Goal: Task Accomplishment & Management: Use online tool/utility

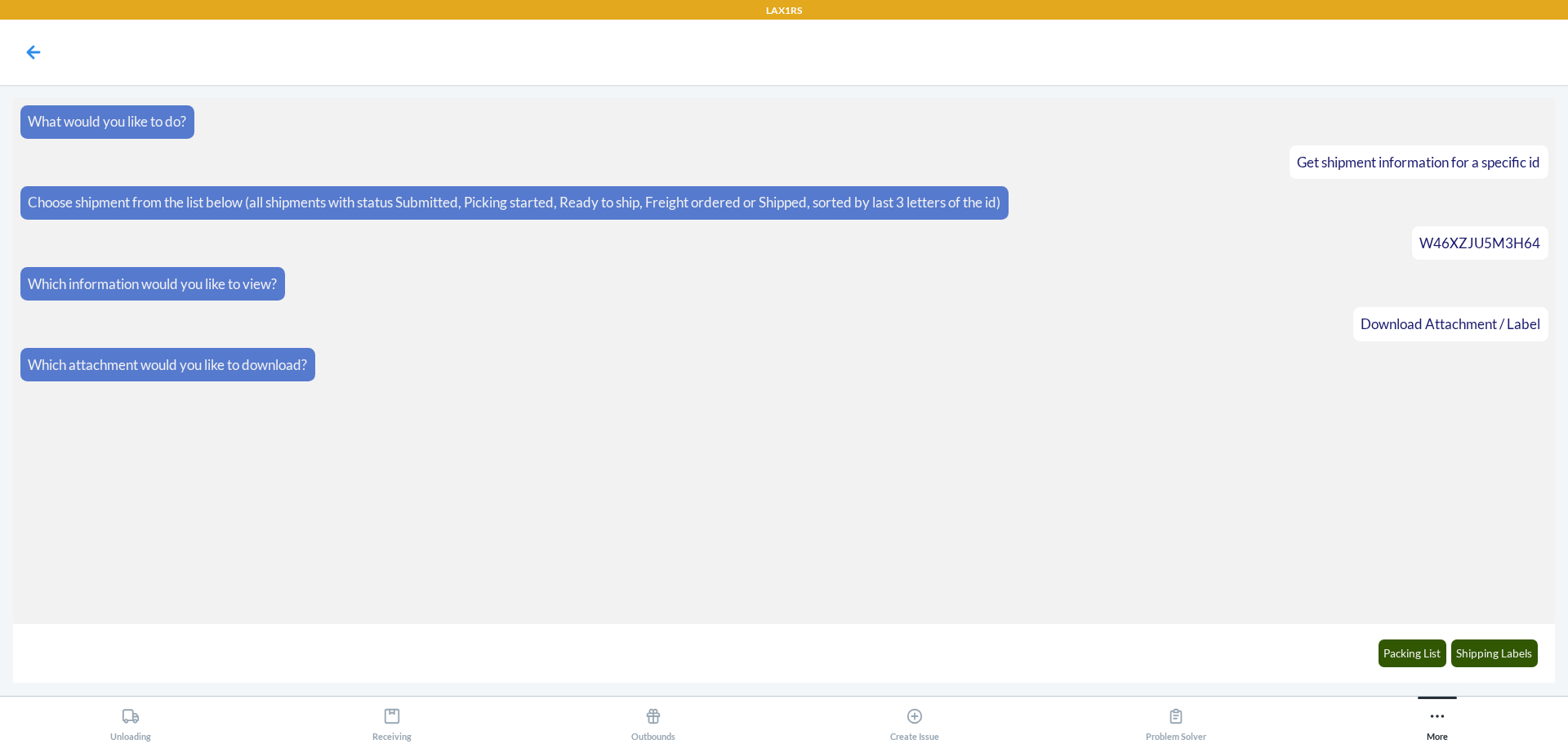
click at [12, 57] on nav at bounding box center [784, 52] width 1568 height 65
click at [22, 56] on icon at bounding box center [33, 52] width 28 height 28
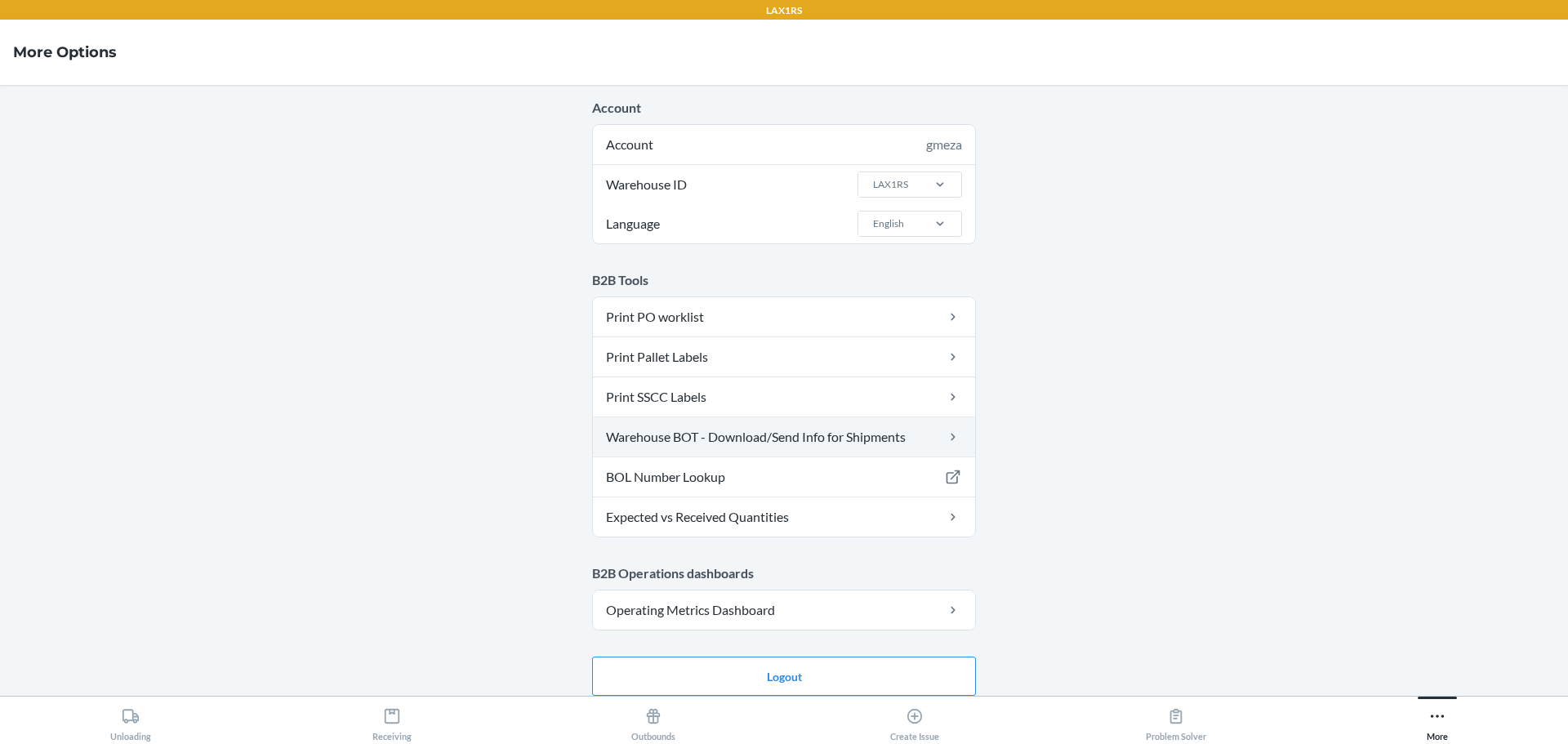
click at [701, 432] on link "Warehouse BOT - Download/Send Info for Shipments" at bounding box center [784, 436] width 382 height 39
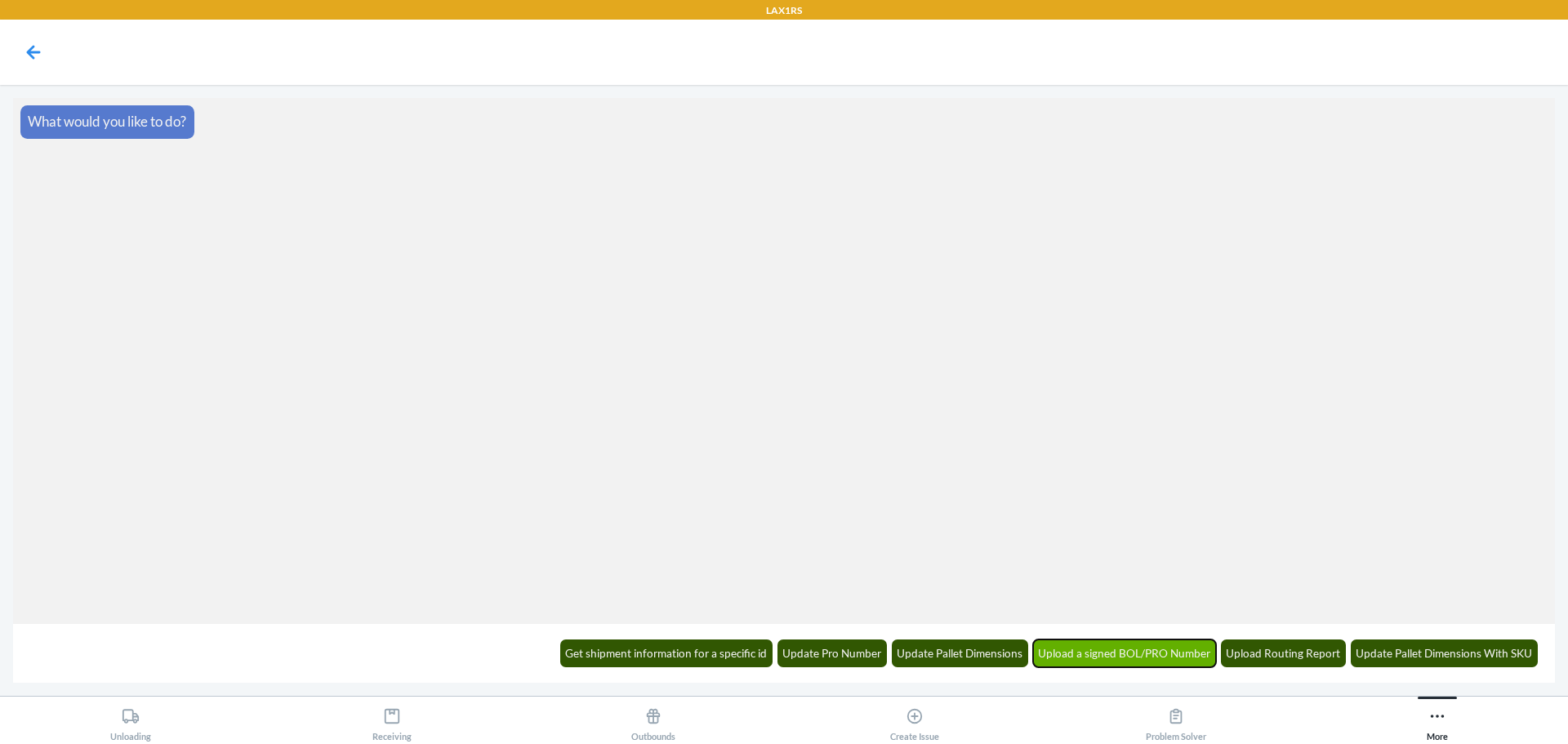
click at [1114, 657] on button "Upload a signed BOL/PRO Number" at bounding box center [1125, 653] width 183 height 28
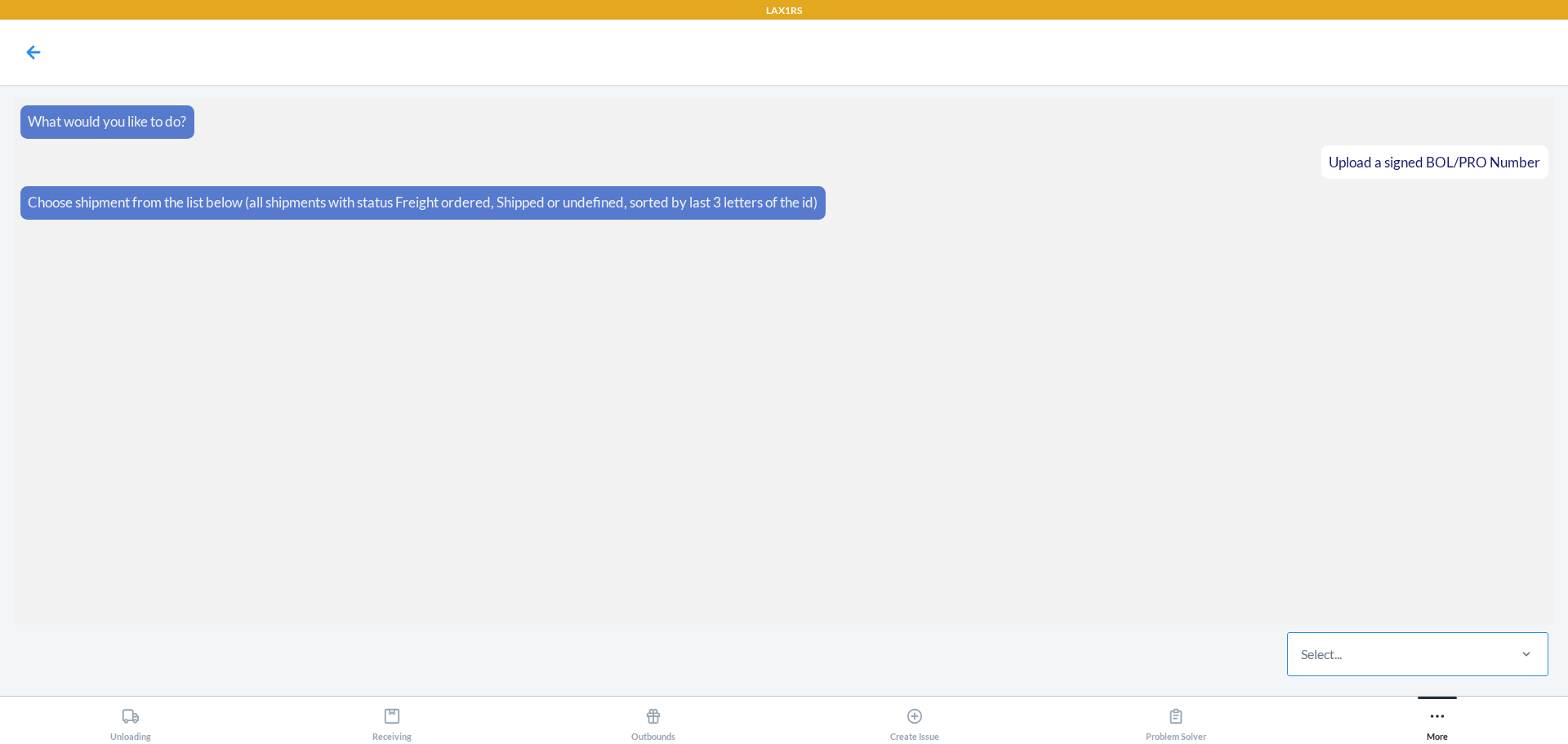
click at [1464, 653] on div "Select..." at bounding box center [1396, 654] width 218 height 42
click at [1302, 653] on input "Select..." at bounding box center [1302, 654] width 2 height 20
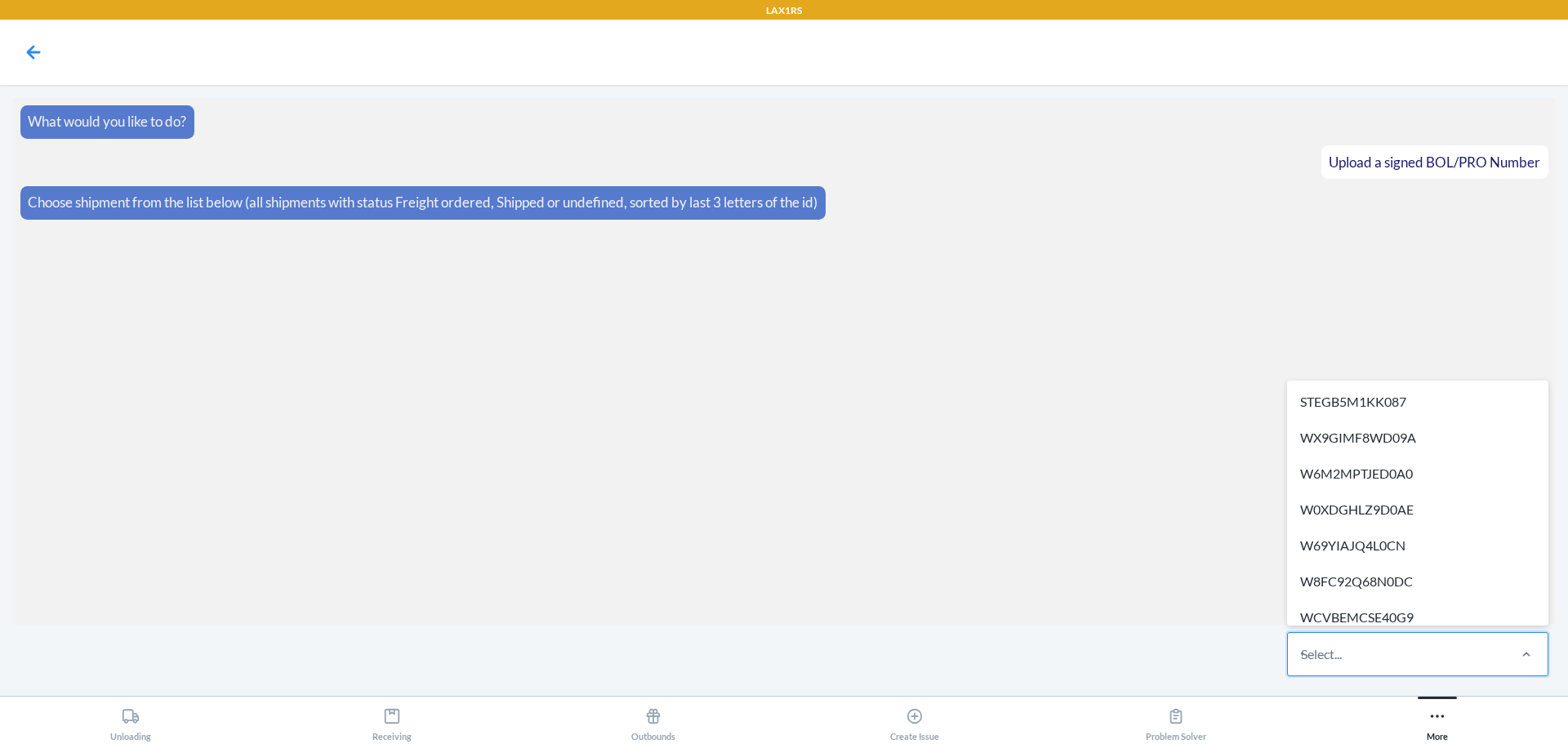
type input "wo82i731jttvh"
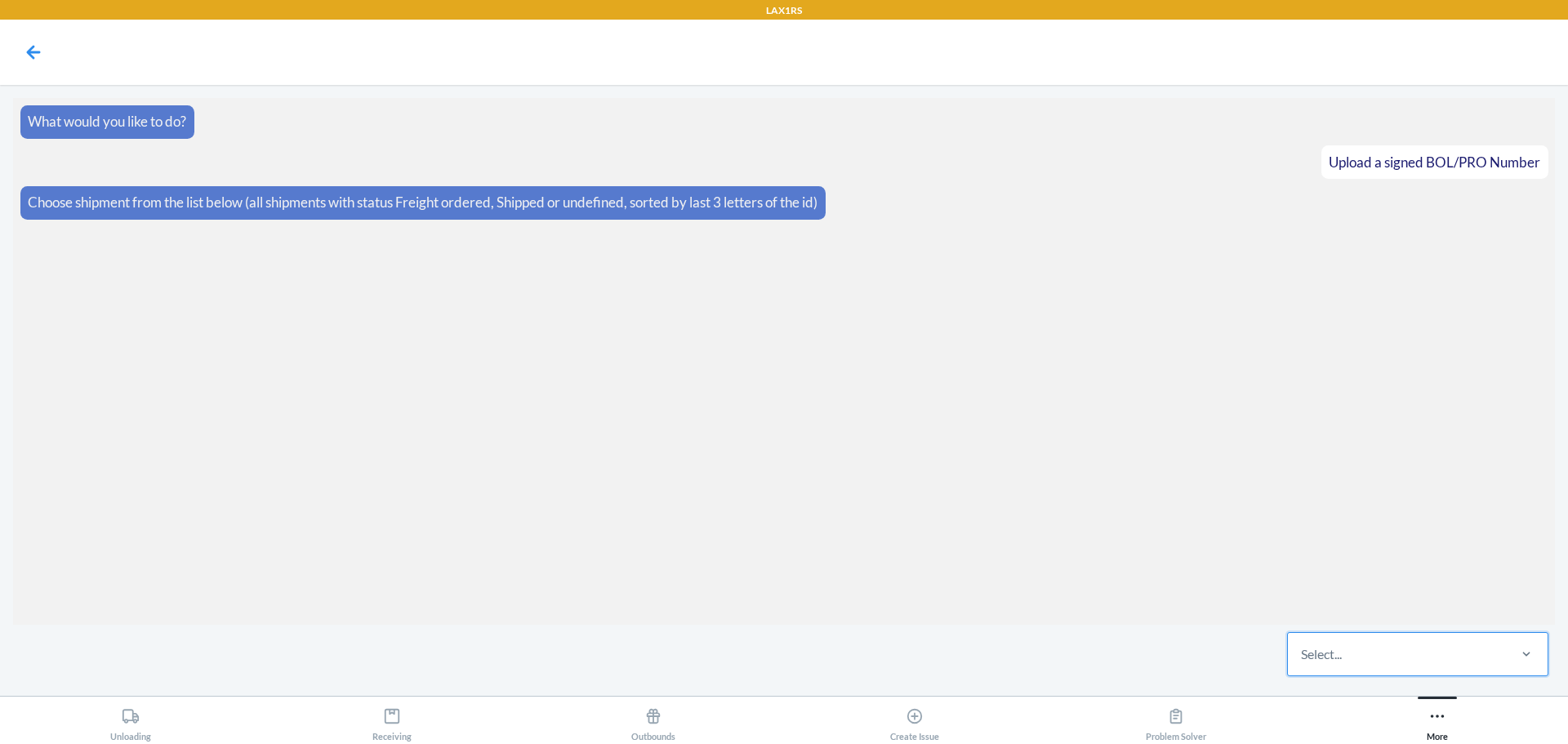
drag, startPoint x: 1423, startPoint y: 652, endPoint x: 1295, endPoint y: 643, distance: 128.3
click at [1295, 643] on div "Select..." at bounding box center [1396, 654] width 218 height 42
click at [1302, 644] on input "0 results available. Select is focused ,type to refine list, press Down to open…" at bounding box center [1302, 654] width 2 height 20
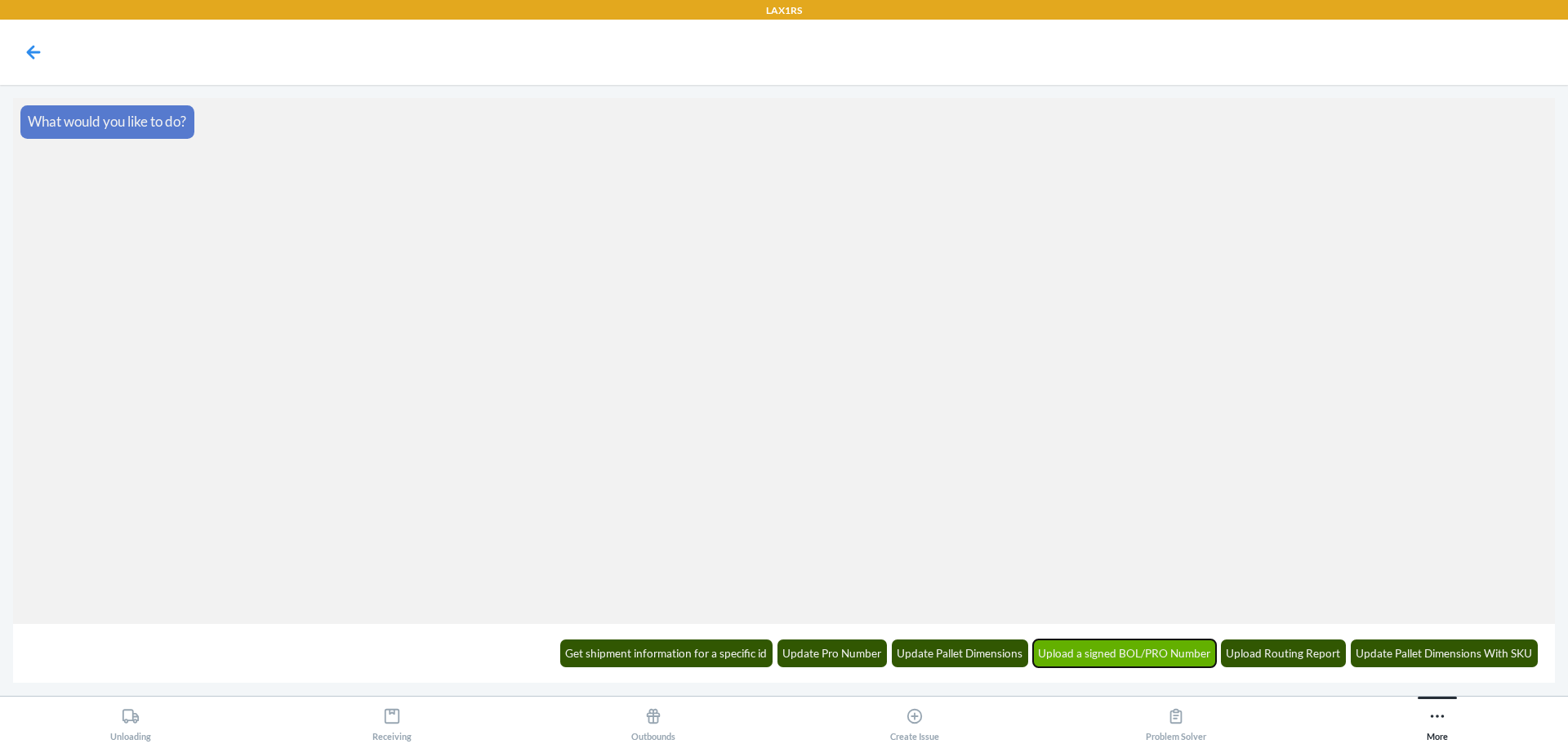
click at [1188, 647] on button "Upload a signed BOL/PRO Number" at bounding box center [1125, 653] width 183 height 28
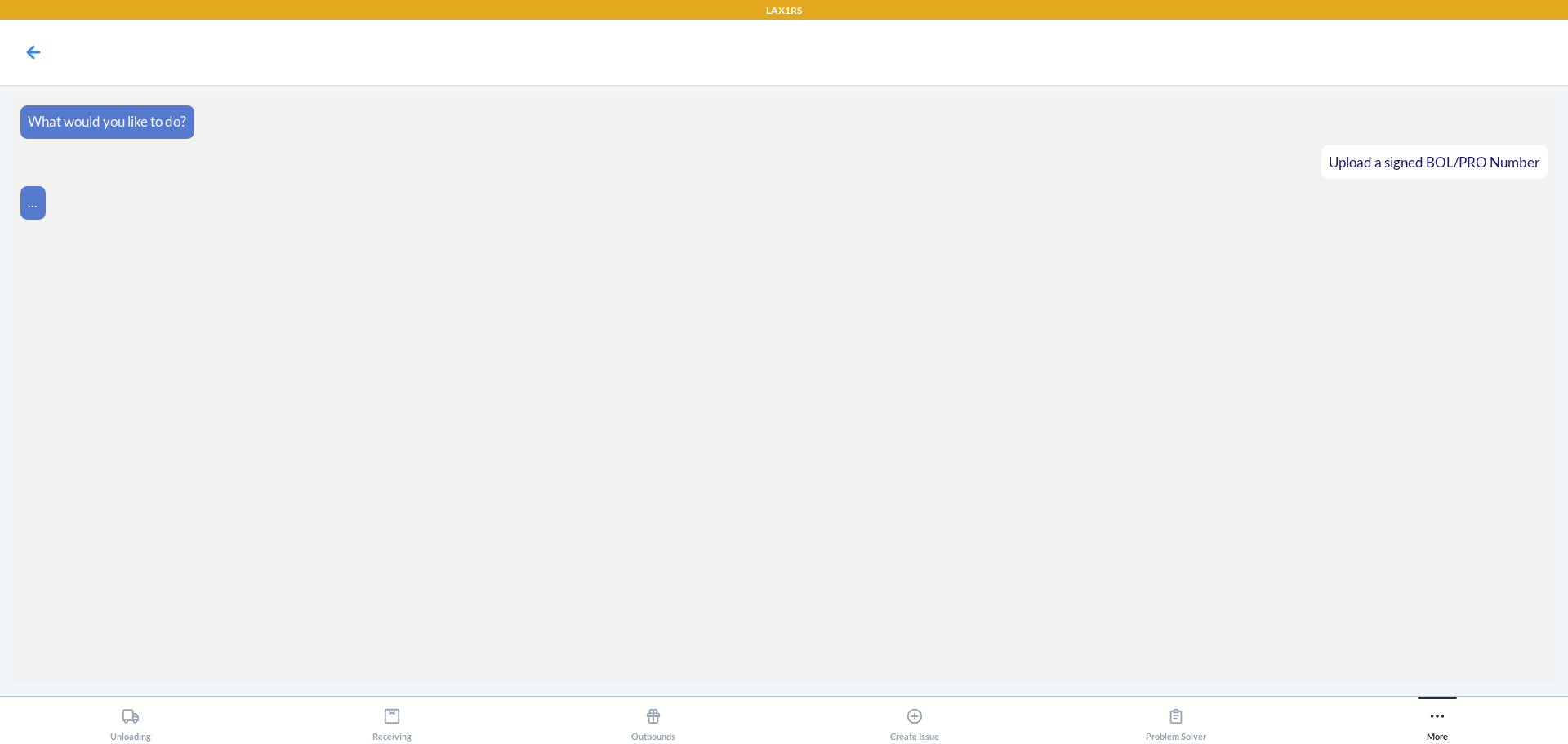
click at [1454, 643] on section "What would you like to do? Upload a signed BOL/PRO Number ..." at bounding box center [783, 390] width 1542 height 584
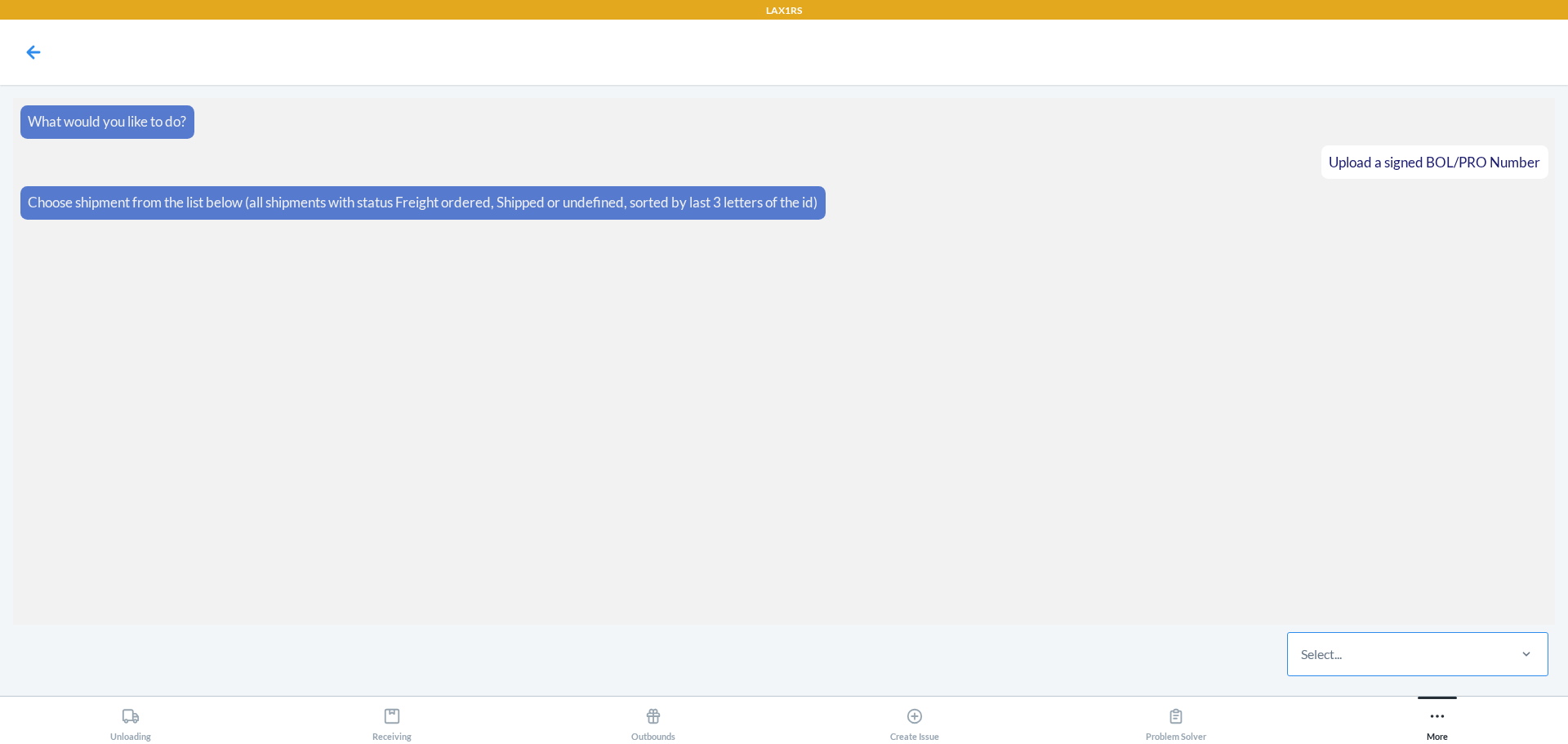
click at [1432, 659] on div "Select..." at bounding box center [1396, 654] width 218 height 42
click at [1302, 659] on input "Select..." at bounding box center [1302, 654] width 2 height 20
click at [429, 656] on label at bounding box center [783, 621] width 1542 height 123
click at [0, 0] on input "file" at bounding box center [0, 0] width 0 height 0
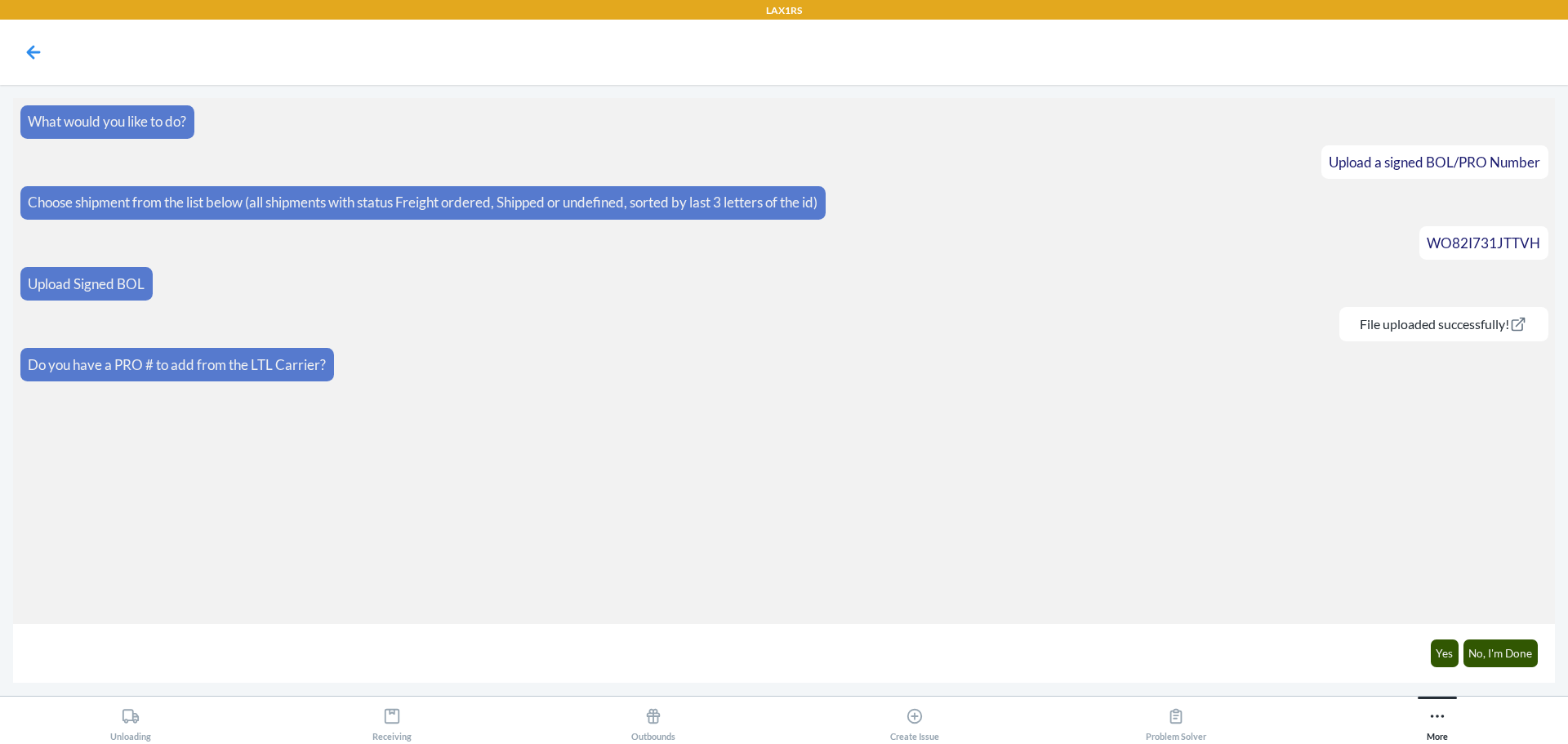
click at [1105, 126] on article "What would you like to do?" at bounding box center [785, 122] width 1528 height 33
click at [1443, 651] on button "Yes" at bounding box center [1445, 653] width 29 height 28
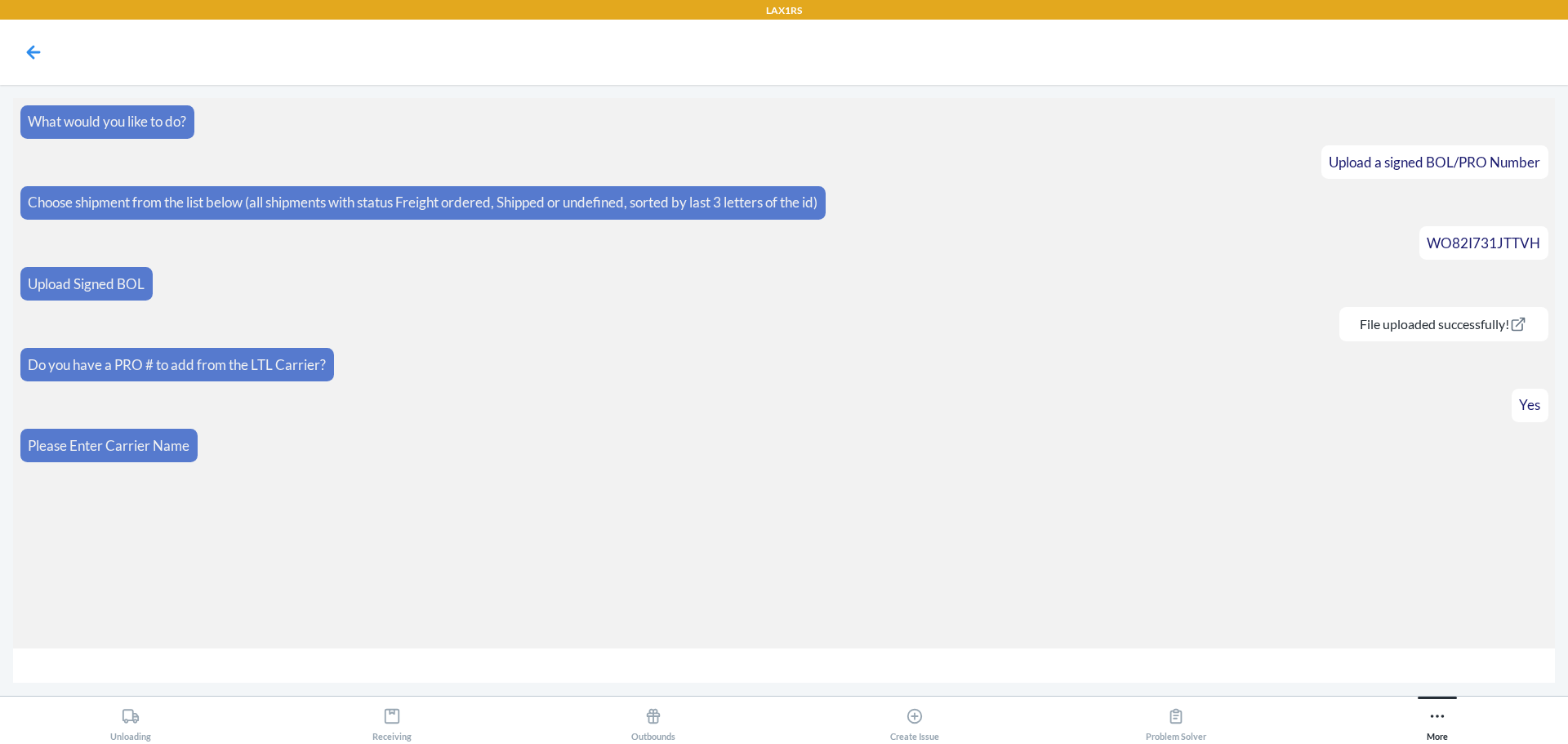
click at [1077, 650] on input "text" at bounding box center [783, 665] width 1542 height 35
type input "NRT"
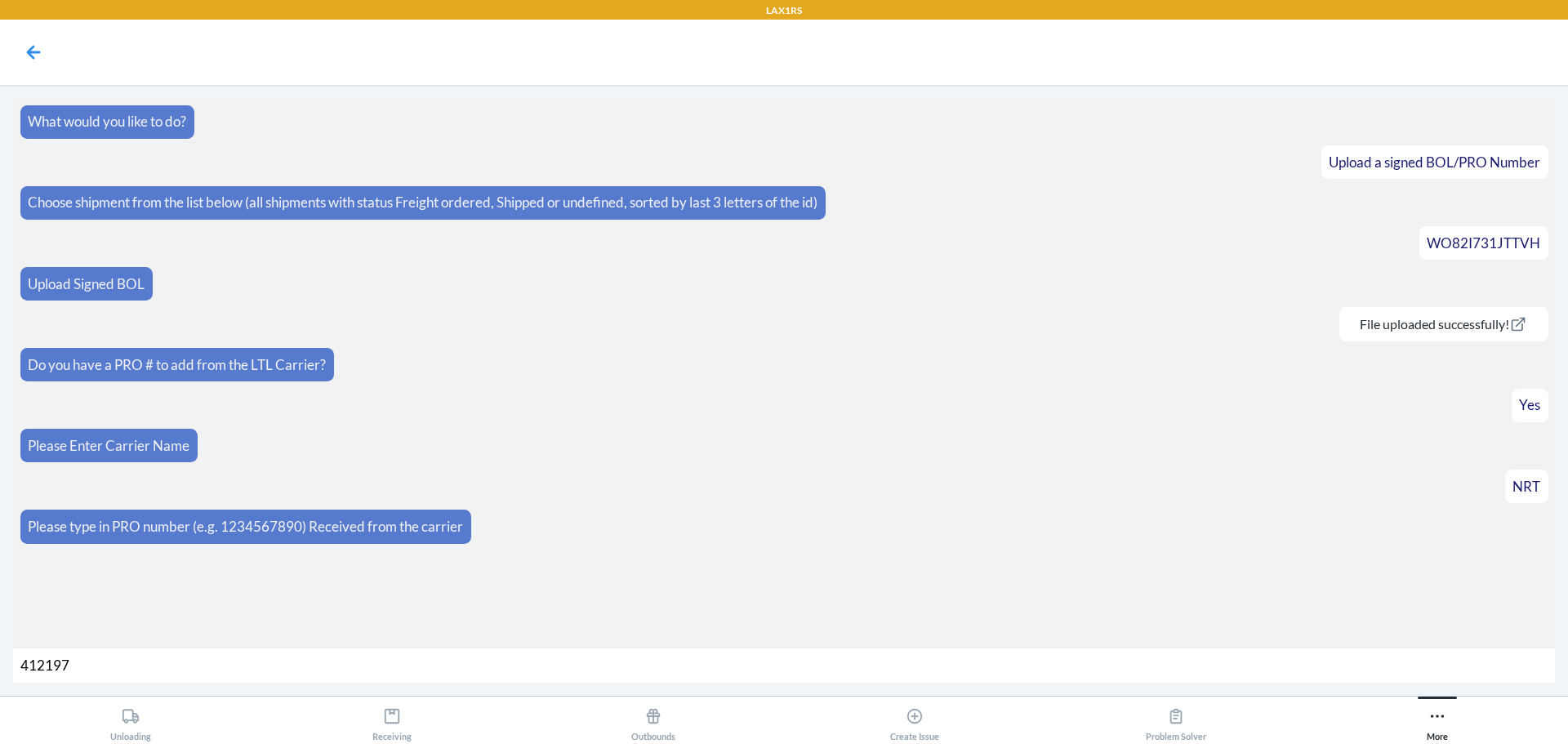
type input "4121973"
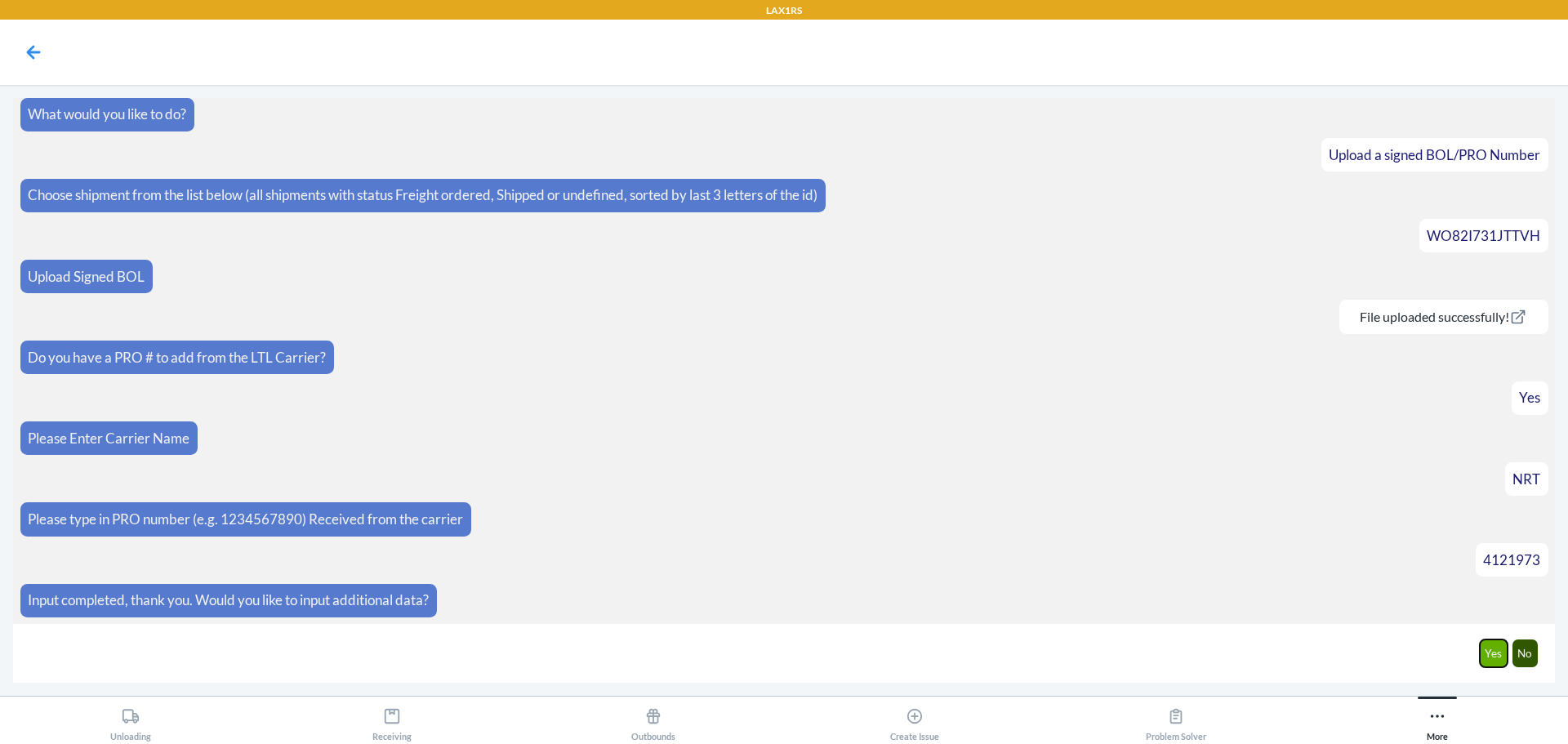
click at [1483, 647] on button "Yes" at bounding box center [1495, 653] width 29 height 28
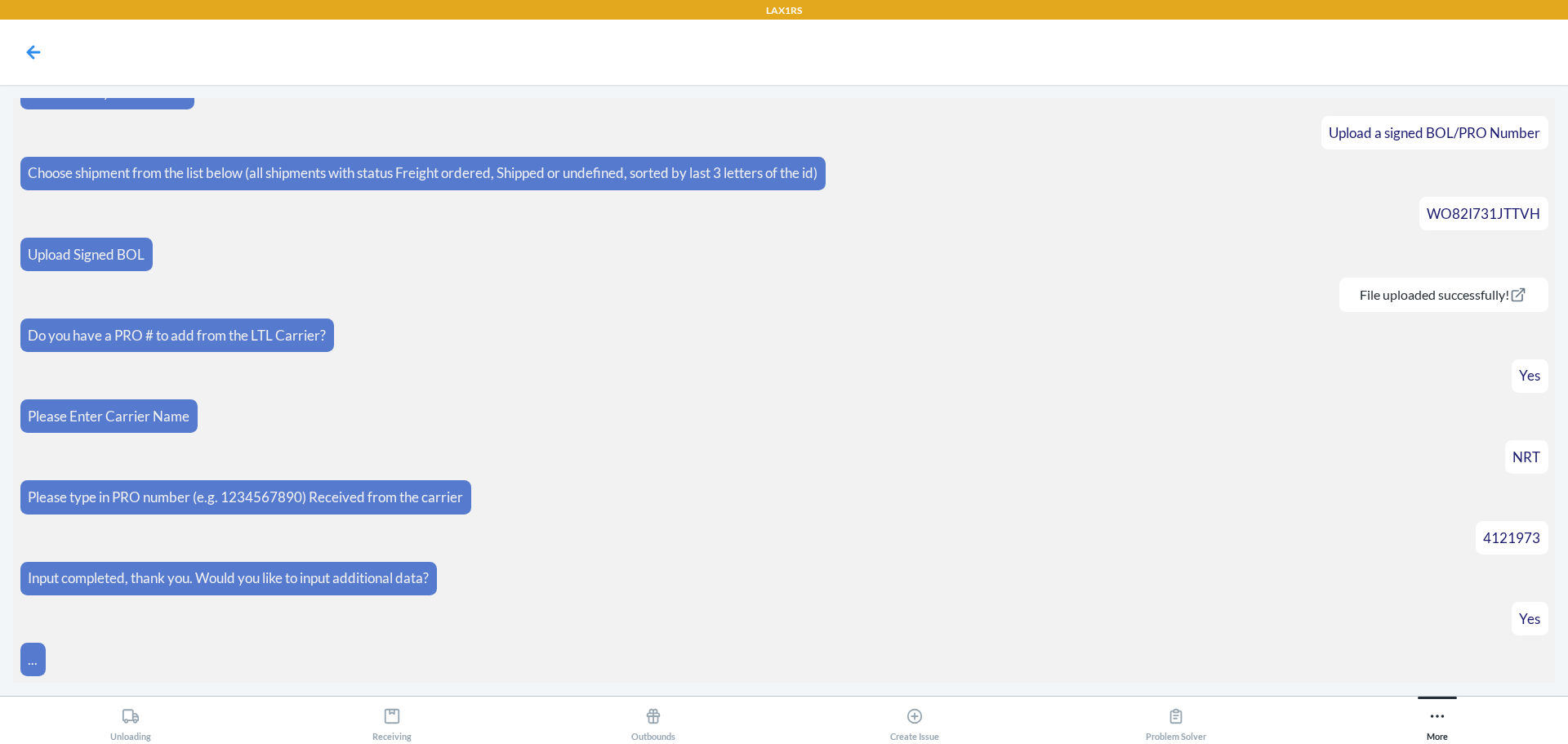
scroll to position [88, 0]
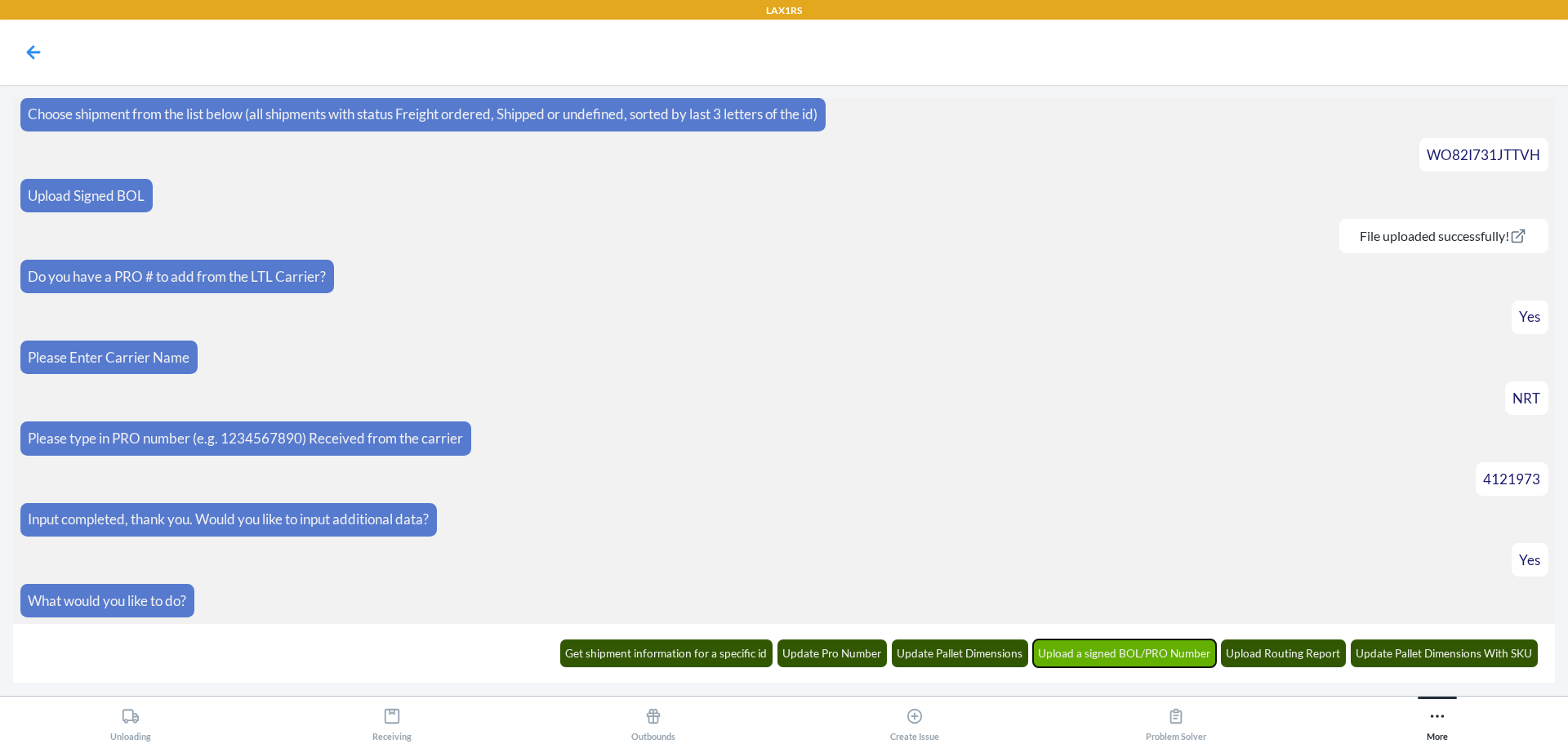
click at [1180, 646] on button "Upload a signed BOL/PRO Number" at bounding box center [1125, 653] width 183 height 28
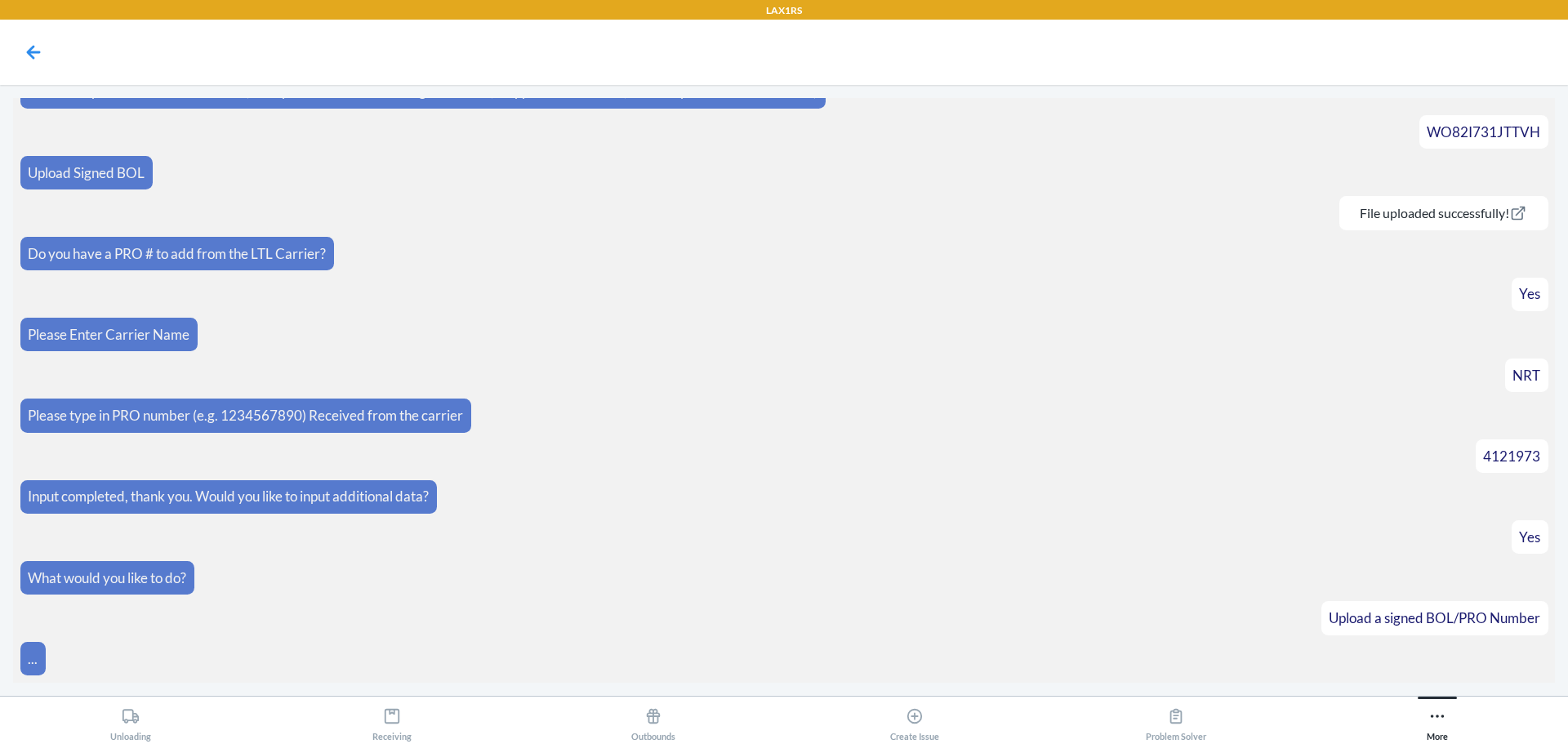
scroll to position [169, 0]
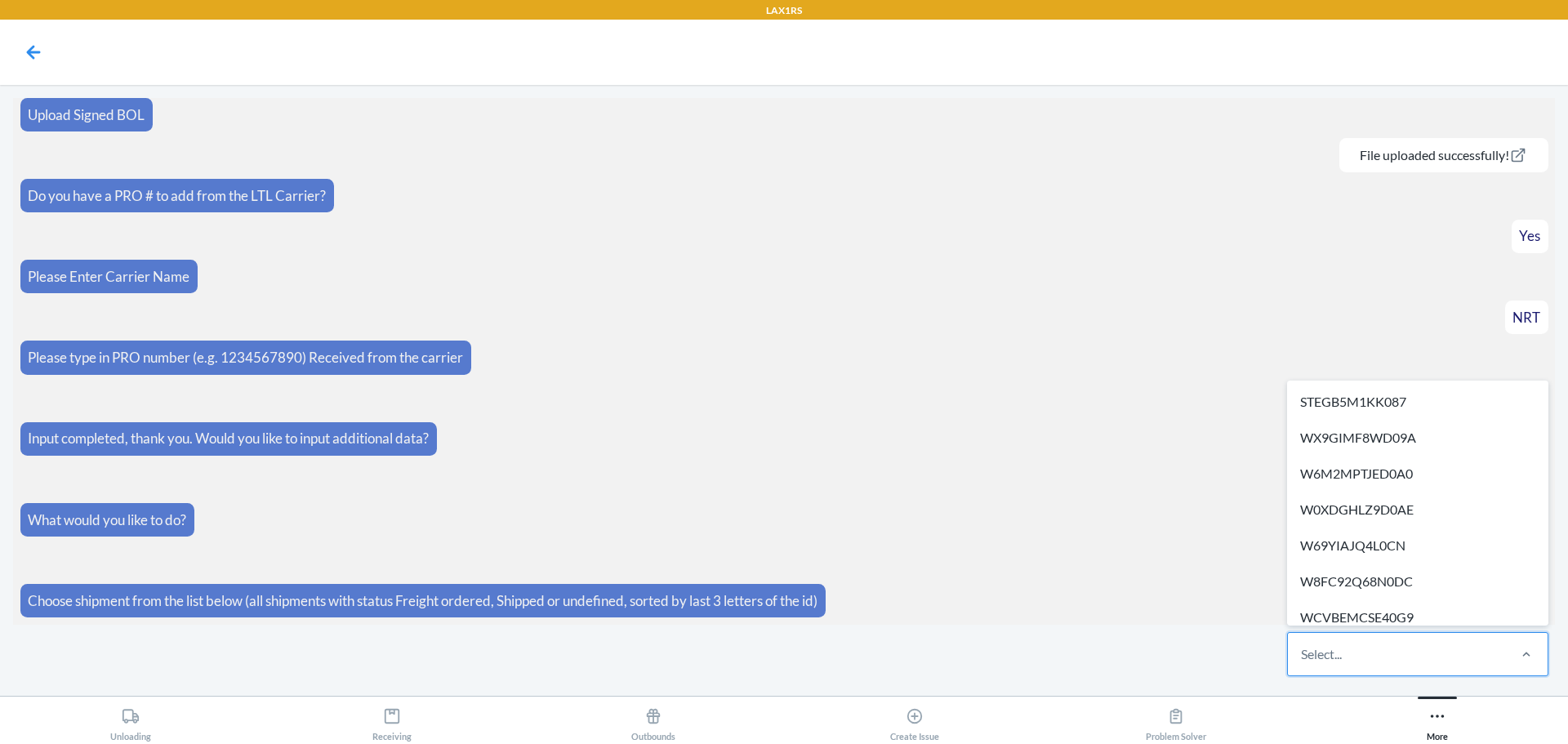
click at [1444, 655] on div "Select..." at bounding box center [1396, 654] width 218 height 42
click at [1302, 655] on input "option STEGB5M1KK087 focused, 1 of 517. 517 results available. Use Up and Down …" at bounding box center [1302, 654] width 2 height 20
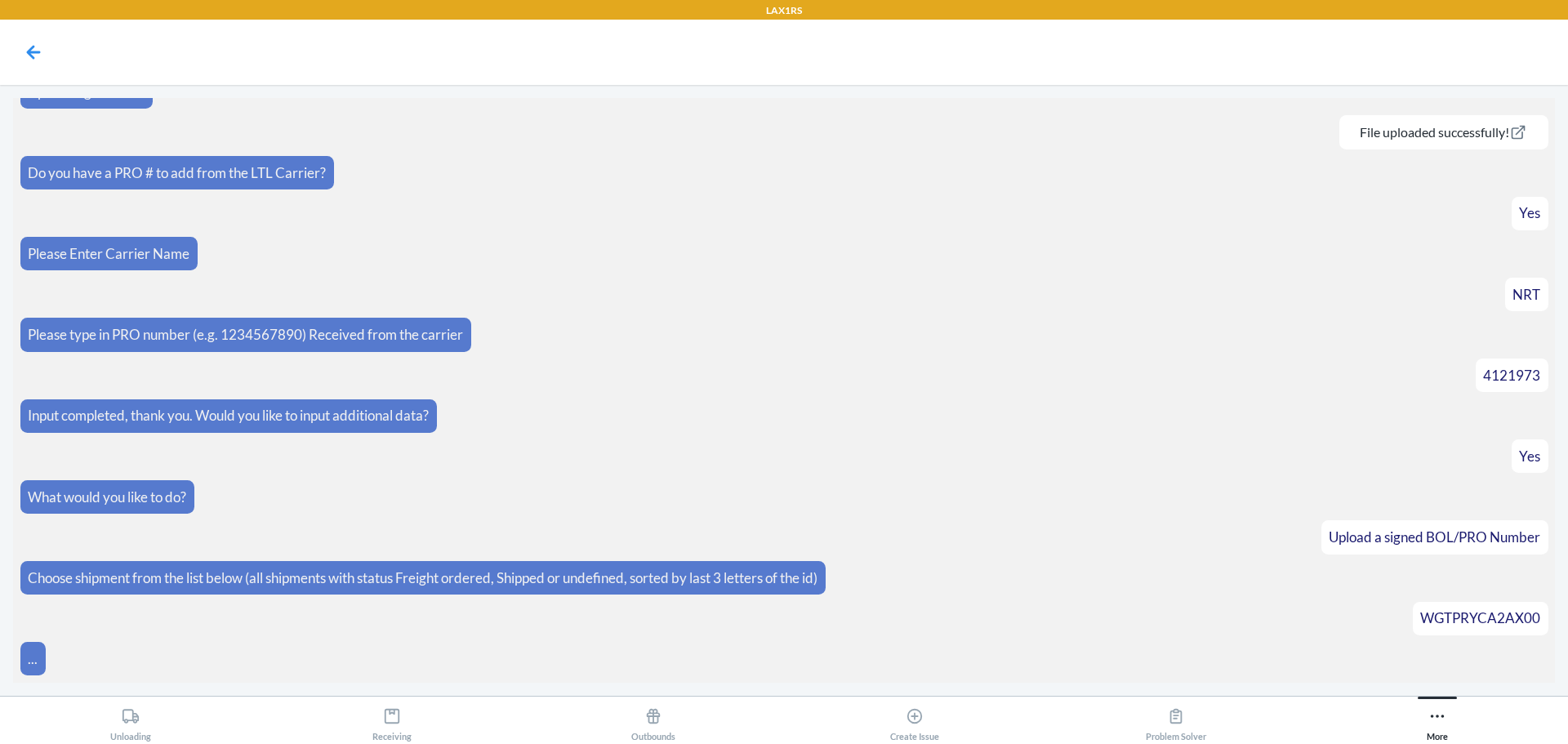
scroll to position [314, 0]
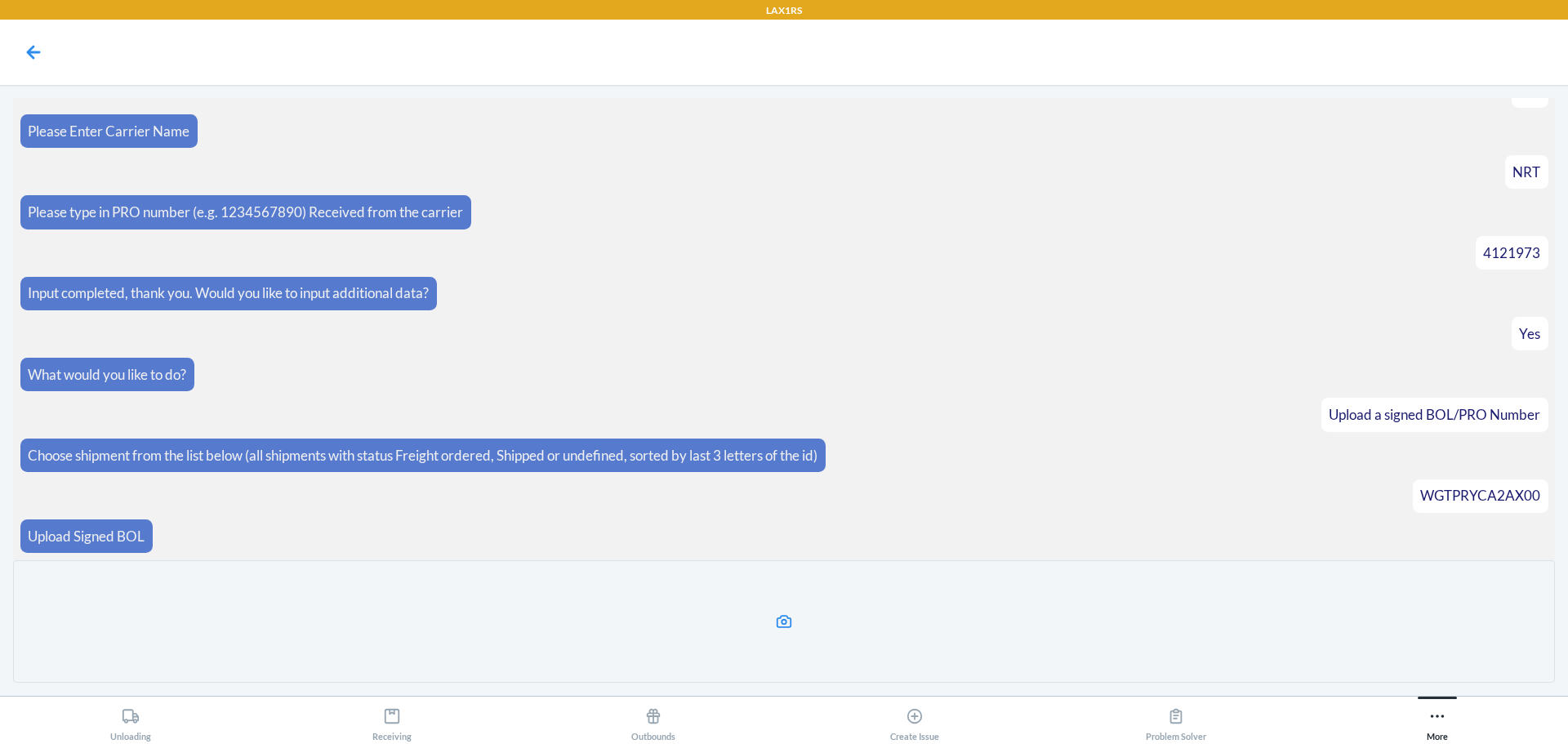
click at [740, 638] on label at bounding box center [783, 621] width 1542 height 123
click at [0, 0] on input "file" at bounding box center [0, 0] width 0 height 0
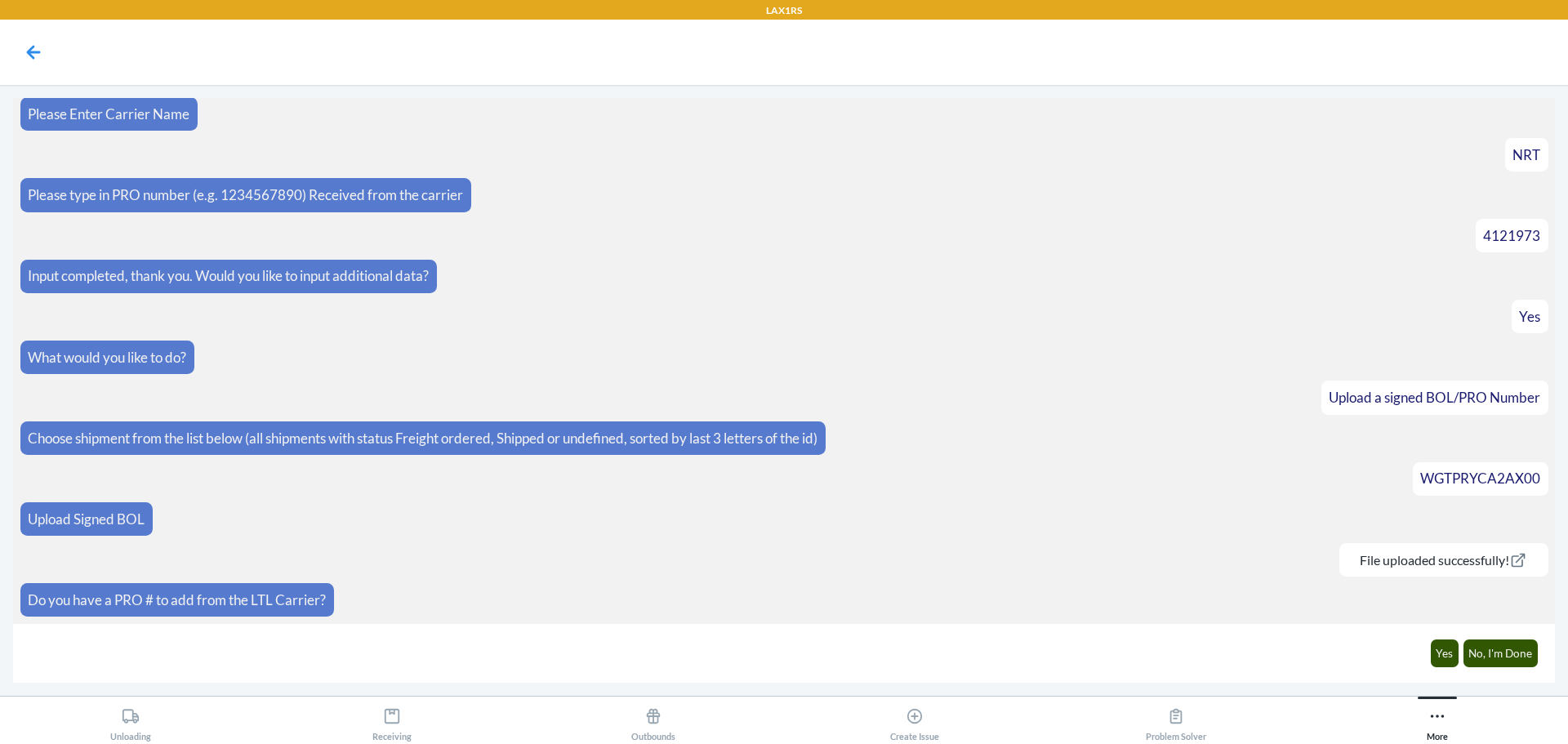
scroll to position [331, 0]
click at [1508, 655] on button "No, I'm Done" at bounding box center [1500, 653] width 75 height 28
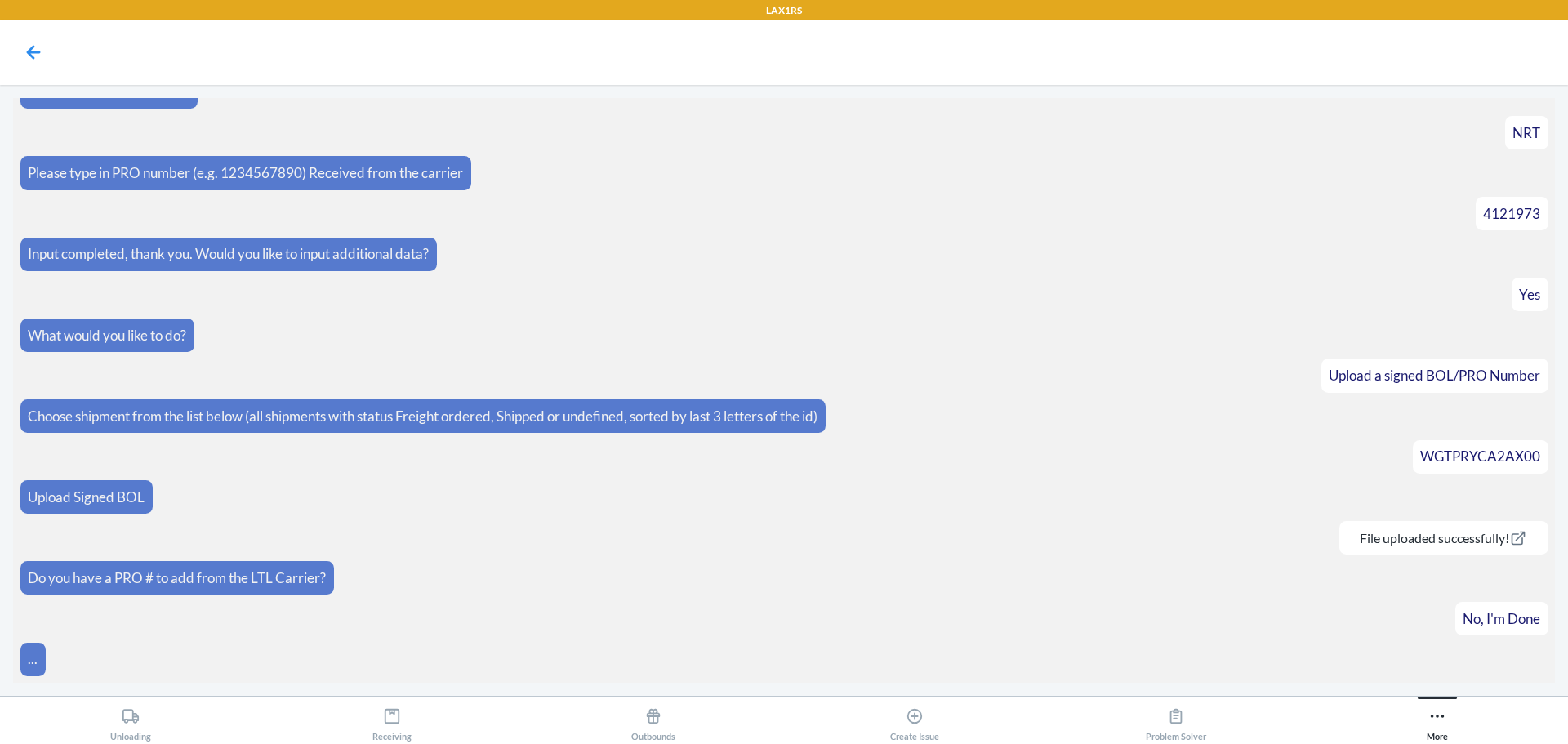
scroll to position [413, 0]
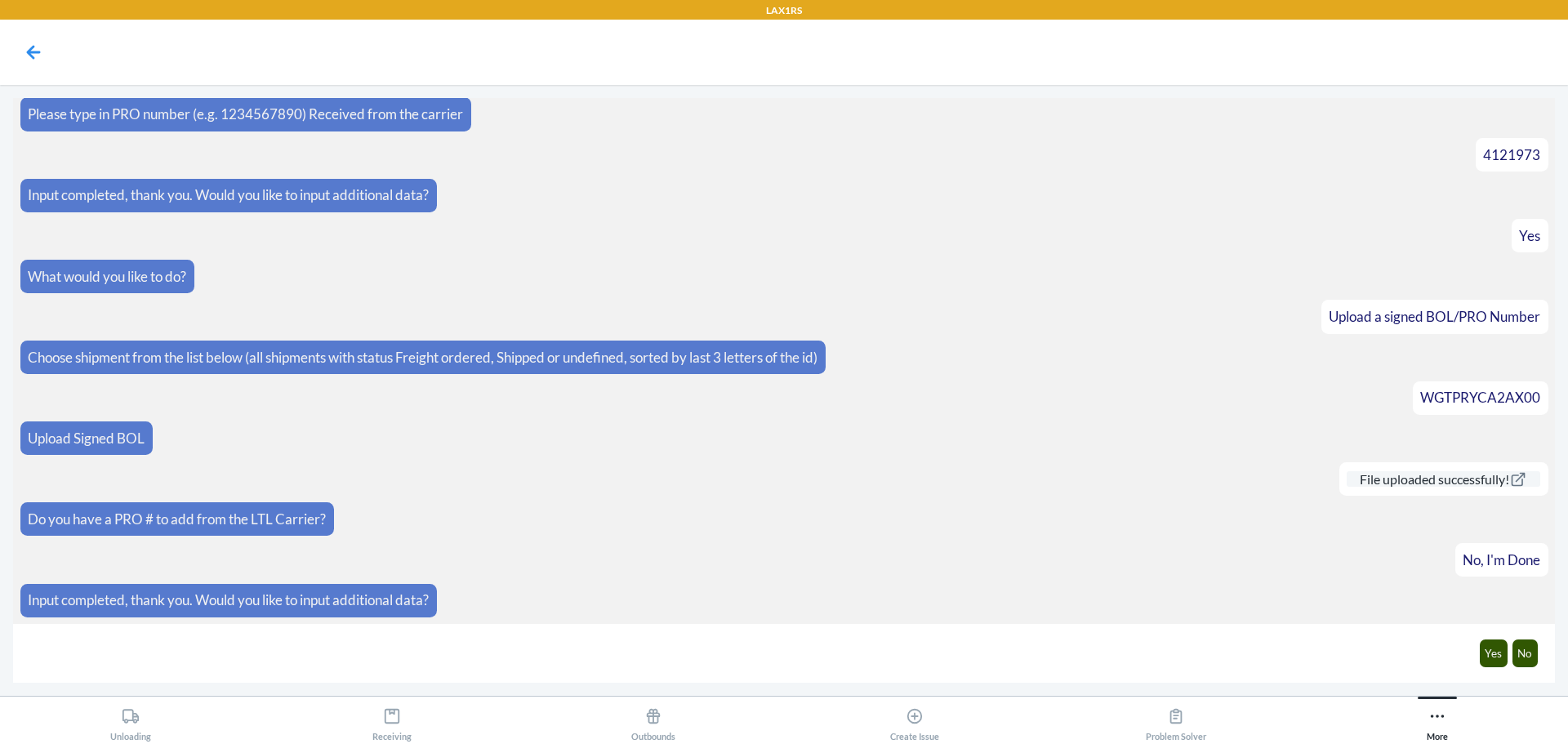
click at [1451, 481] on link "File uploaded successfully!" at bounding box center [1443, 479] width 193 height 15
click at [1487, 647] on button "Yes" at bounding box center [1495, 653] width 29 height 28
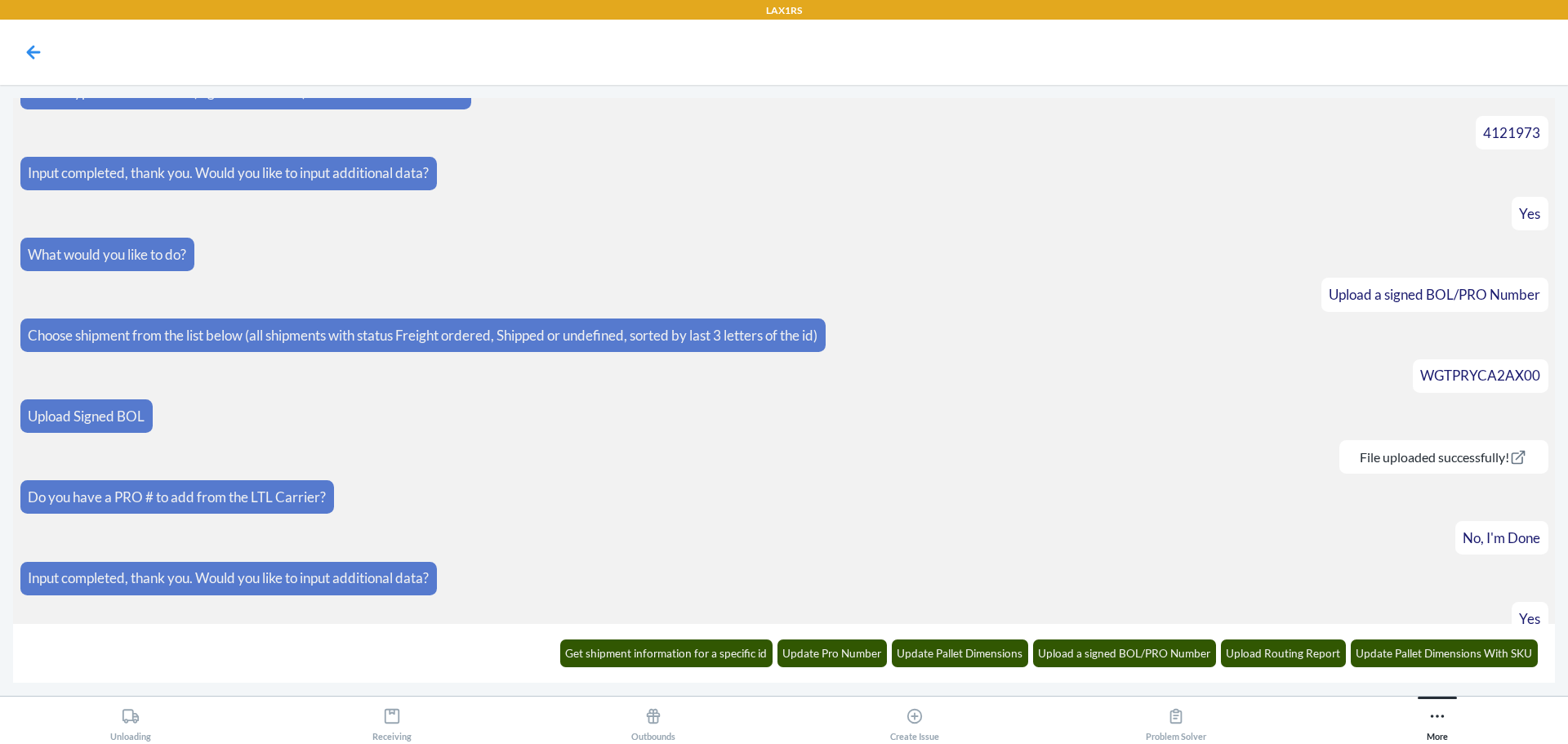
scroll to position [493, 0]
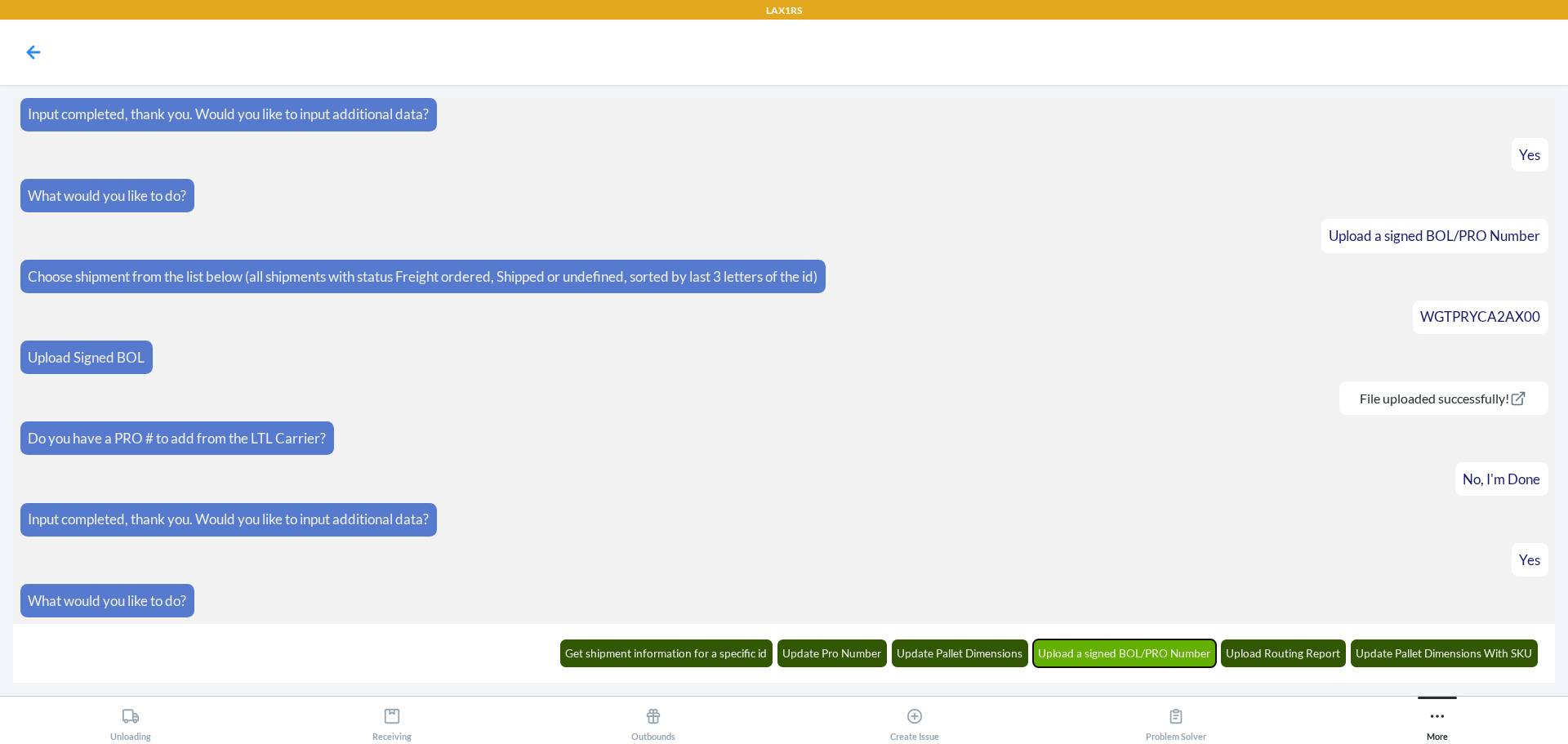
click at [1125, 655] on button "Upload a signed BOL/PRO Number" at bounding box center [1125, 653] width 183 height 28
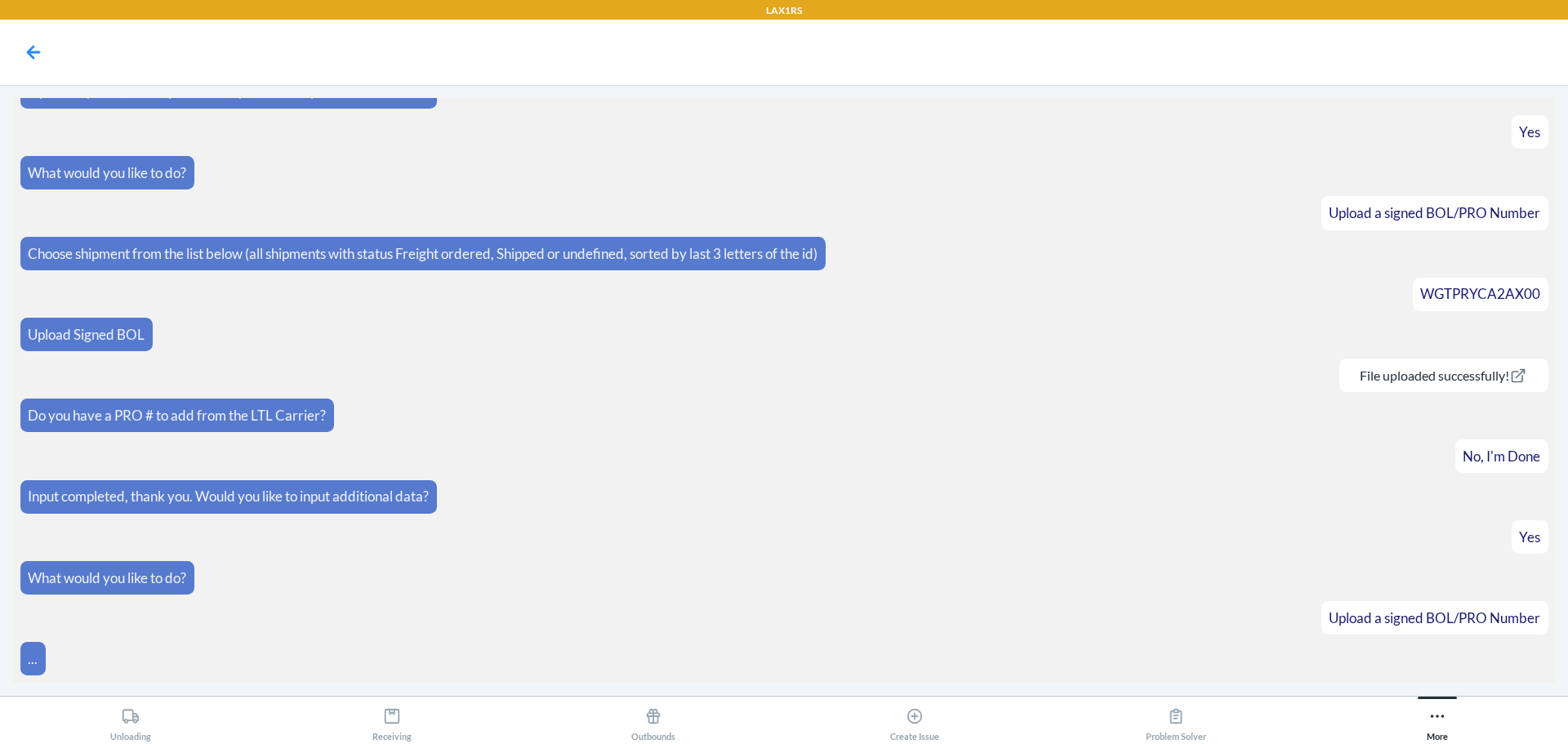
scroll to position [574, 0]
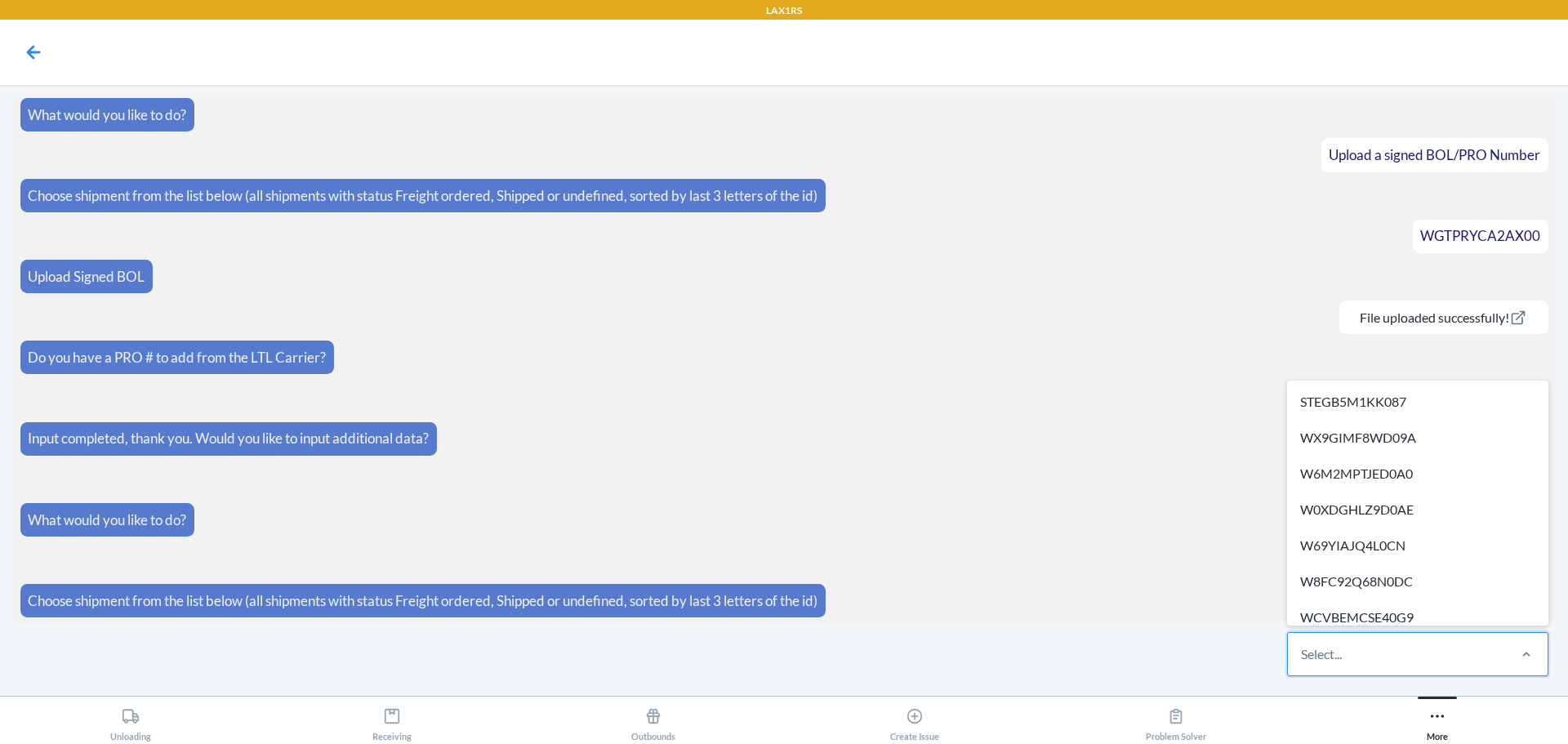
click at [1358, 666] on div "Select..." at bounding box center [1396, 654] width 218 height 42
click at [1302, 664] on input "option STEGB5M1KK087 focused, 1 of 517. 517 results available. Use Up and Down …" at bounding box center [1302, 654] width 2 height 20
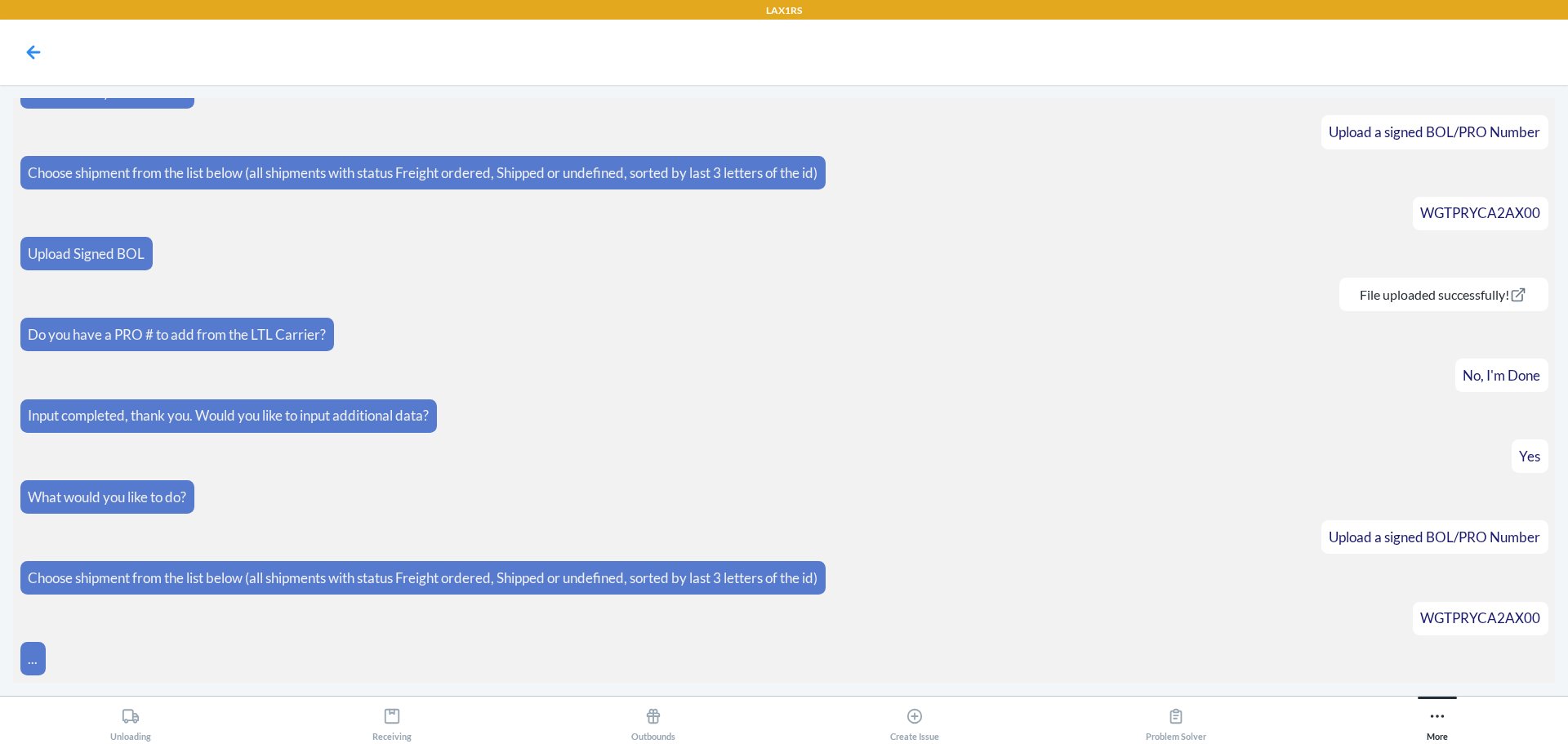
scroll to position [720, 0]
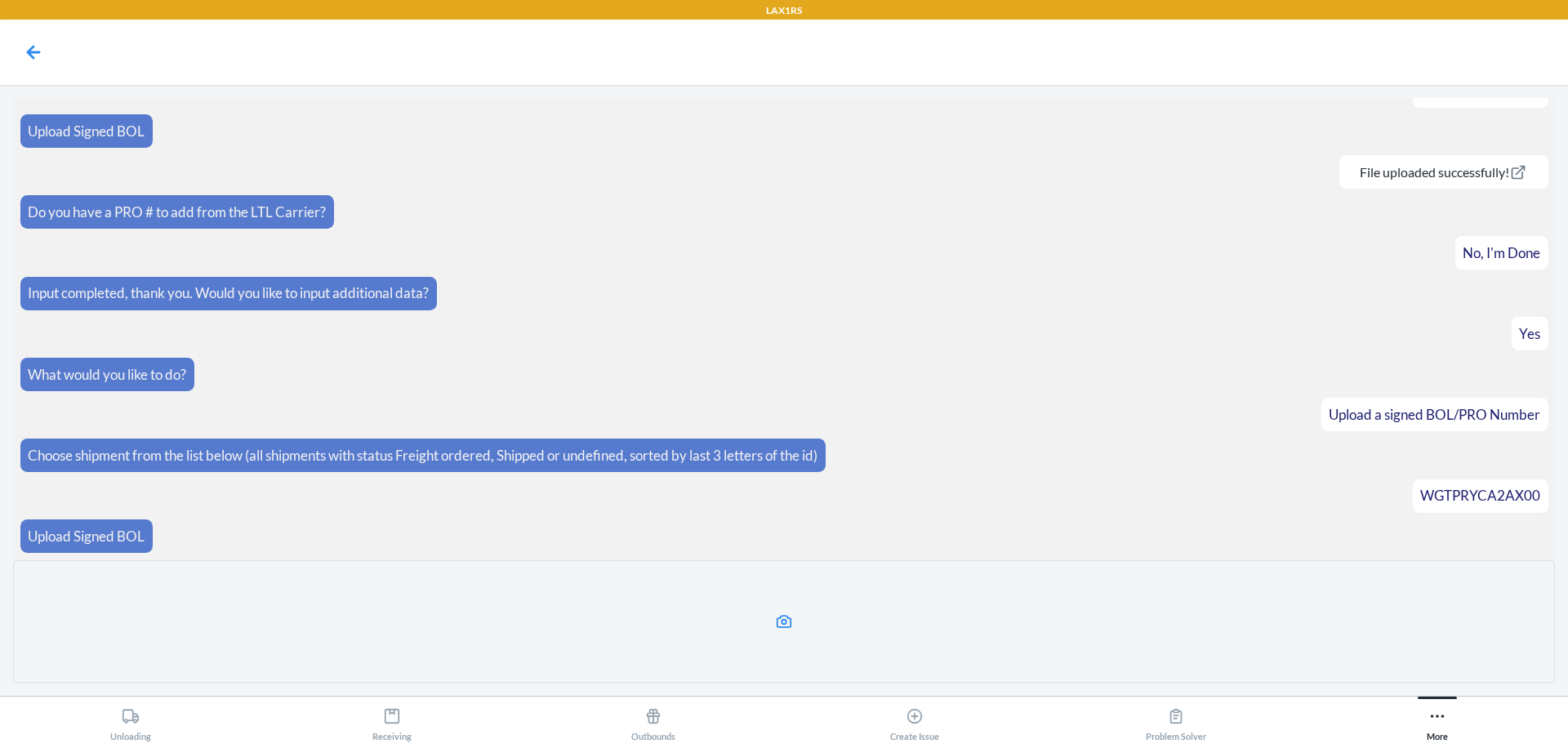
click at [713, 644] on label at bounding box center [783, 621] width 1542 height 123
click at [0, 0] on input "file" at bounding box center [0, 0] width 0 height 0
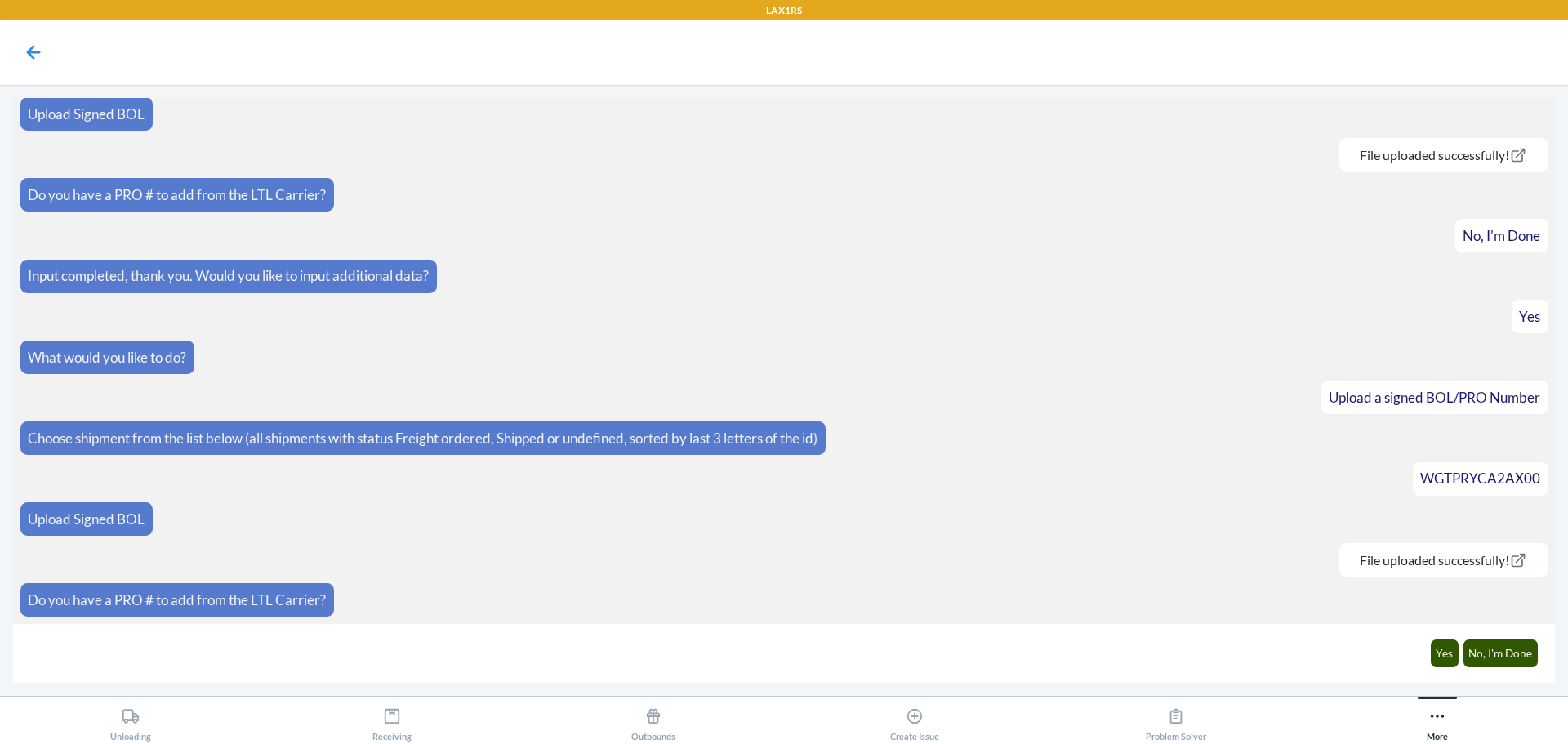
scroll to position [737, 0]
click at [1455, 648] on button "Yes" at bounding box center [1445, 653] width 29 height 28
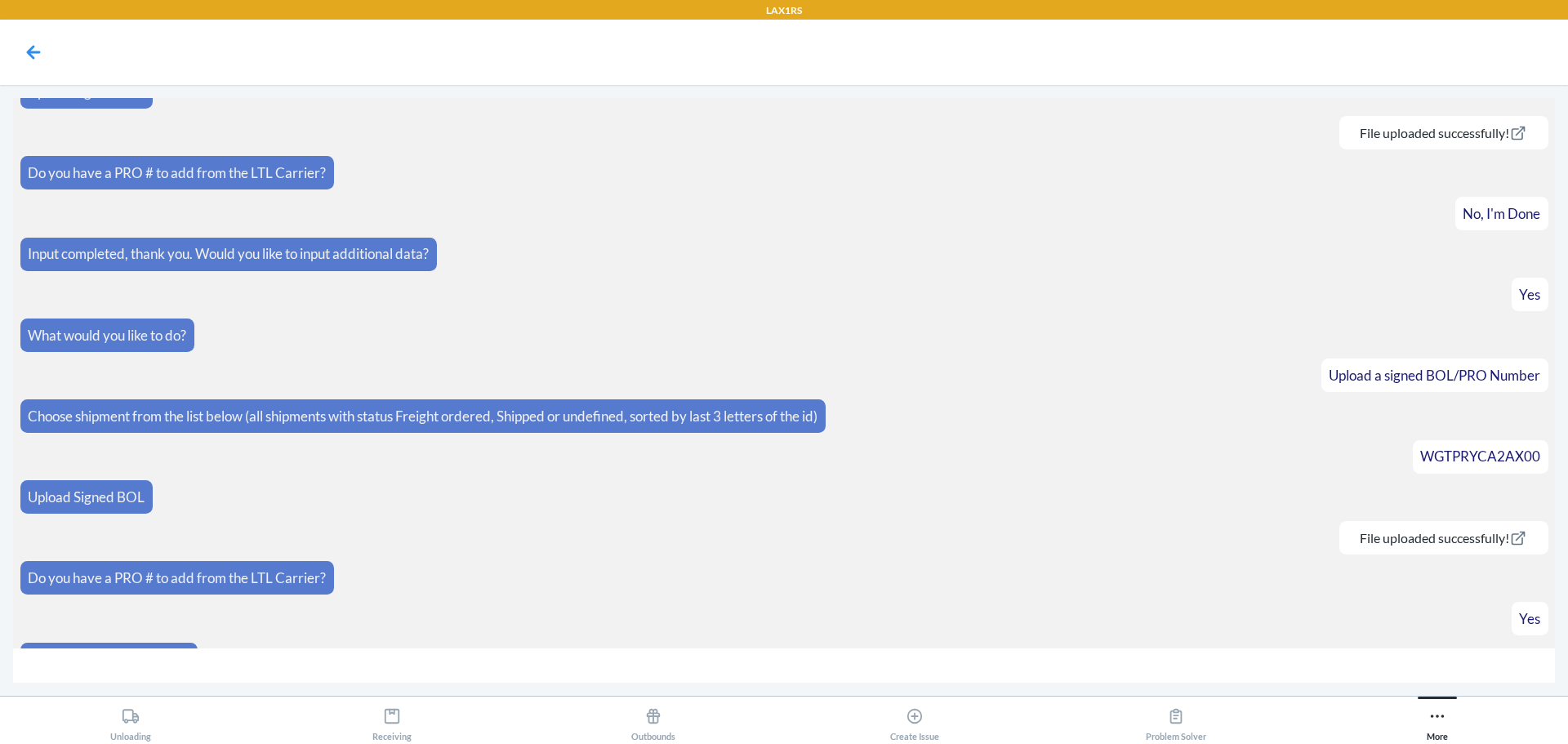
scroll to position [793, 0]
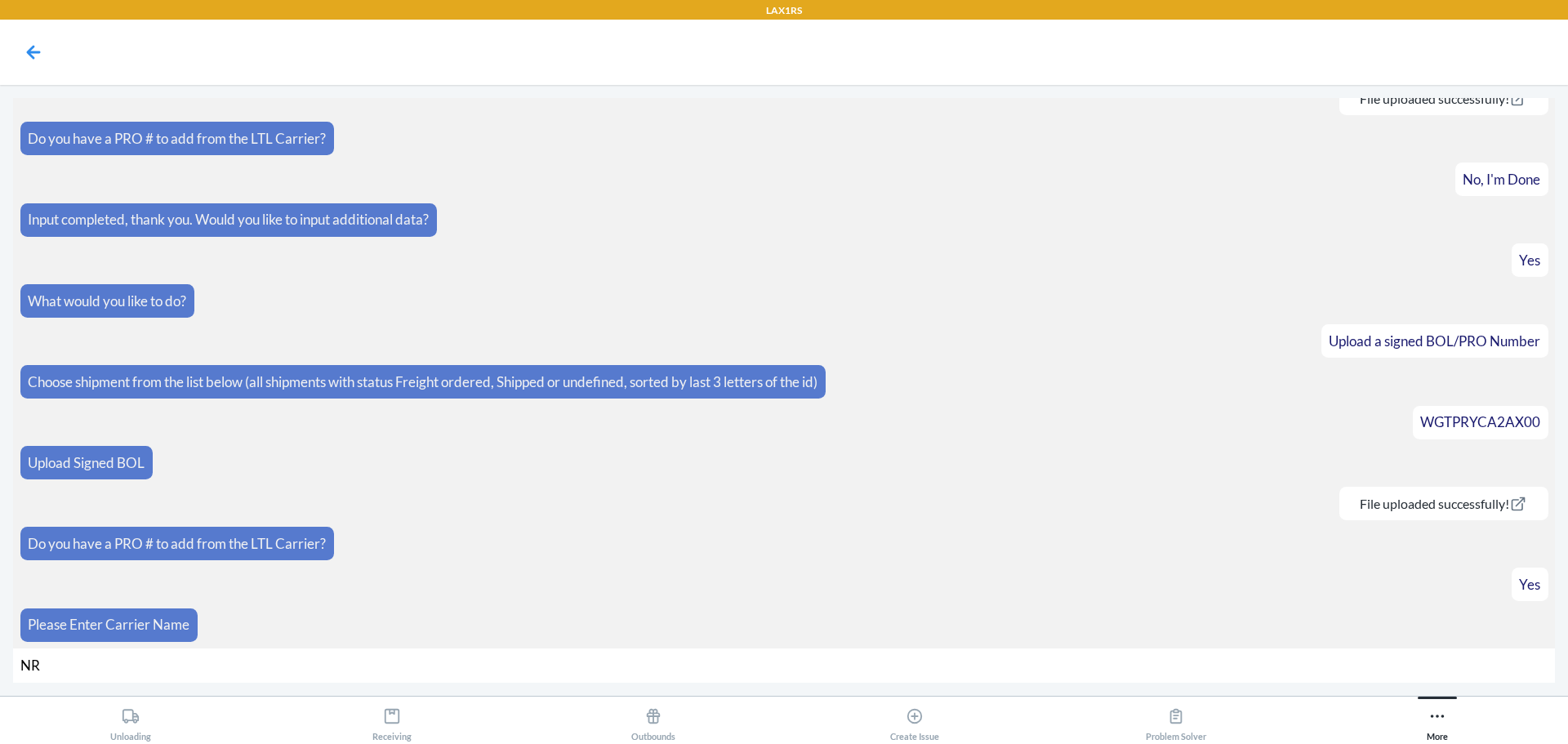
type input "NRT"
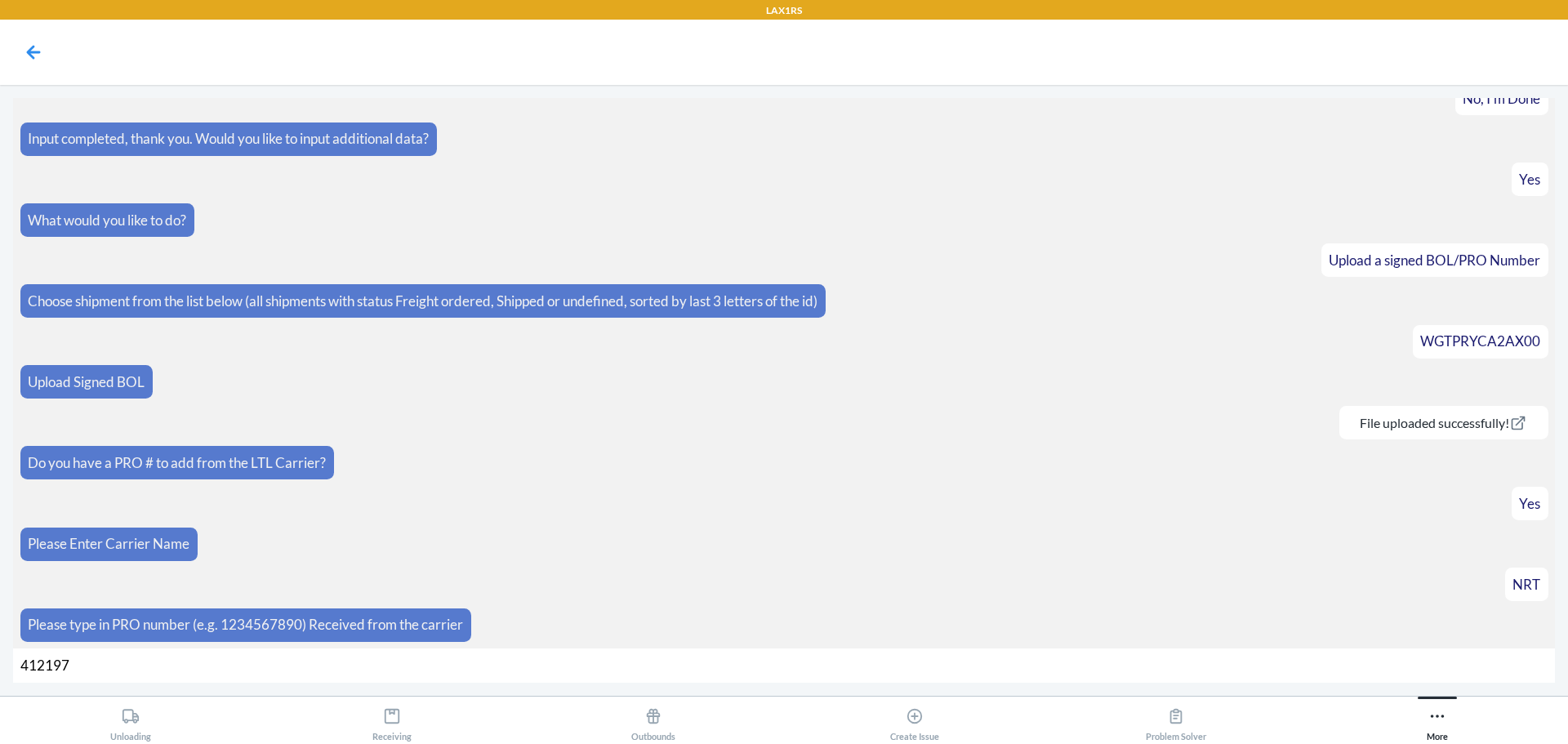
type input "4121973"
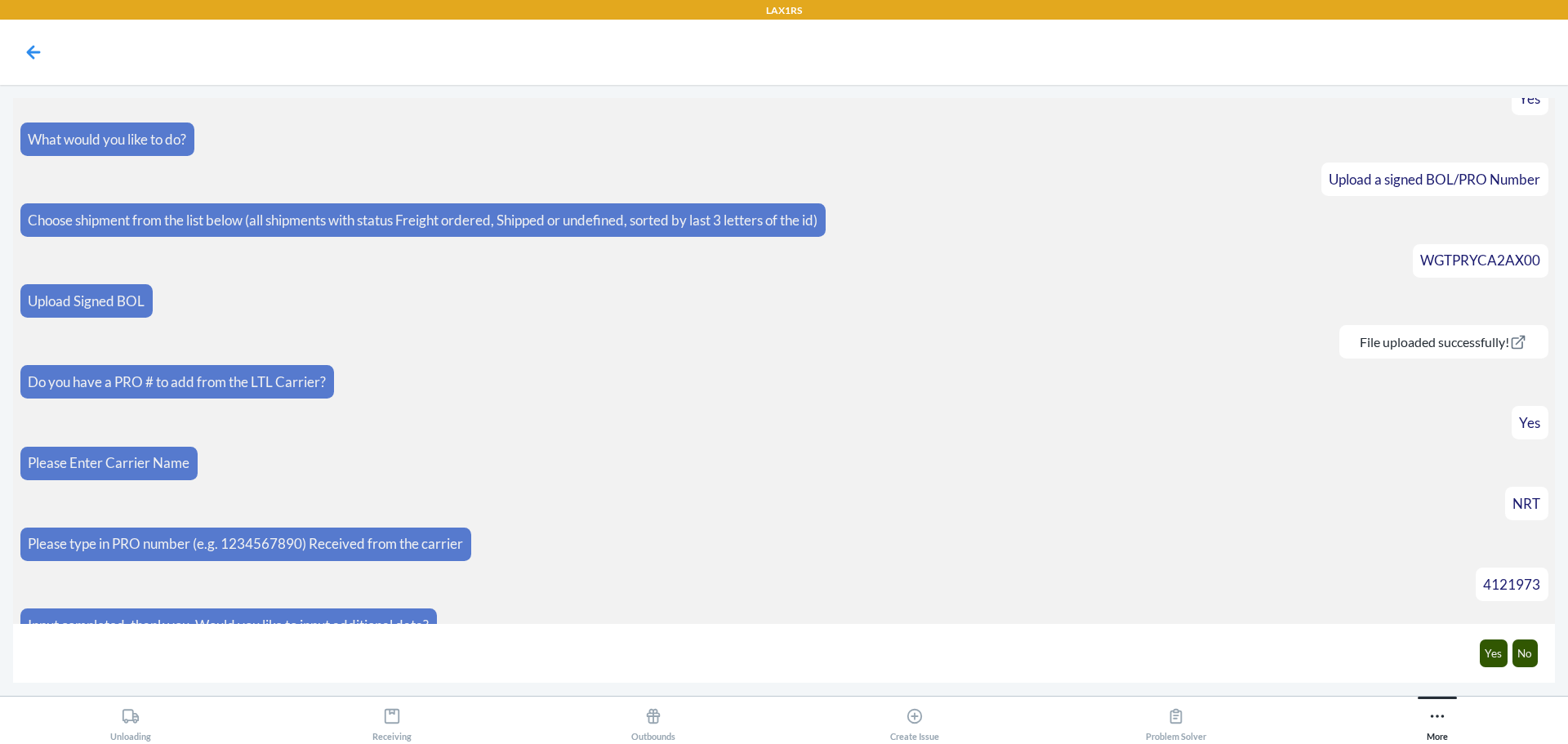
scroll to position [979, 0]
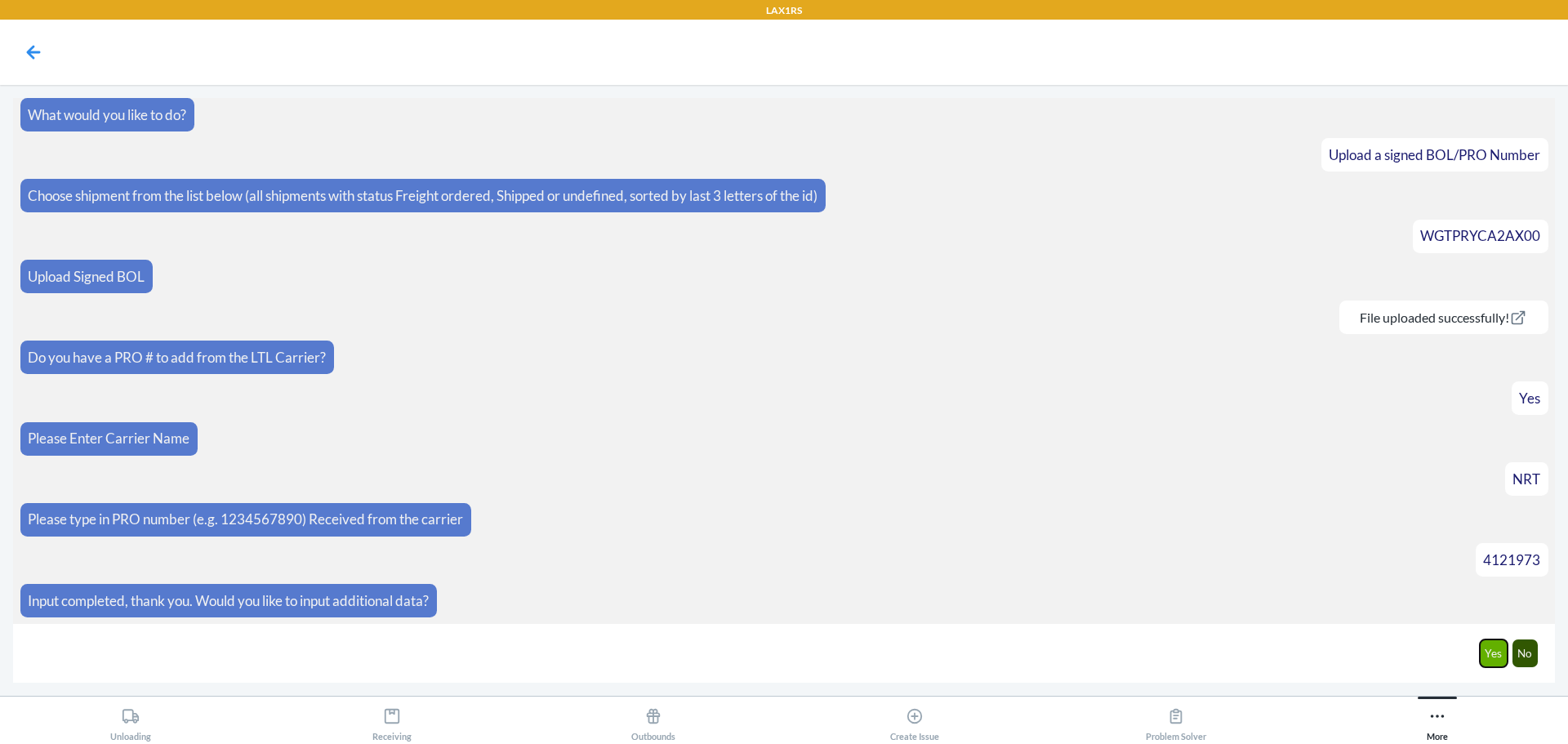
click at [1502, 662] on button "Yes" at bounding box center [1495, 653] width 29 height 28
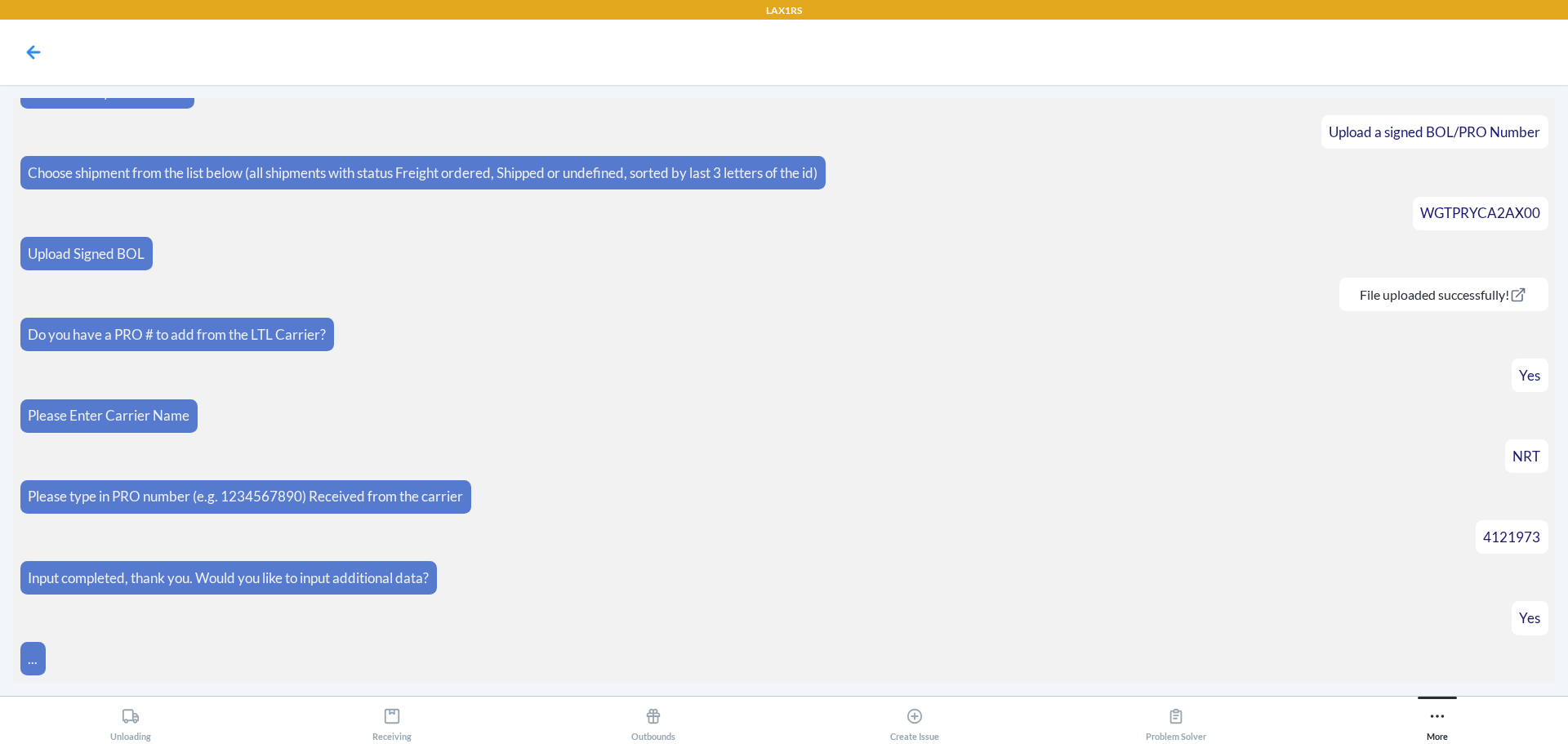
scroll to position [1061, 0]
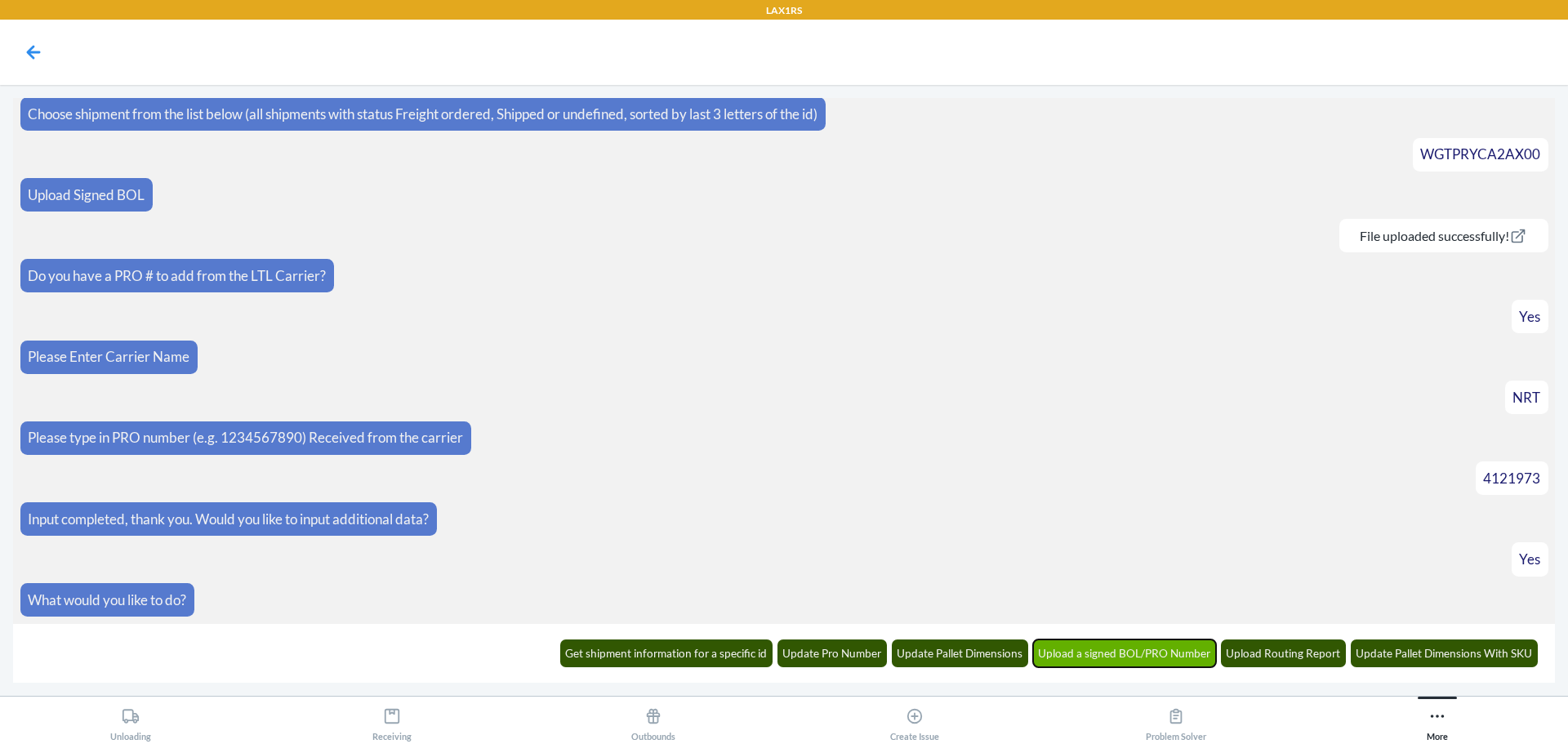
click at [1094, 647] on button "Upload a signed BOL/PRO Number" at bounding box center [1125, 653] width 183 height 28
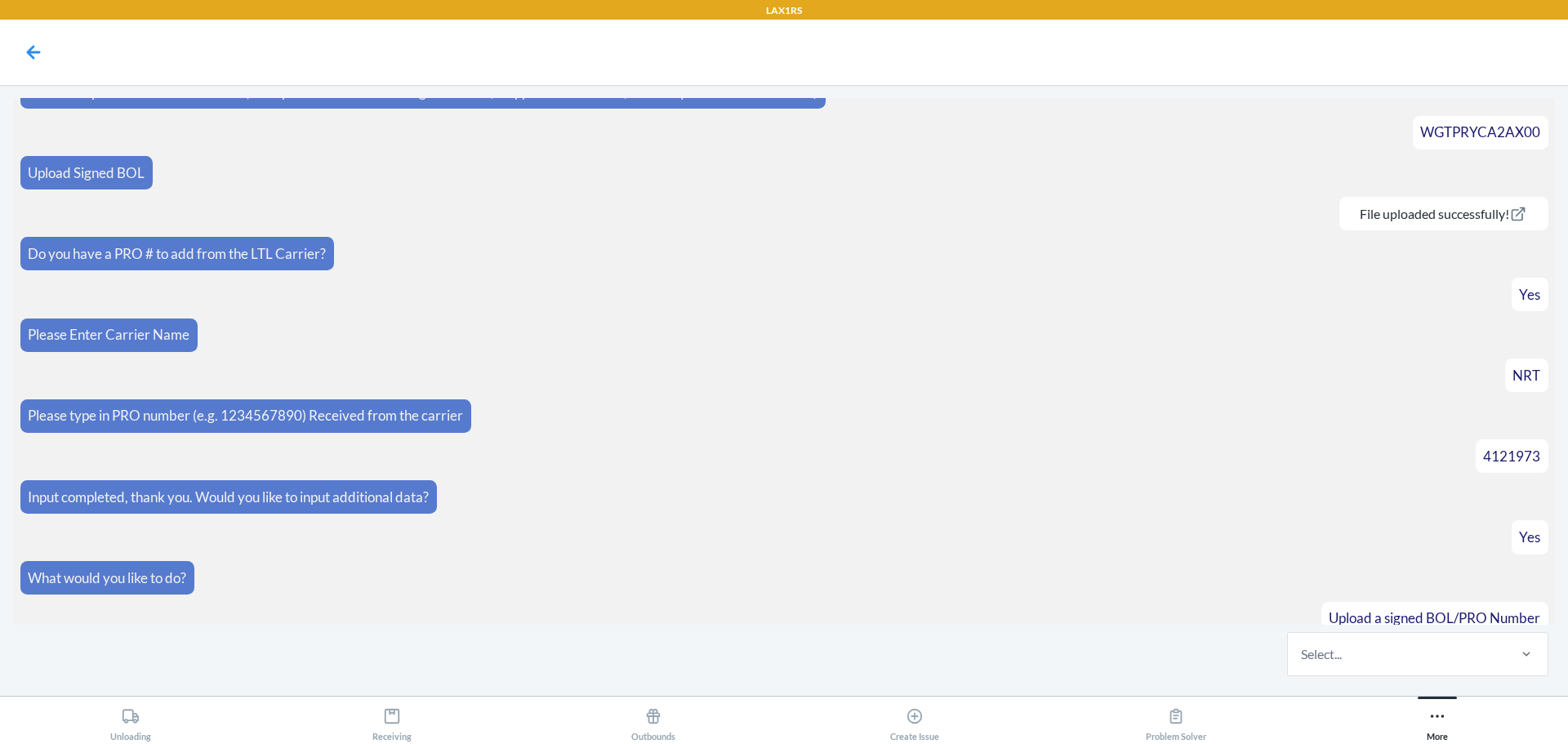
scroll to position [1140, 0]
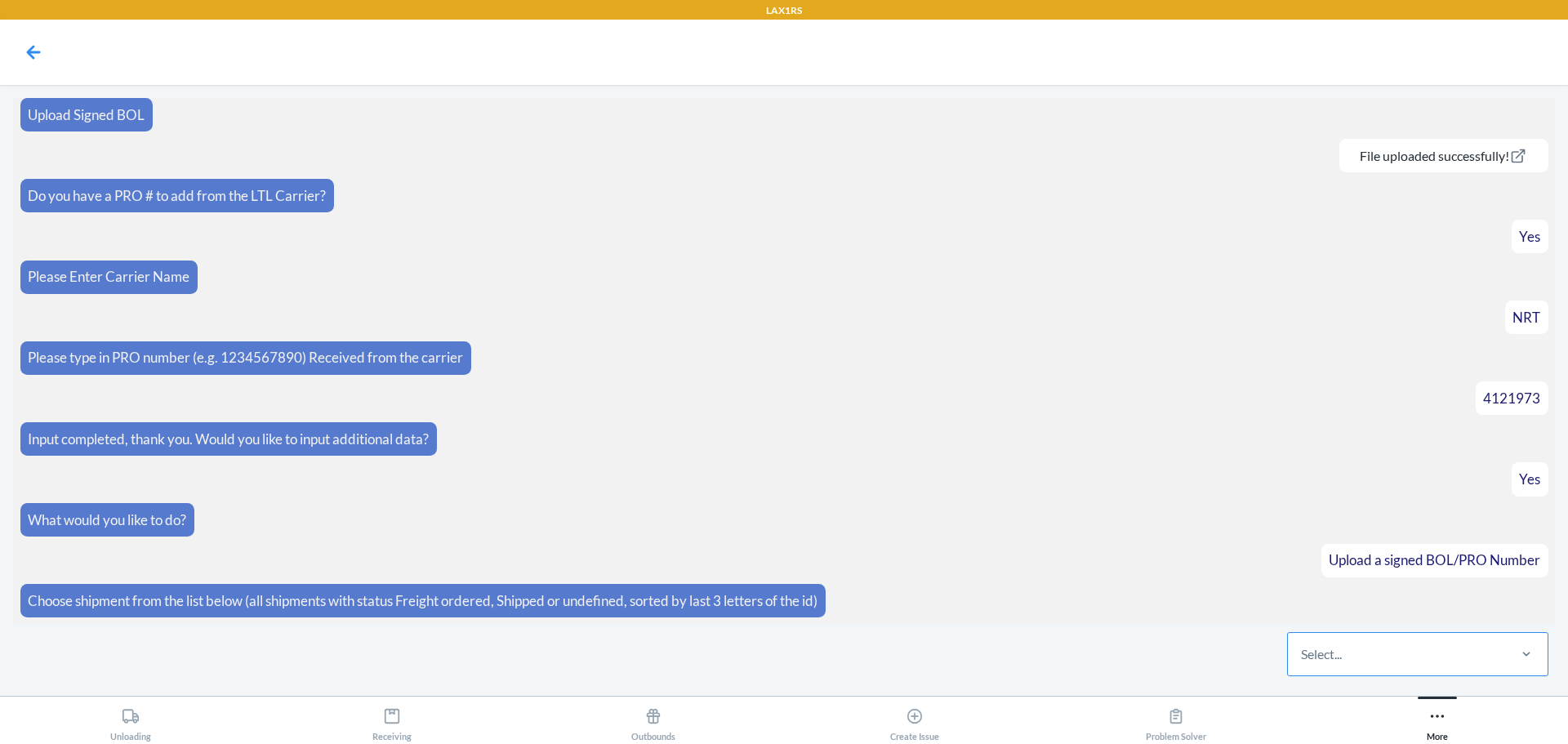
click at [1412, 666] on div "Select..." at bounding box center [1396, 654] width 218 height 42
click at [1302, 664] on input "Select..." at bounding box center [1302, 654] width 2 height 20
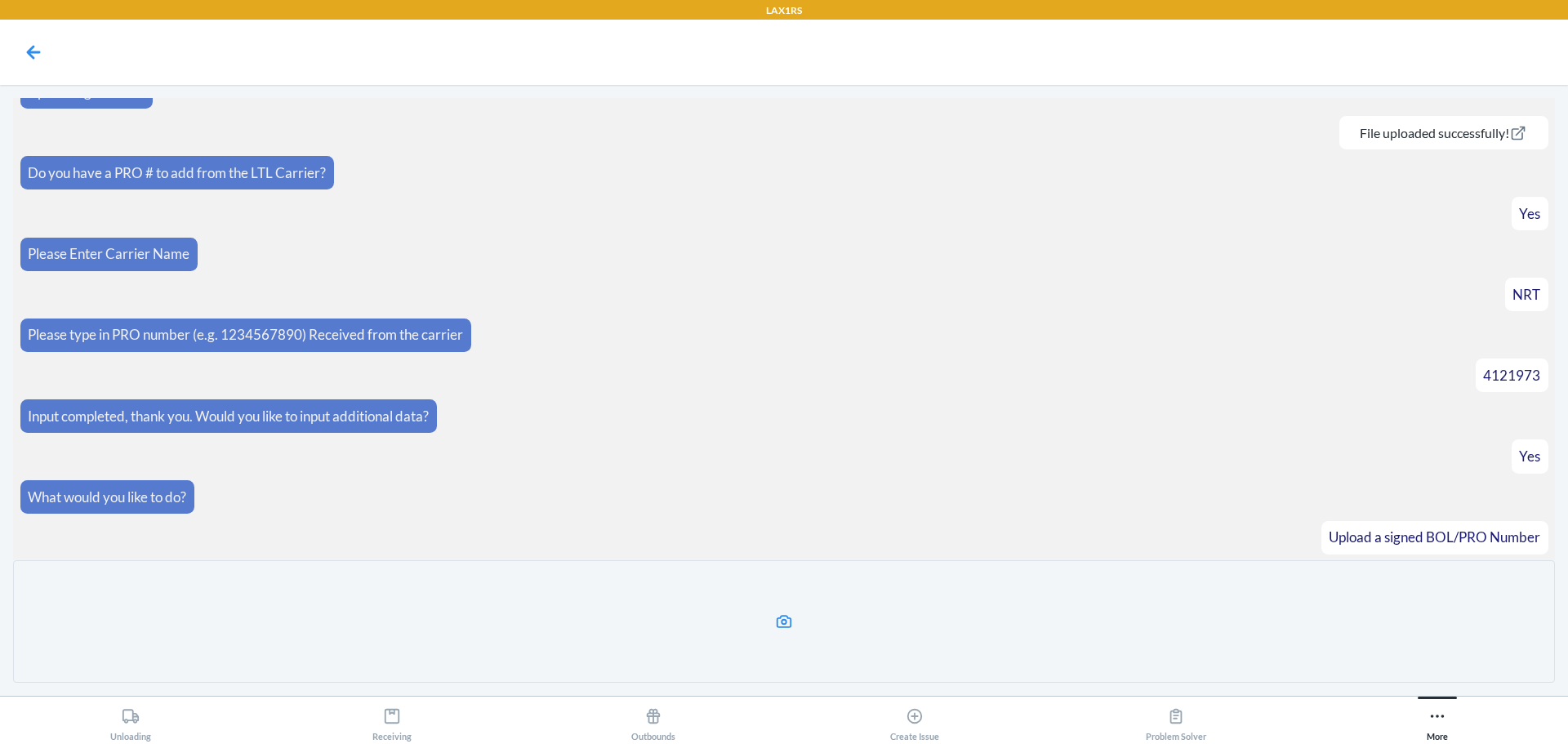
scroll to position [1286, 0]
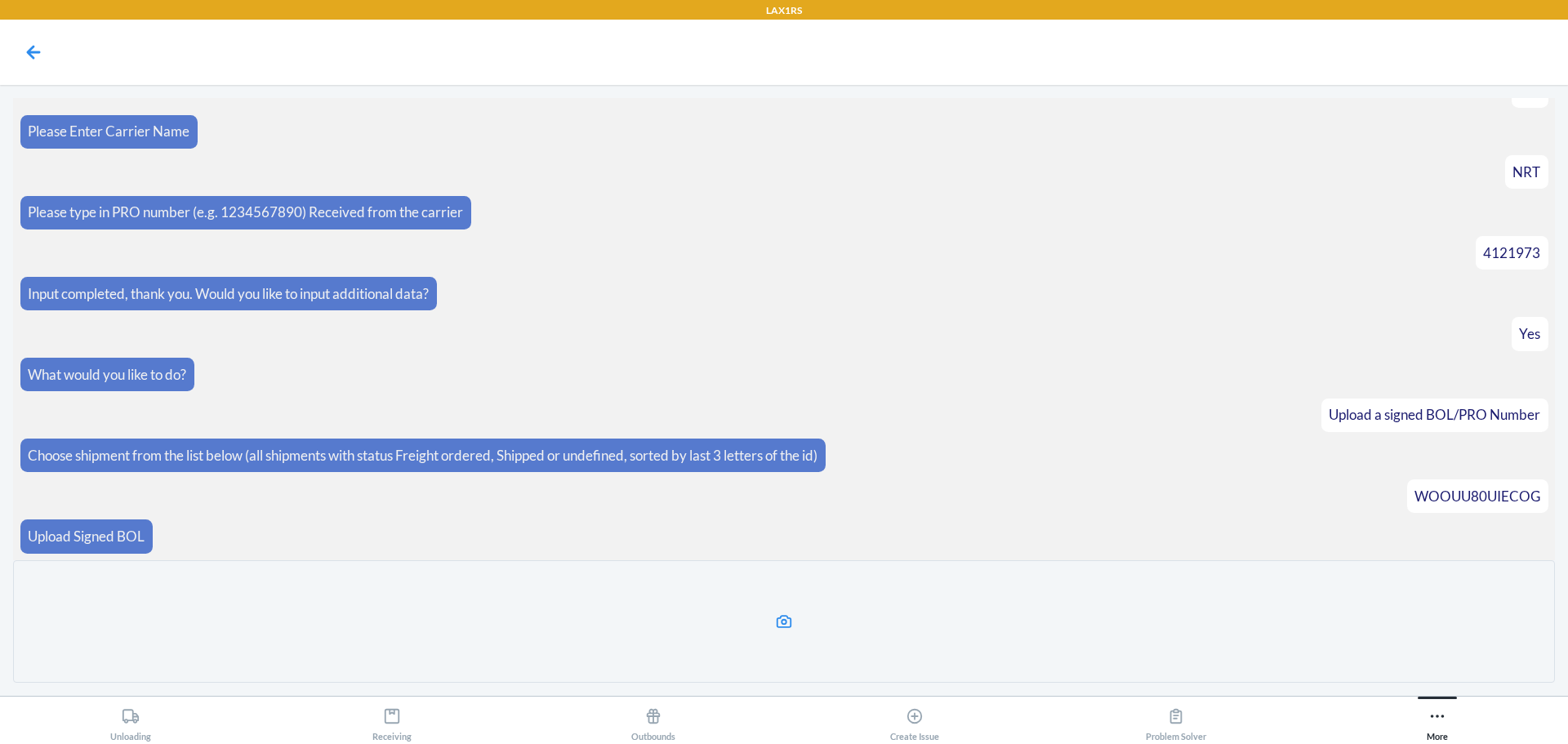
click at [1034, 616] on label at bounding box center [783, 621] width 1542 height 123
click at [0, 0] on input "file" at bounding box center [0, 0] width 0 height 0
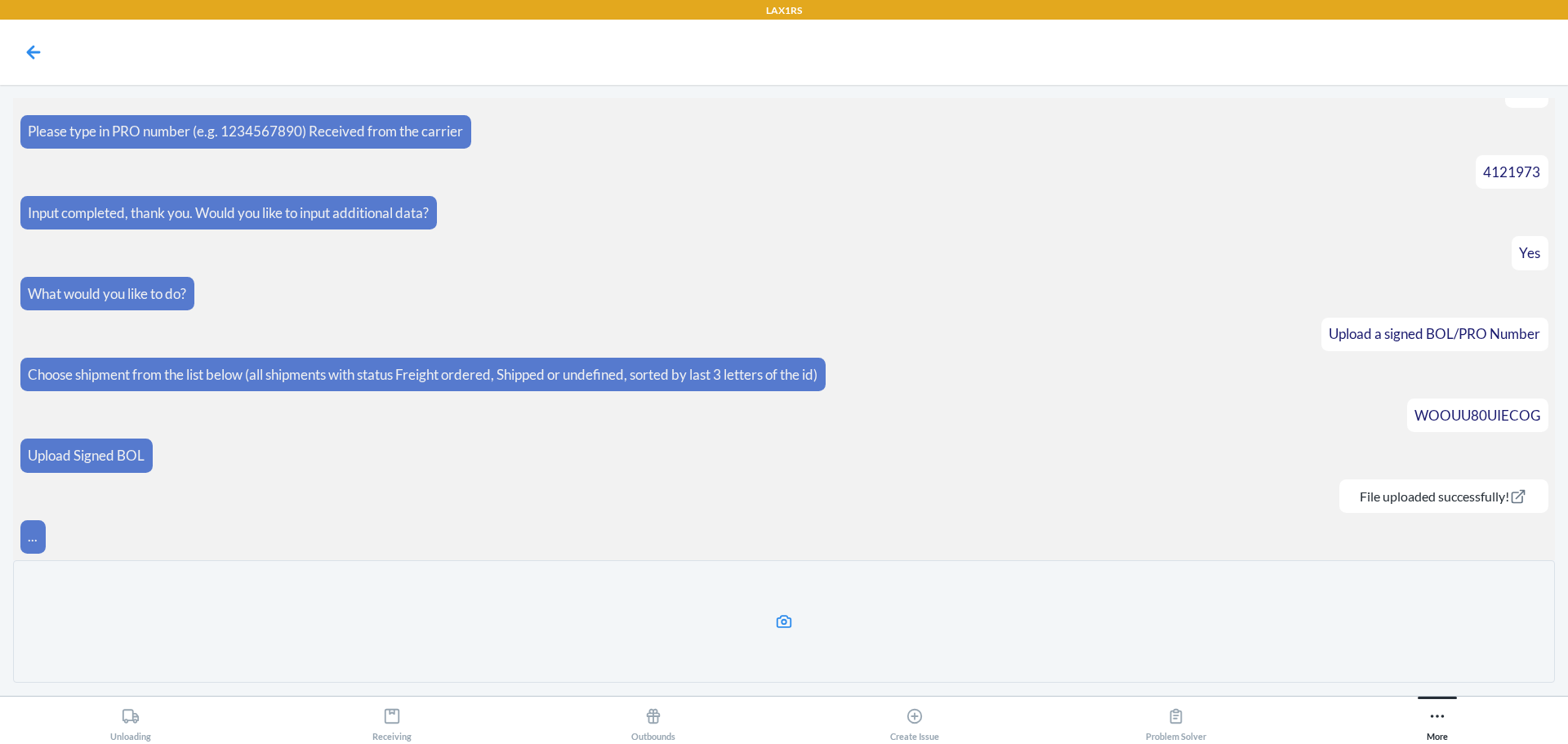
scroll to position [1303, 0]
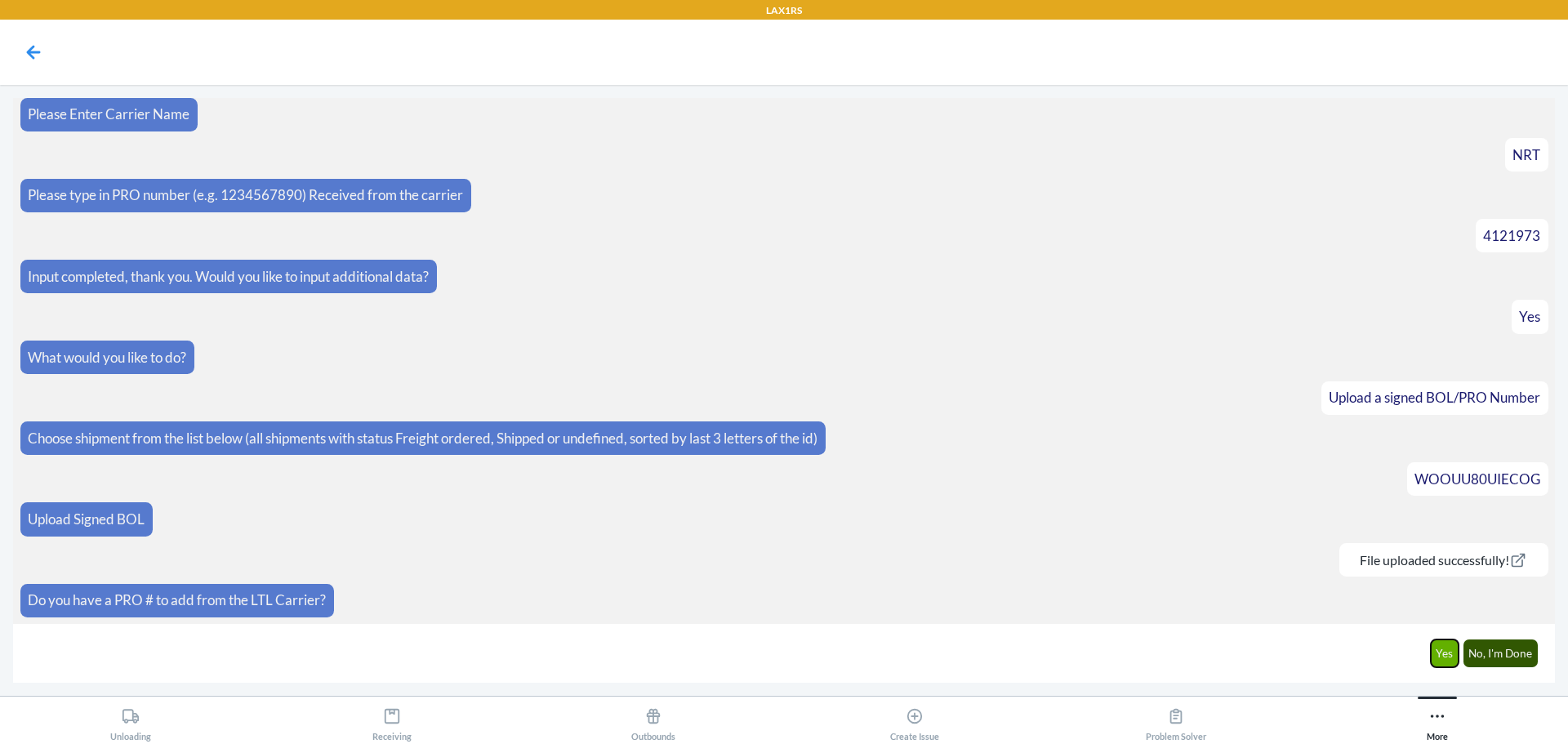
click at [1433, 648] on button "Yes" at bounding box center [1445, 653] width 29 height 28
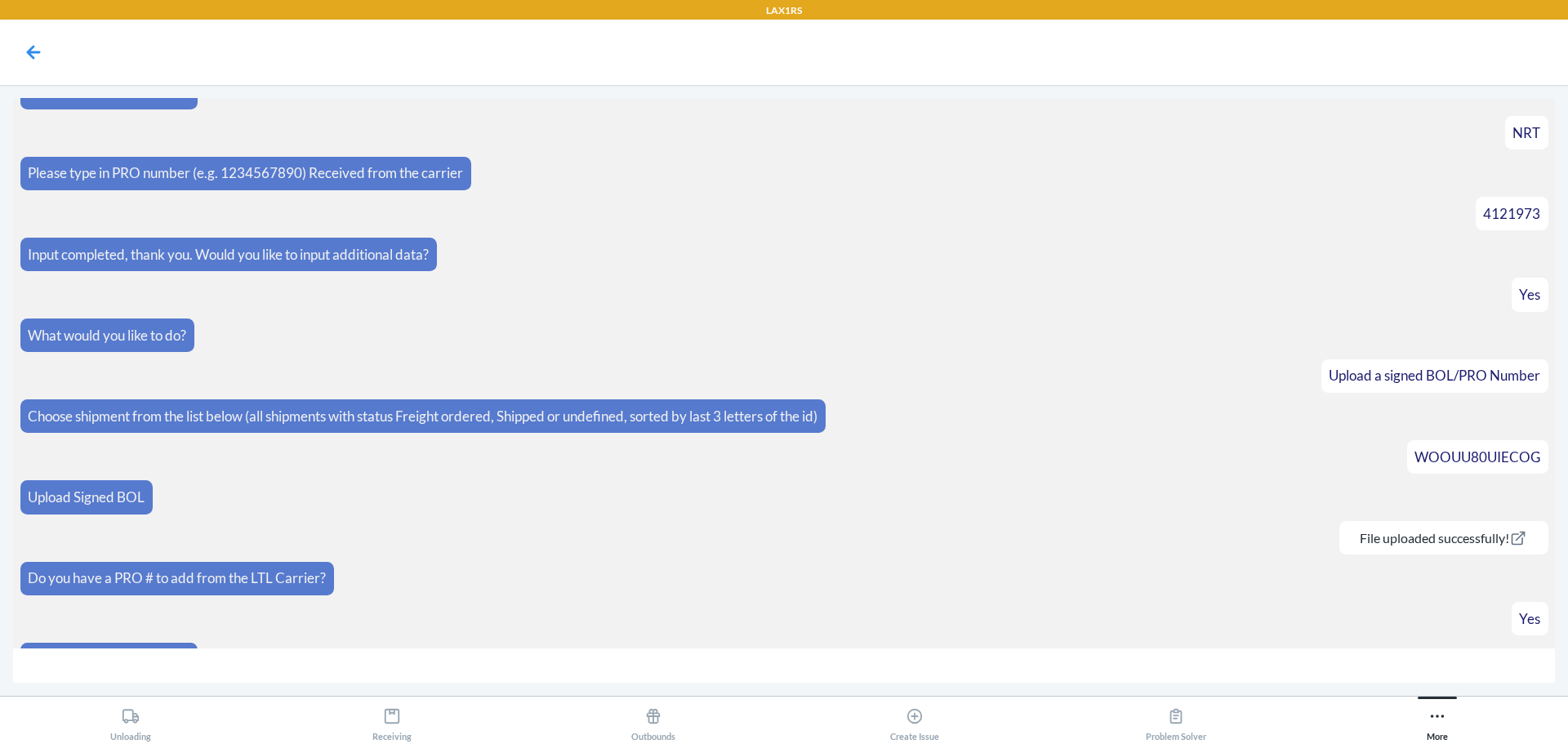
scroll to position [1360, 0]
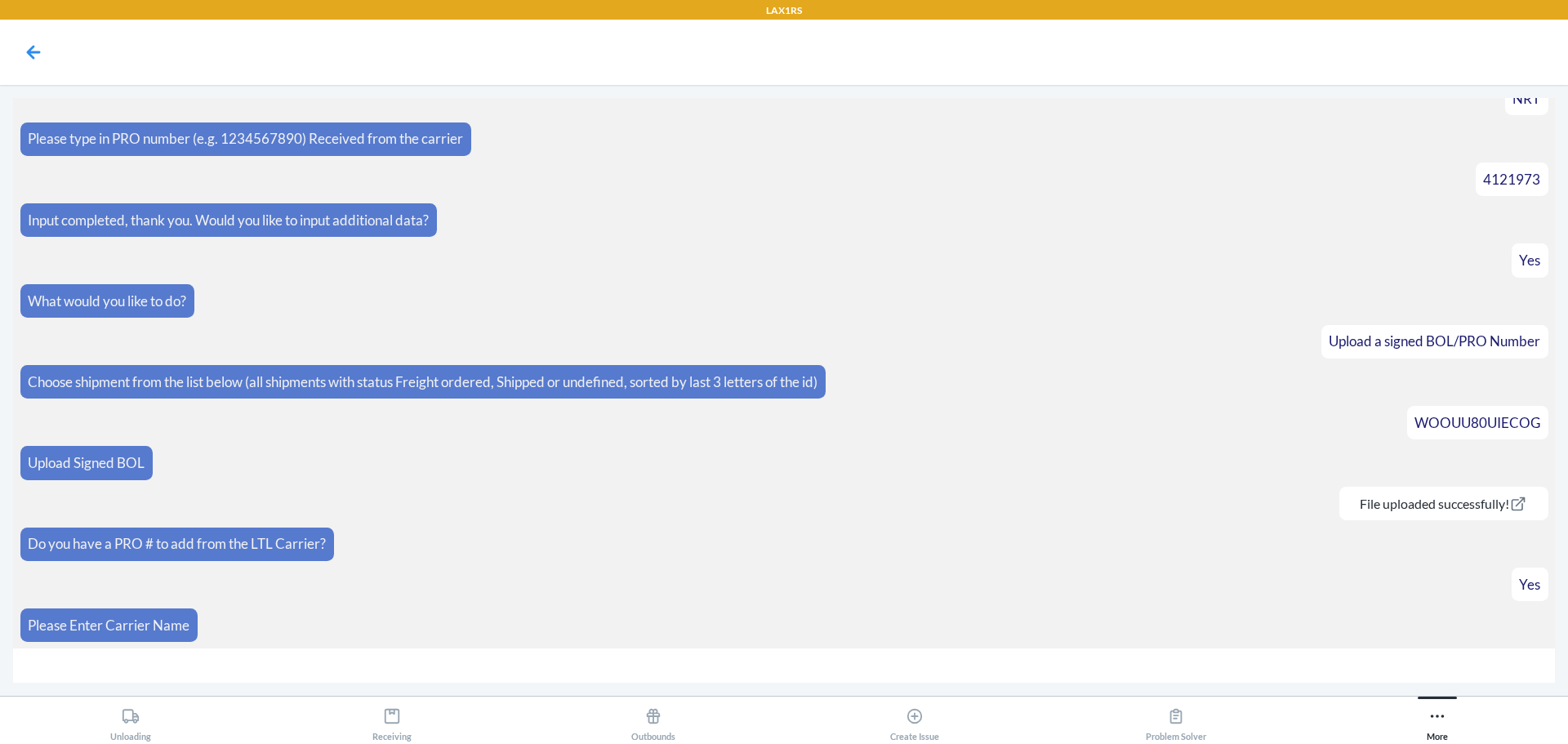
click at [1196, 656] on input "text" at bounding box center [783, 665] width 1542 height 35
type input "NRT"
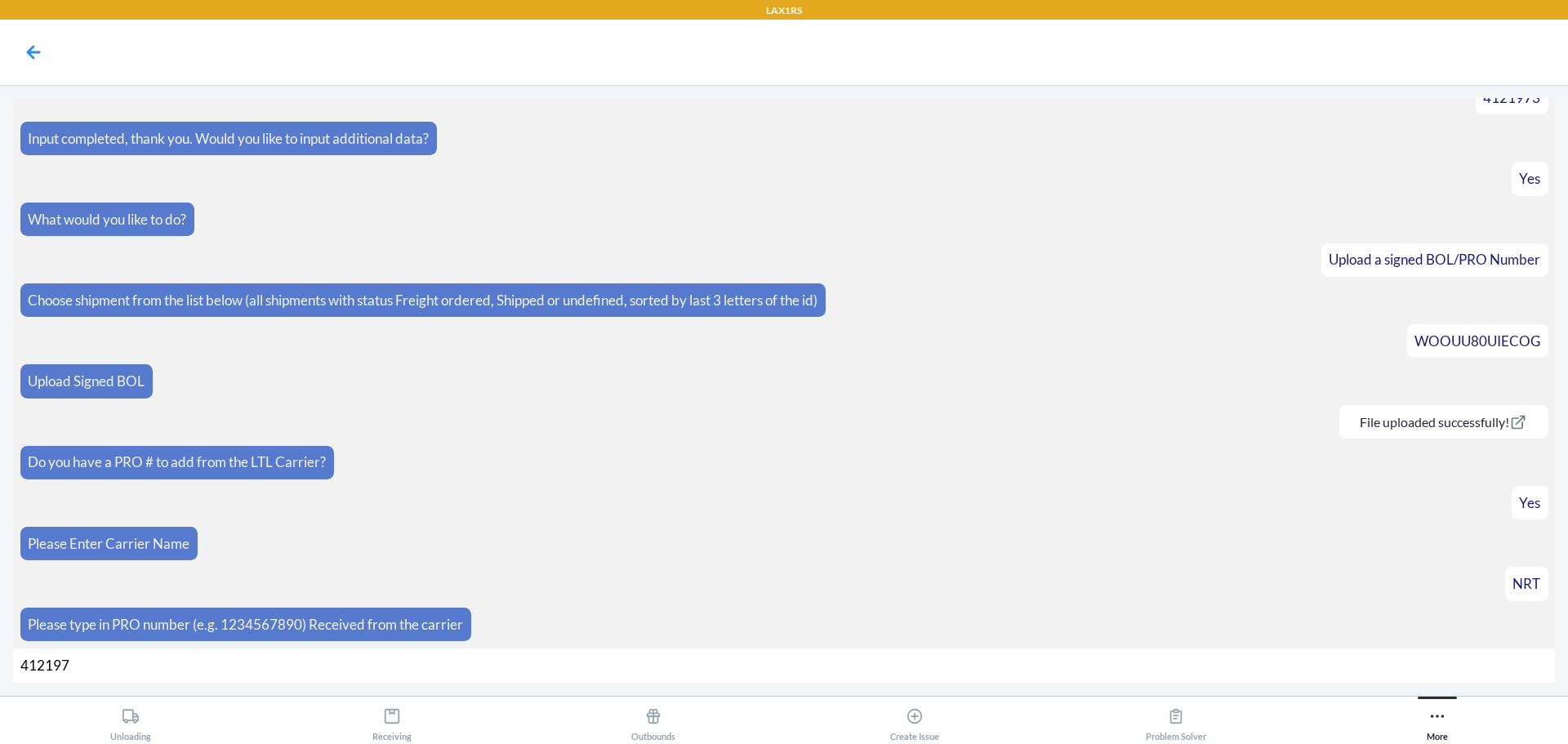
type input "4121973"
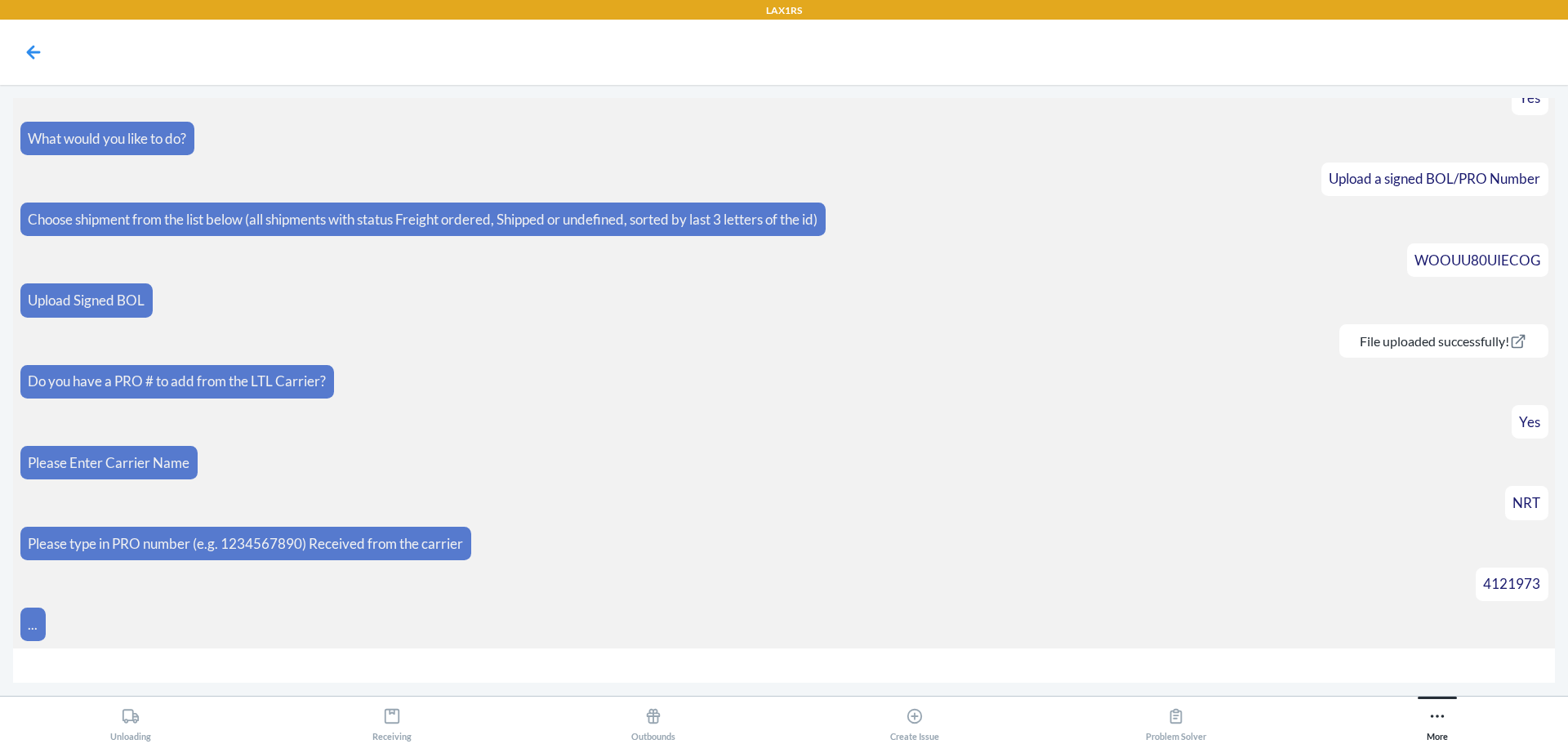
scroll to position [1547, 0]
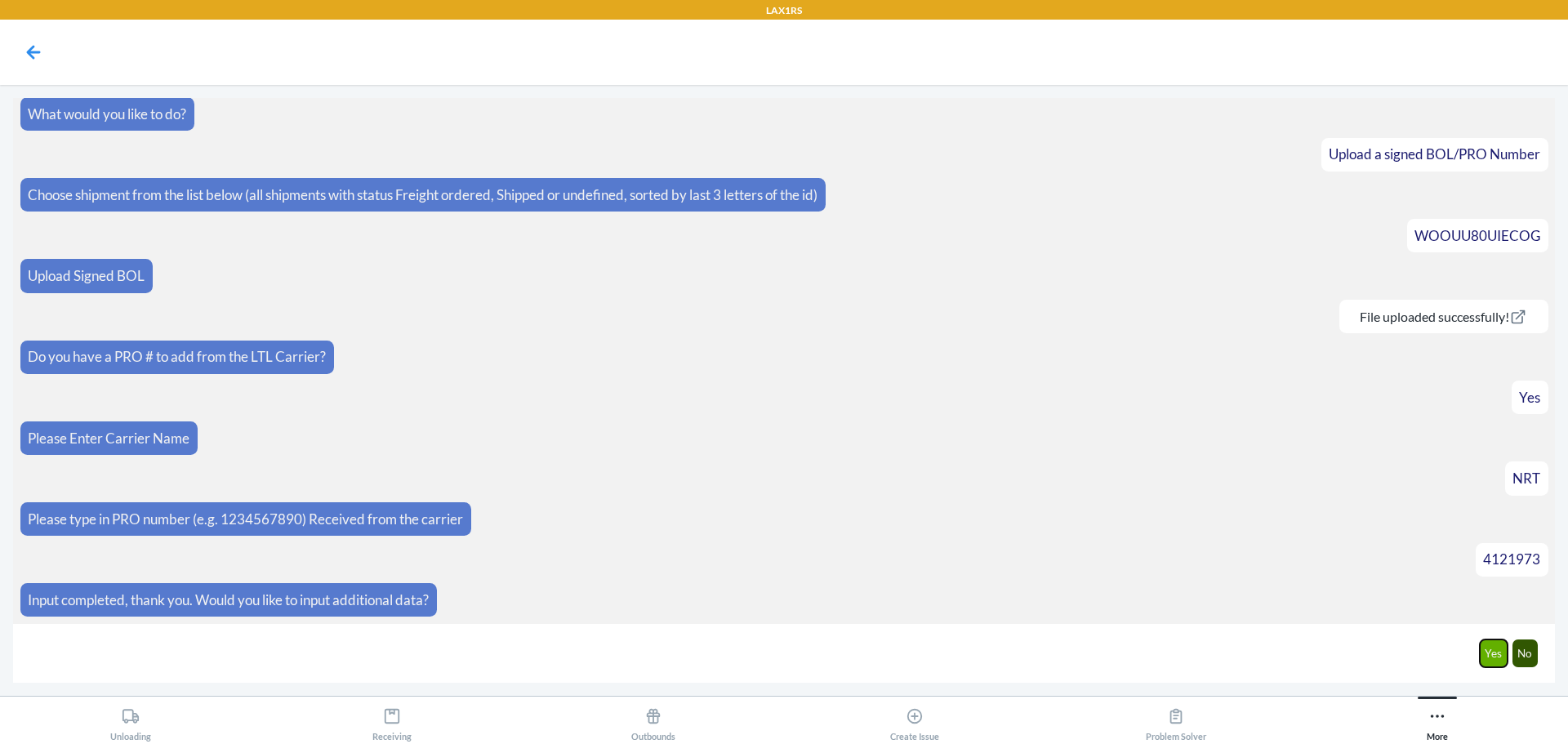
click at [1496, 666] on button "Yes" at bounding box center [1495, 653] width 29 height 28
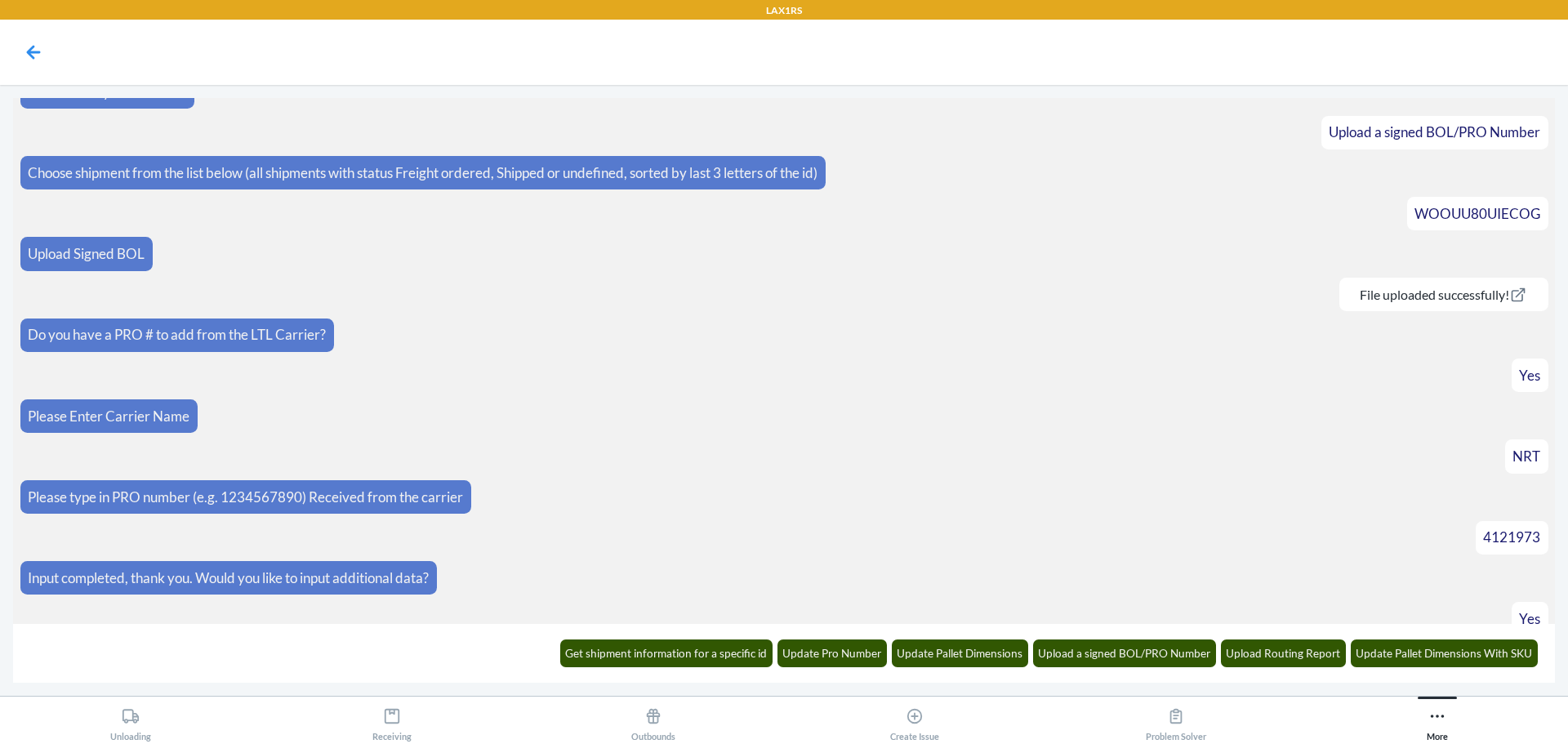
scroll to position [1627, 0]
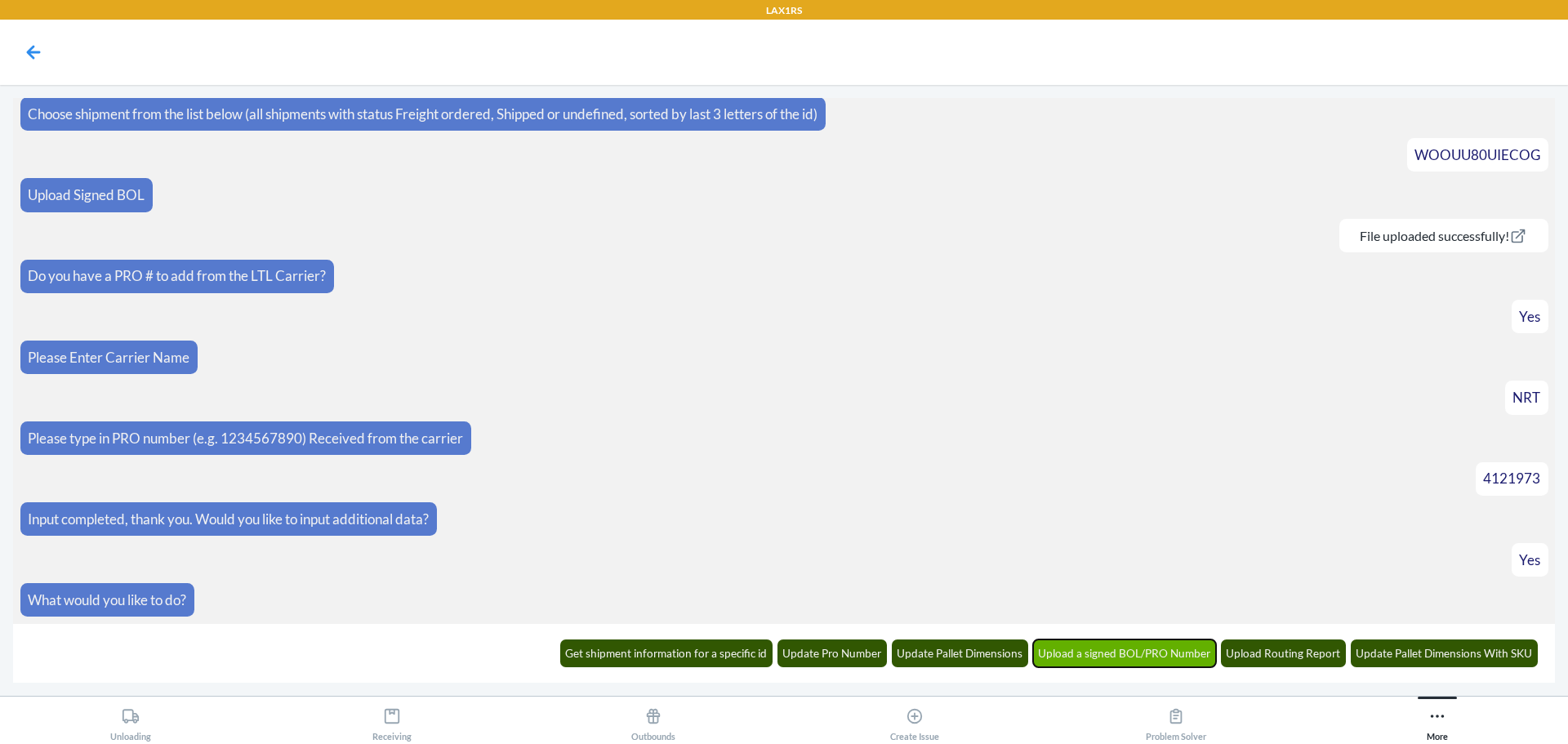
click at [1195, 646] on button "Upload a signed BOL/PRO Number" at bounding box center [1125, 653] width 183 height 28
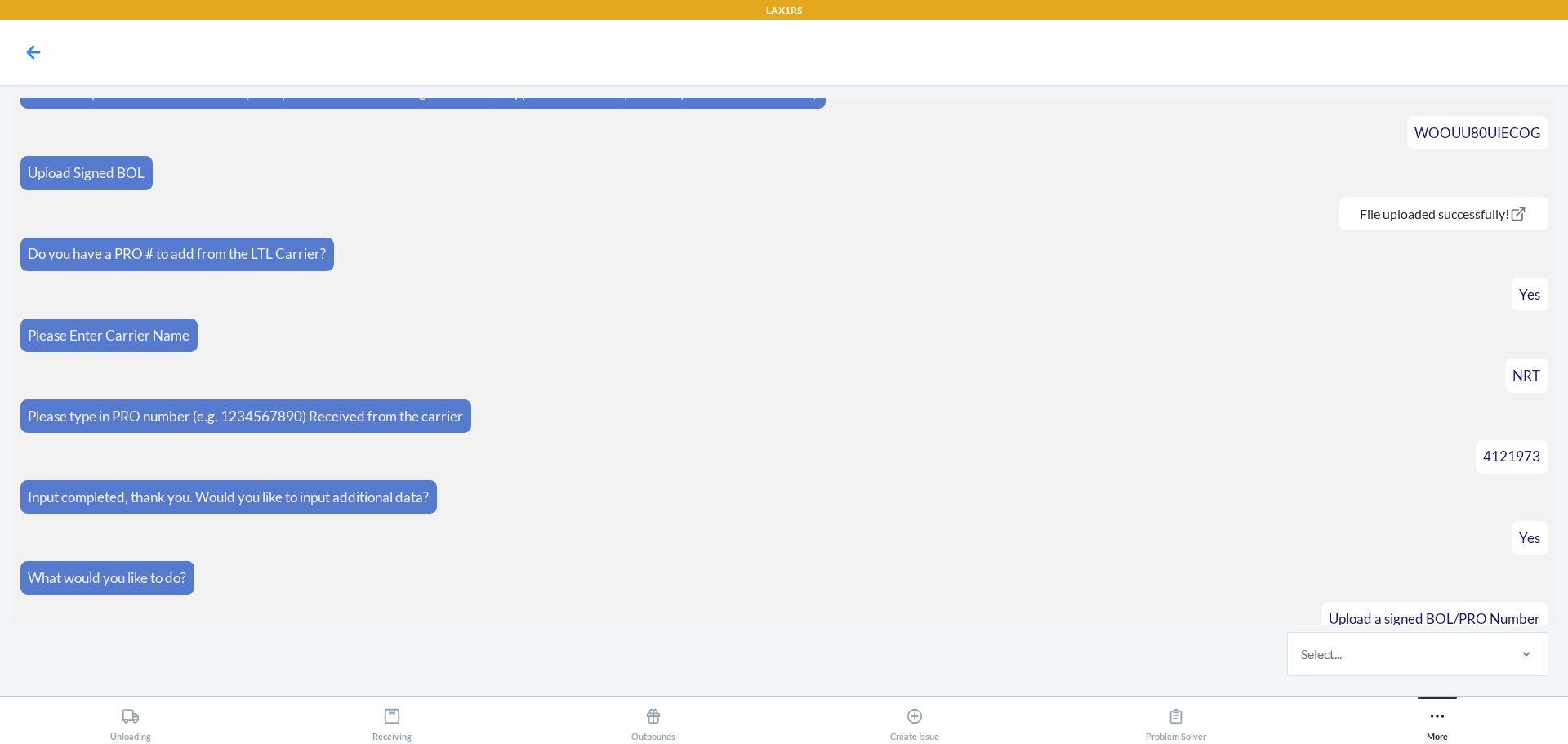
scroll to position [1707, 0]
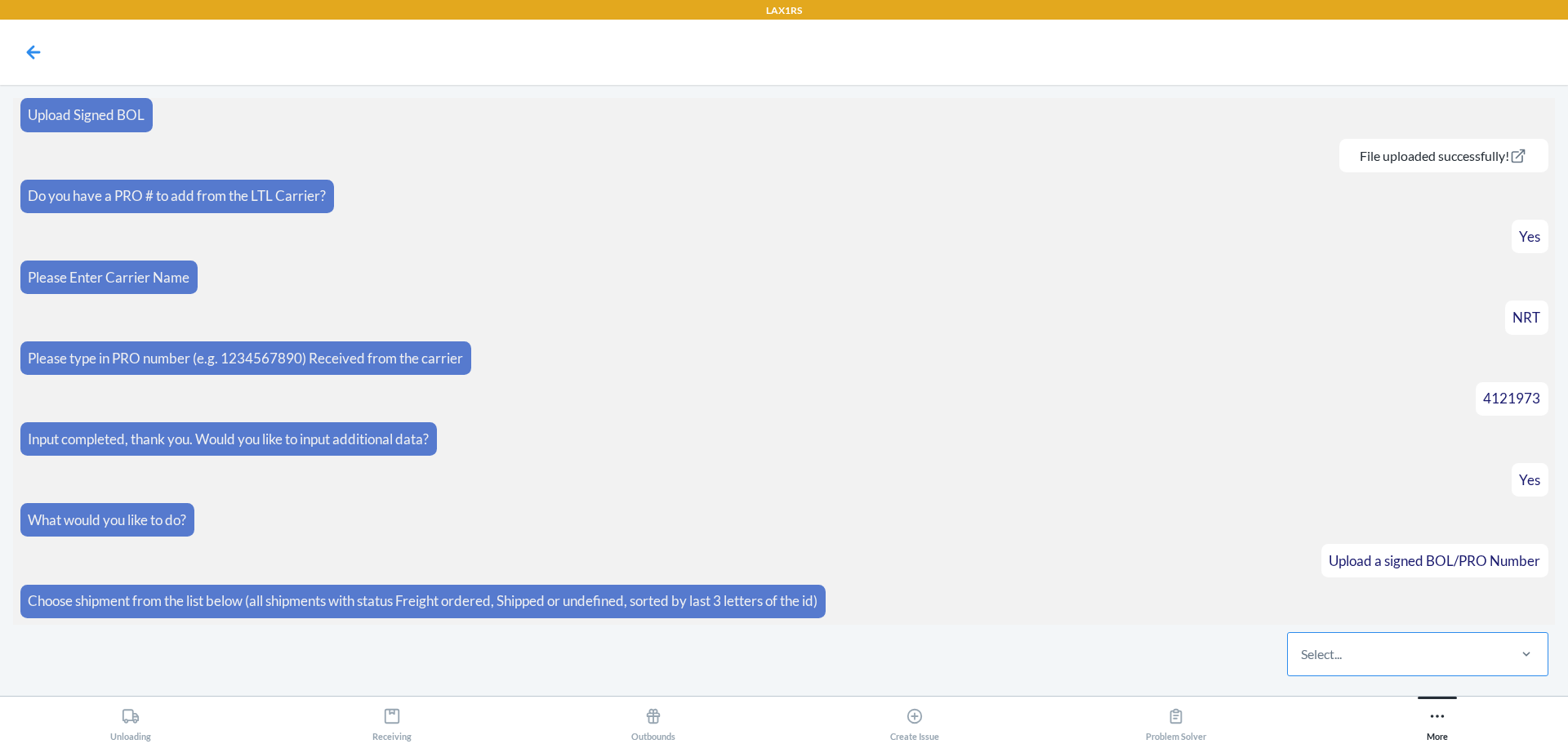
click at [1382, 663] on div "Select..." at bounding box center [1396, 654] width 218 height 42
click at [1302, 663] on input "Select..." at bounding box center [1302, 654] width 2 height 20
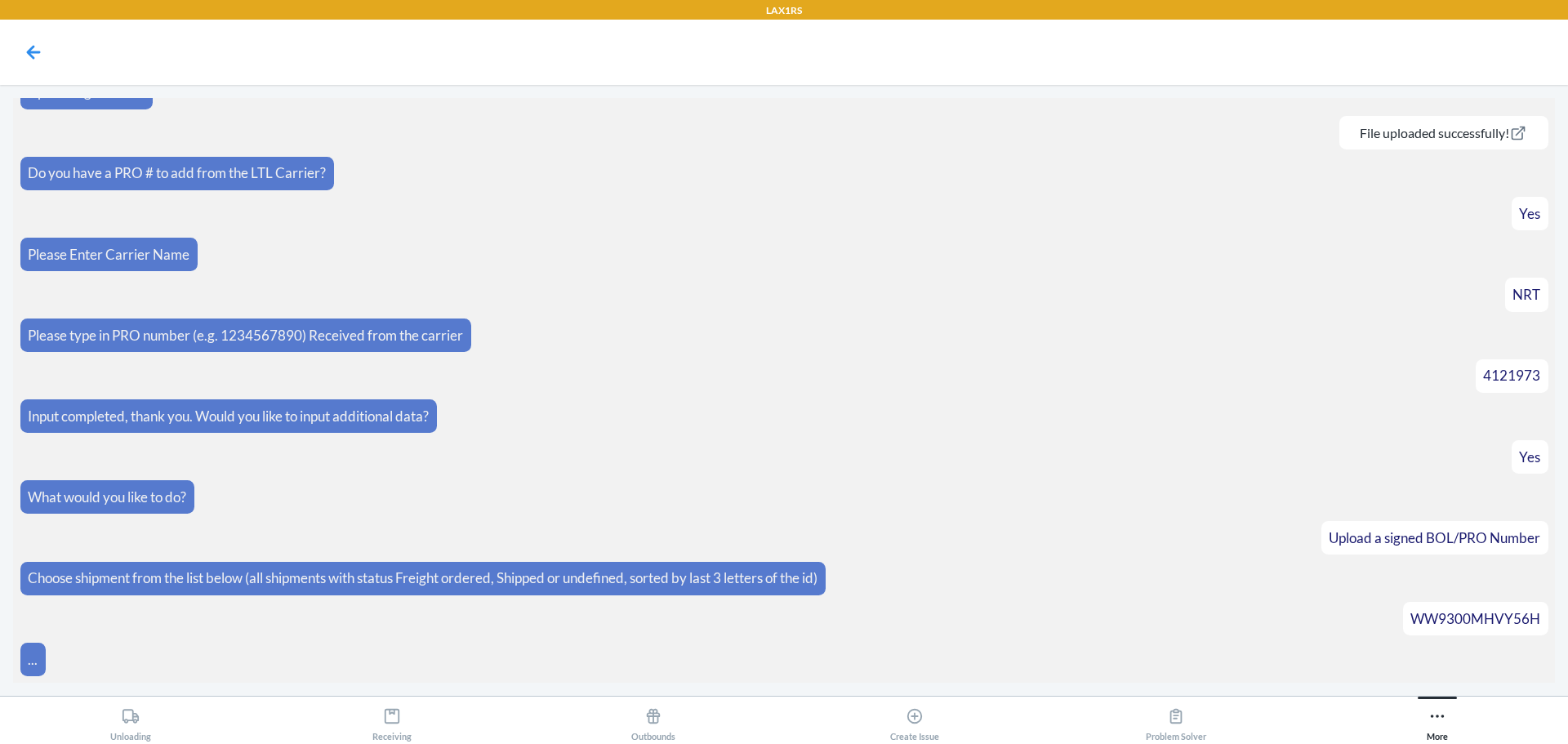
scroll to position [1853, 0]
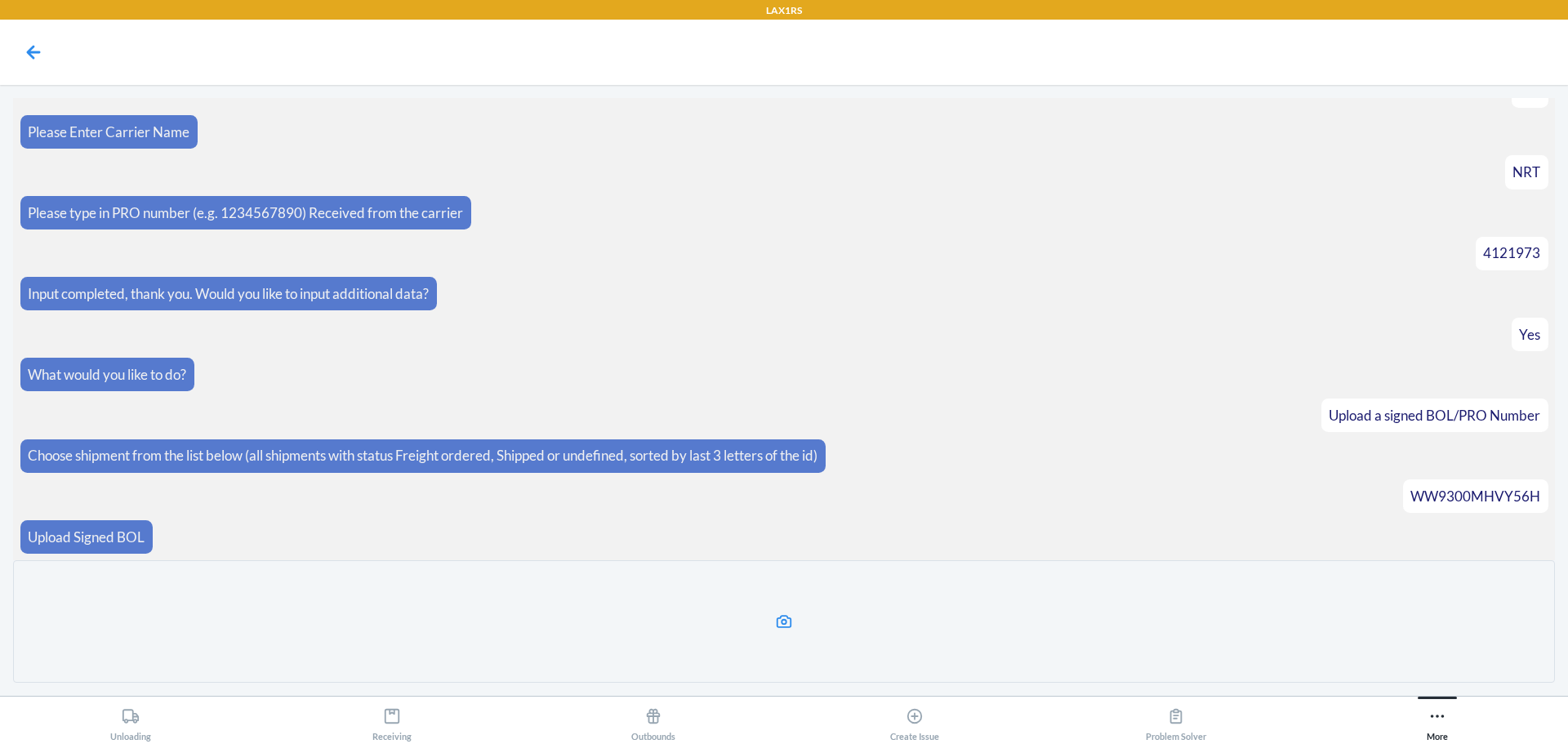
click at [137, 609] on label at bounding box center [783, 621] width 1542 height 123
click at [0, 0] on input "file" at bounding box center [0, 0] width 0 height 0
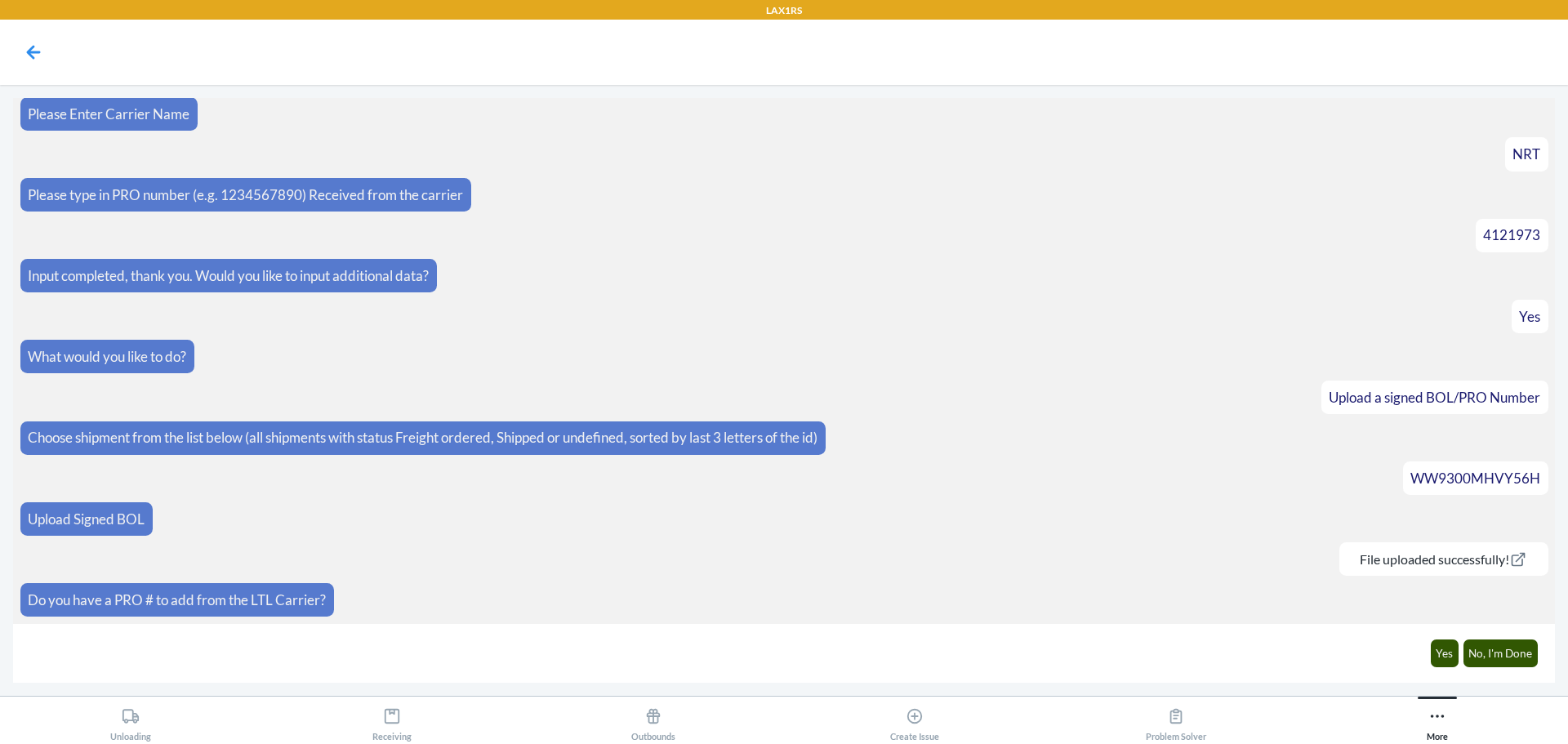
scroll to position [1871, 0]
click at [1456, 652] on button "Yes" at bounding box center [1445, 653] width 29 height 28
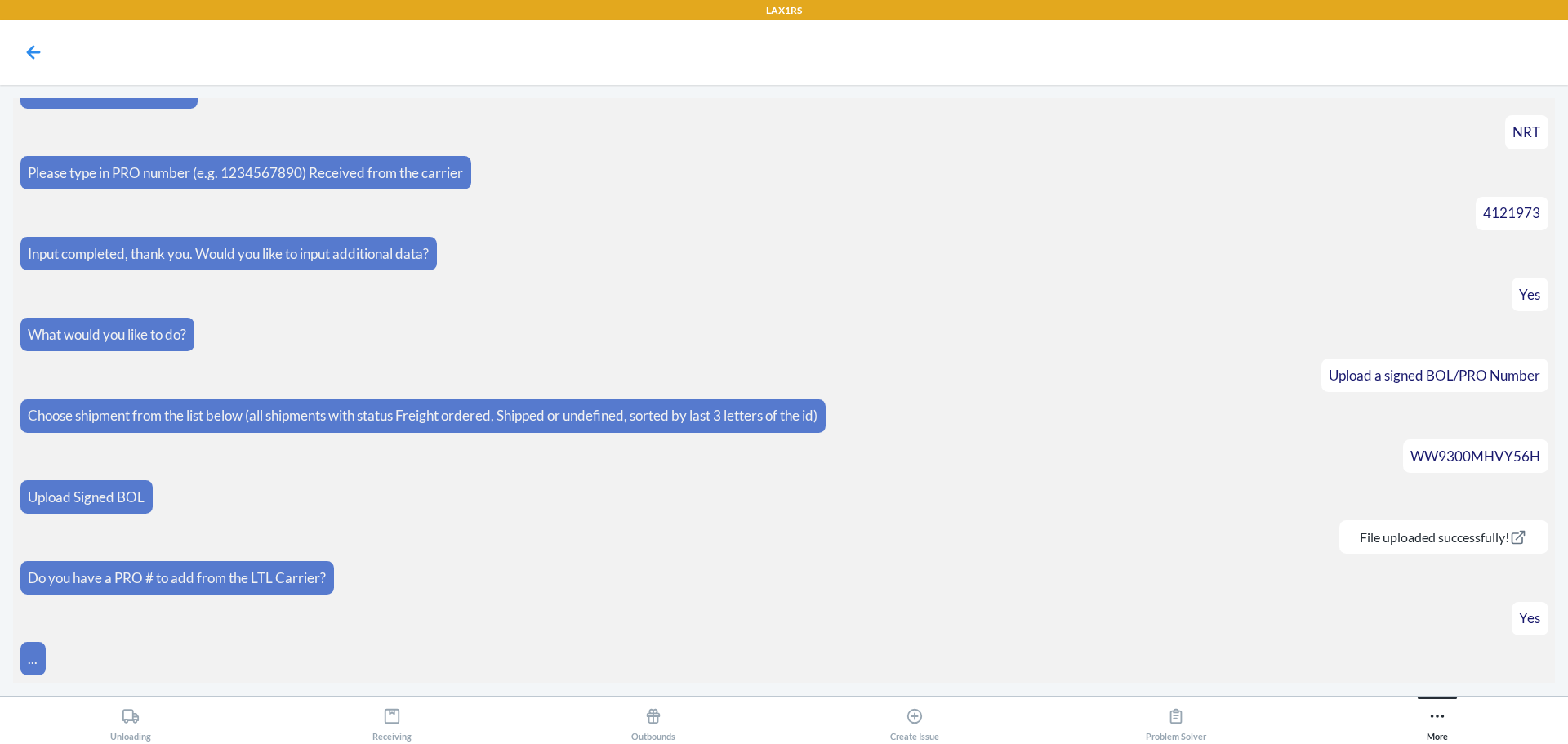
scroll to position [1927, 0]
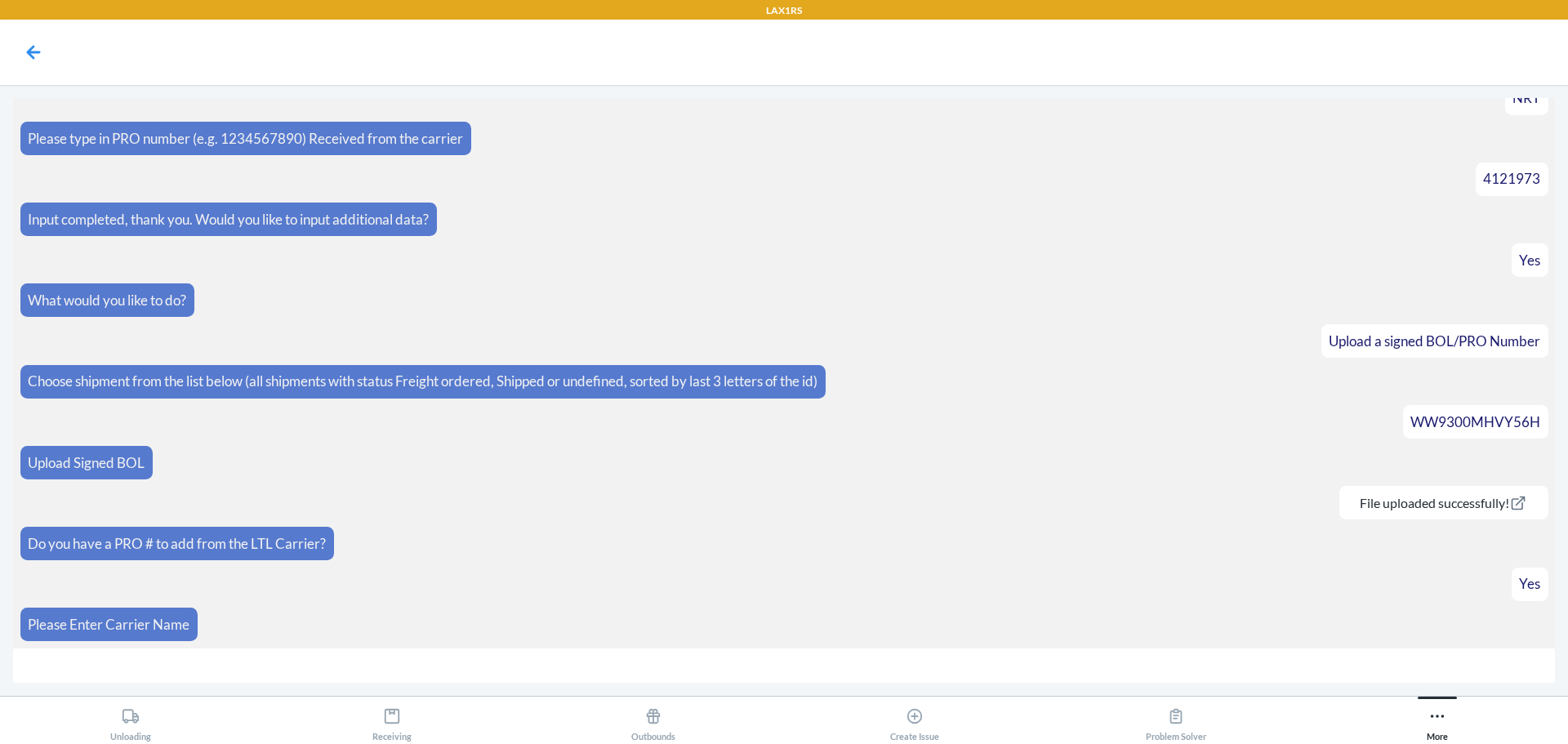
click at [618, 671] on input "text" at bounding box center [783, 665] width 1542 height 35
type input "4121973"
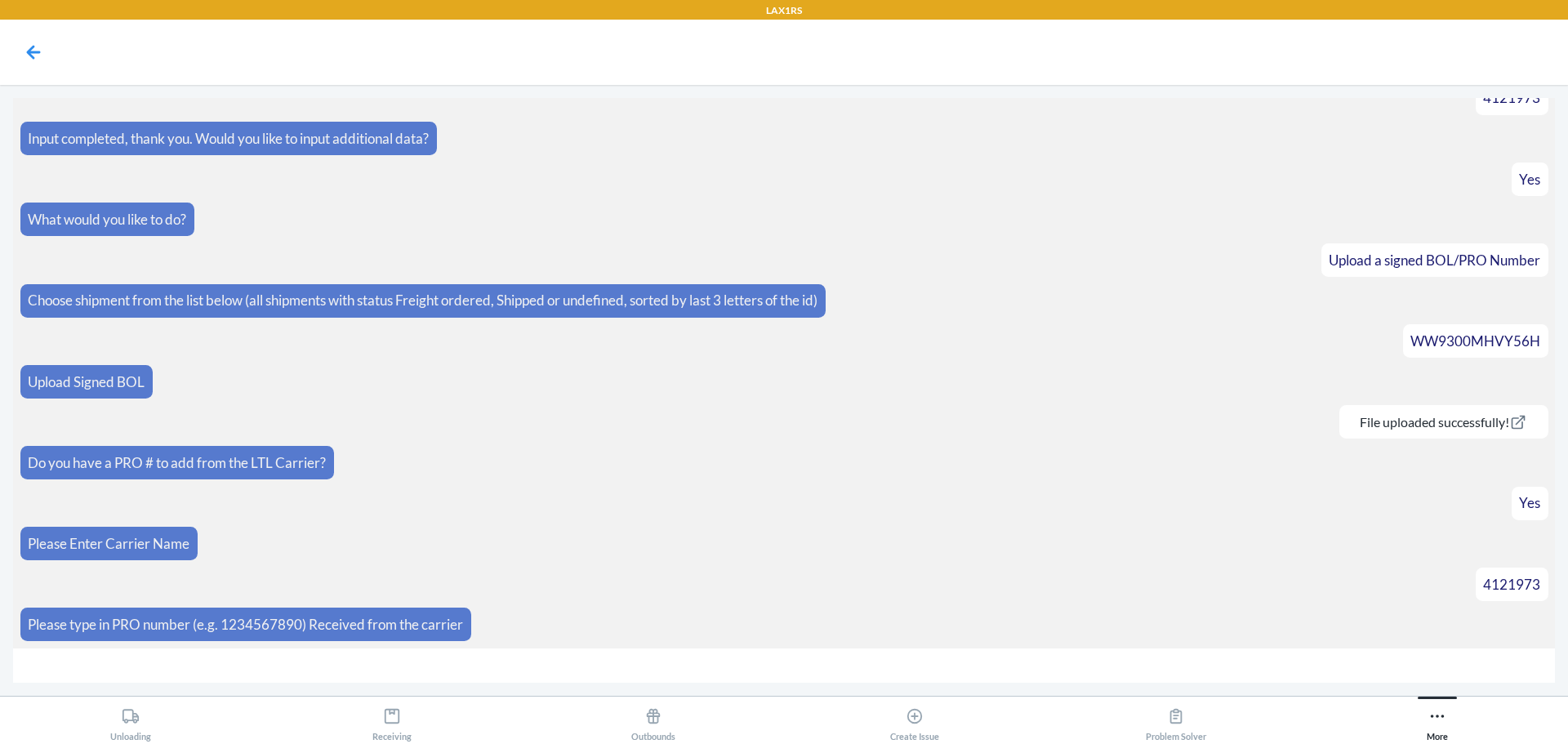
click at [1514, 587] on span "4121973" at bounding box center [1511, 584] width 57 height 17
click at [1502, 587] on span "4121973" at bounding box center [1511, 584] width 57 height 17
drag, startPoint x: 22, startPoint y: 66, endPoint x: 36, endPoint y: 56, distance: 17.2
click at [30, 60] on div at bounding box center [33, 51] width 41 height 41
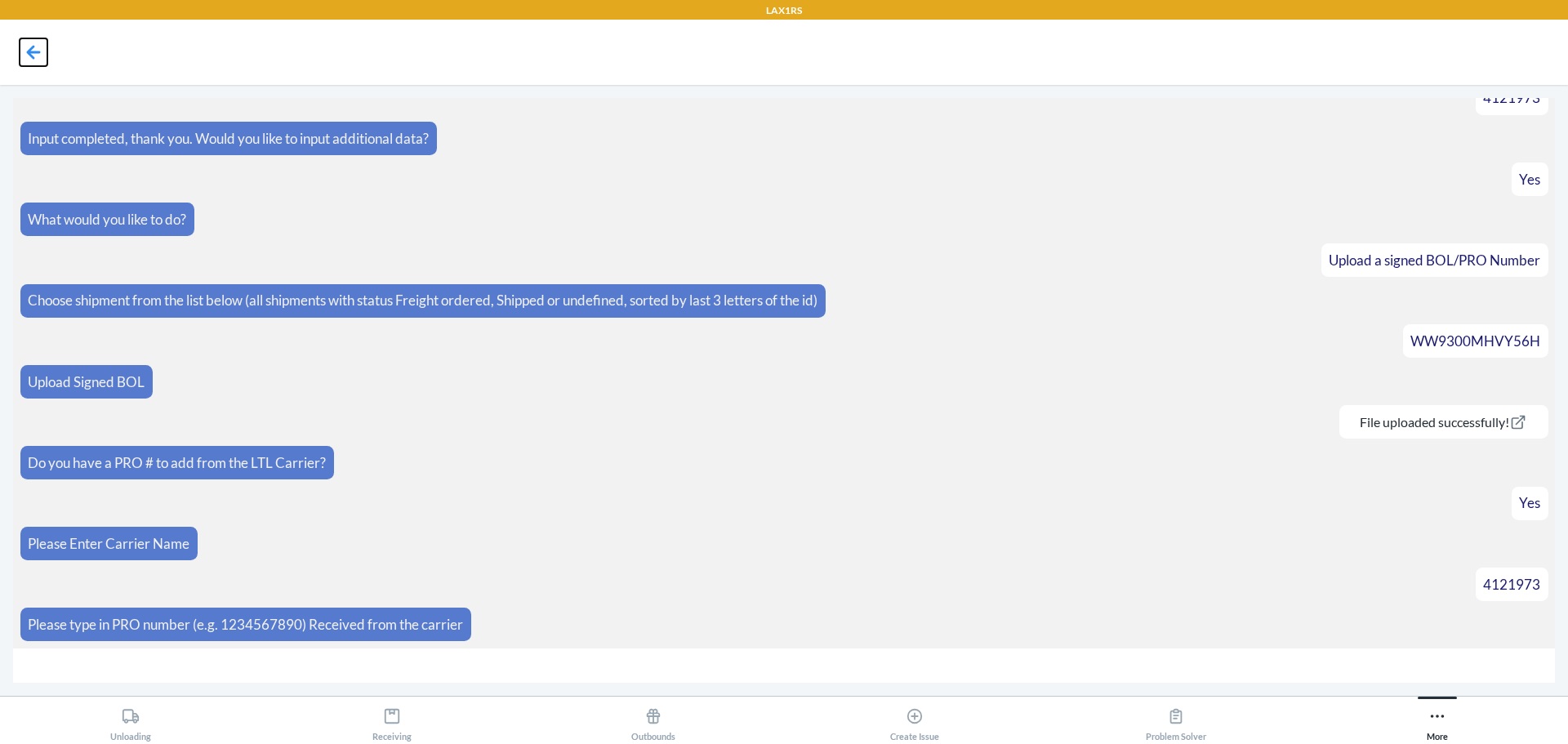
click at [36, 56] on icon at bounding box center [33, 52] width 28 height 28
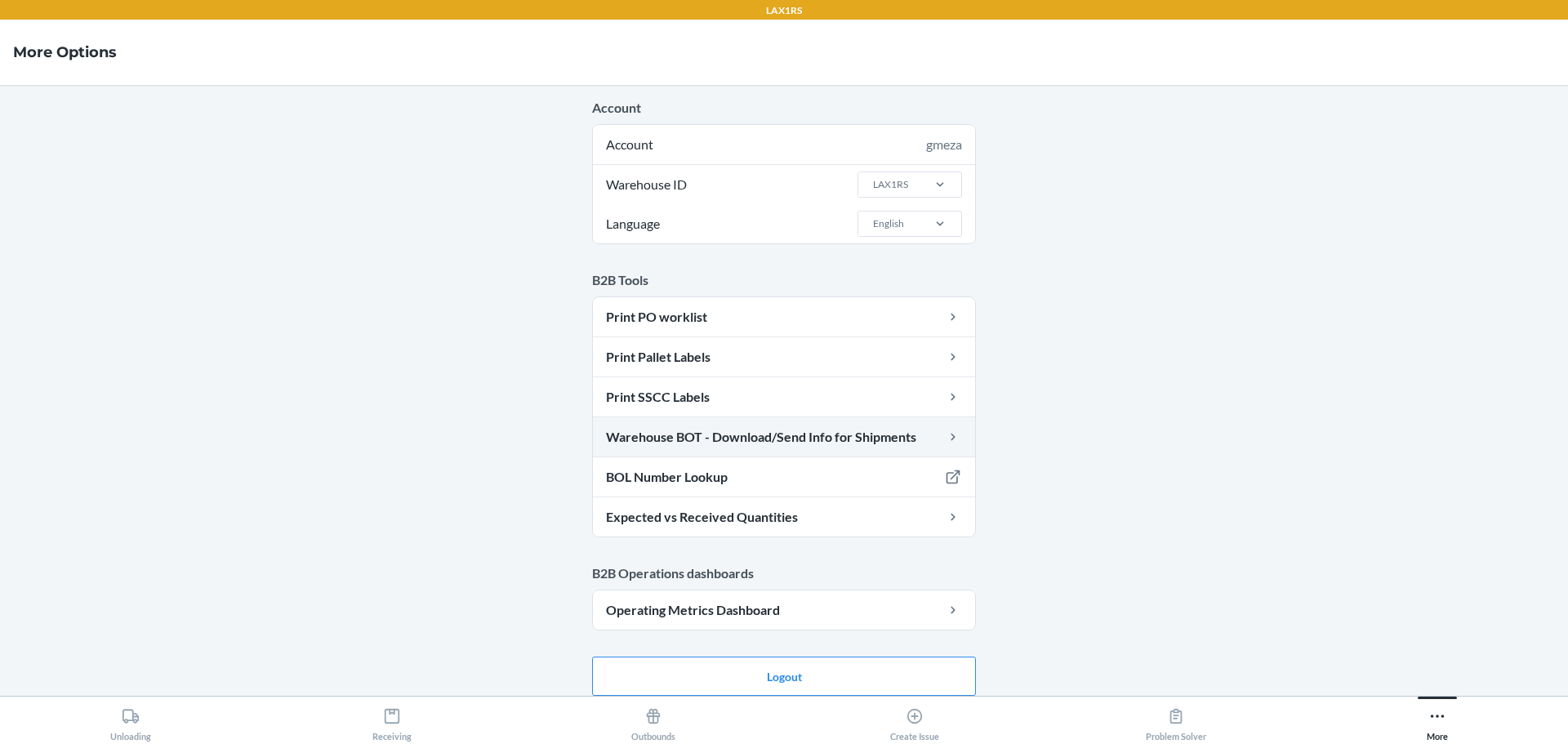
click at [910, 425] on link "Warehouse BOT - Download/Send Info for Shipments" at bounding box center [784, 436] width 382 height 39
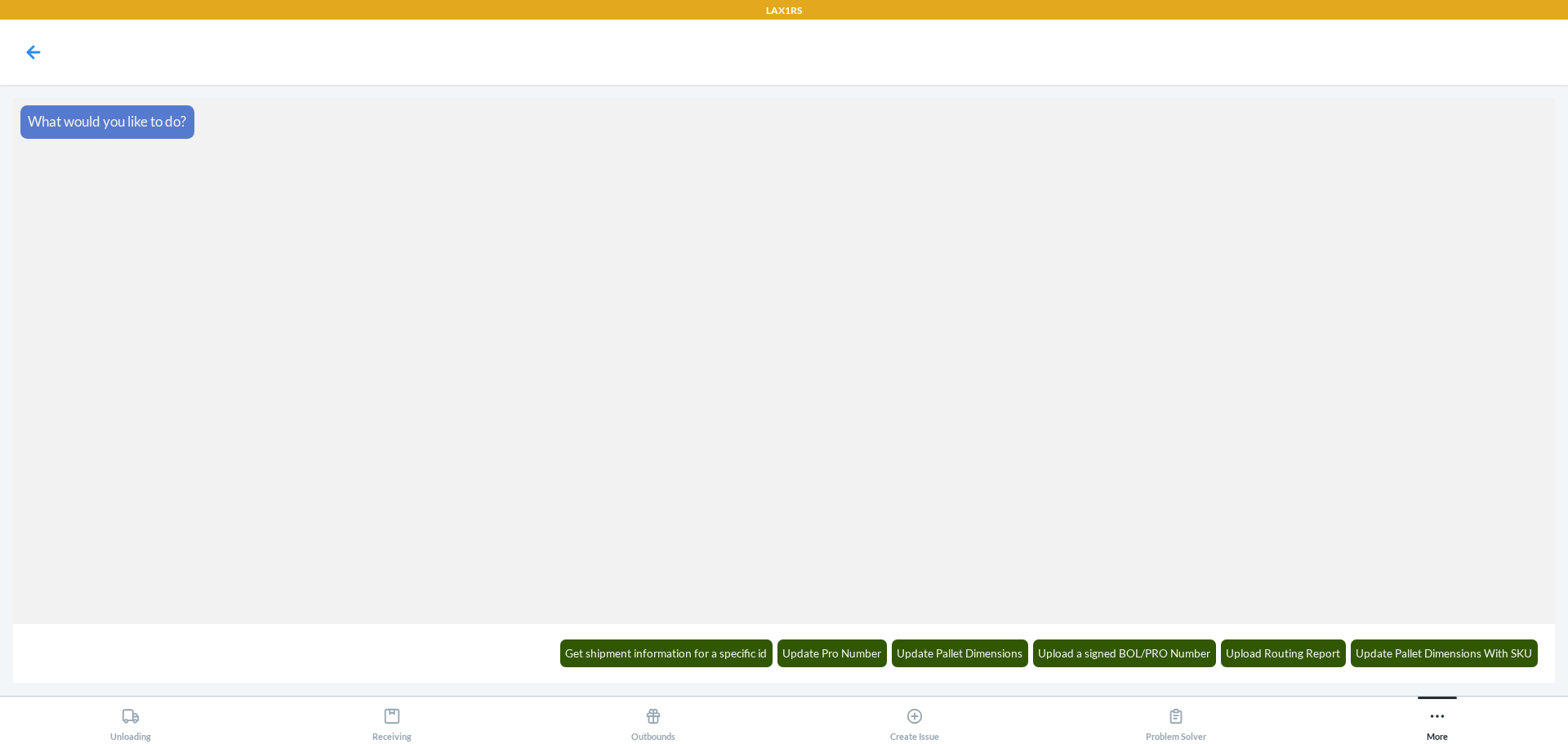
click at [1199, 637] on div "Get shipment information for a specific id Update Pro Number Update Pallet Dime…" at bounding box center [1049, 653] width 998 height 45
click at [1192, 647] on button "Upload a signed BOL/PRO Number" at bounding box center [1125, 653] width 183 height 28
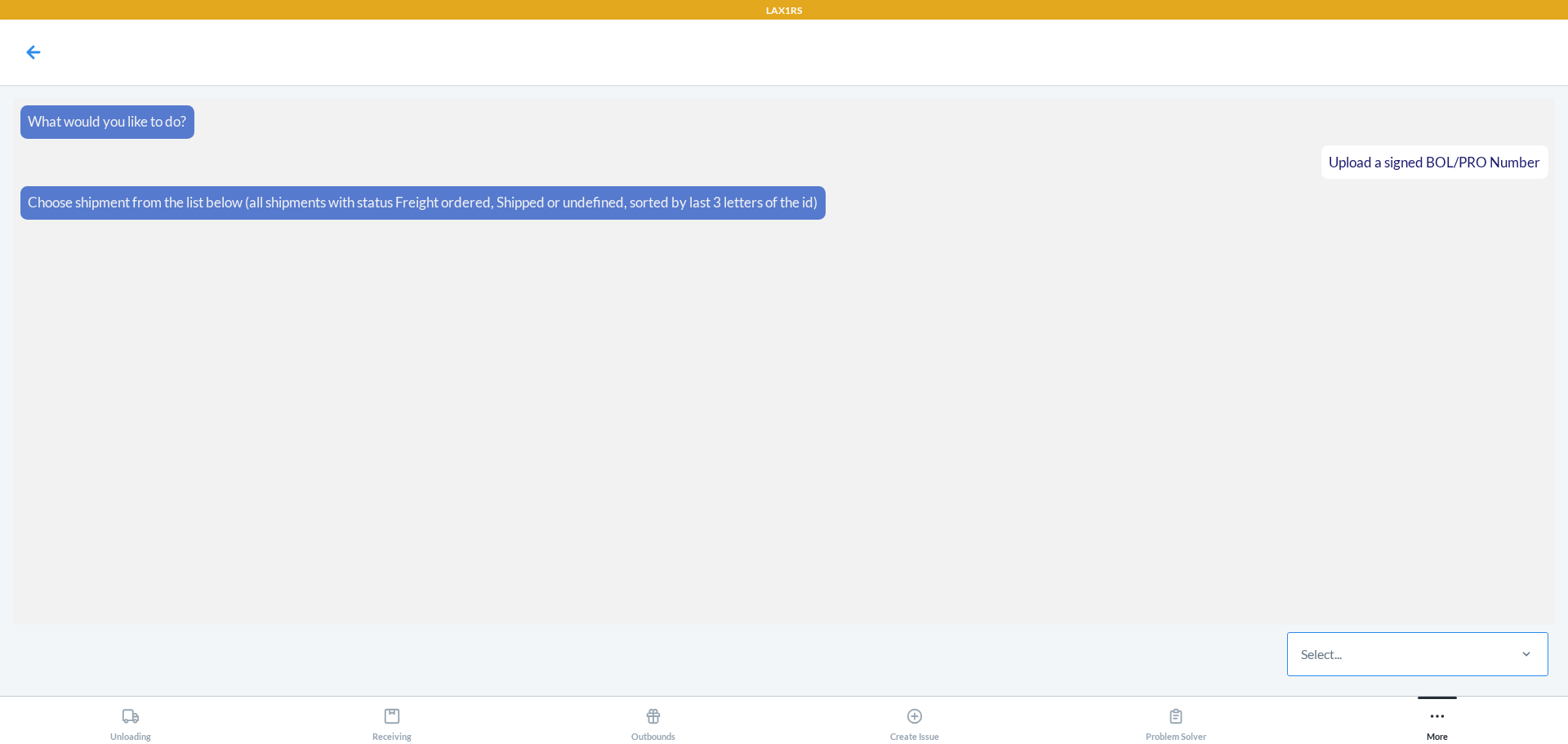
click at [1358, 651] on div "Select..." at bounding box center [1396, 654] width 218 height 42
click at [1302, 651] on input "Select..." at bounding box center [1302, 654] width 2 height 20
click at [868, 634] on label at bounding box center [783, 621] width 1542 height 123
click at [0, 0] on input "file" at bounding box center [0, 0] width 0 height 0
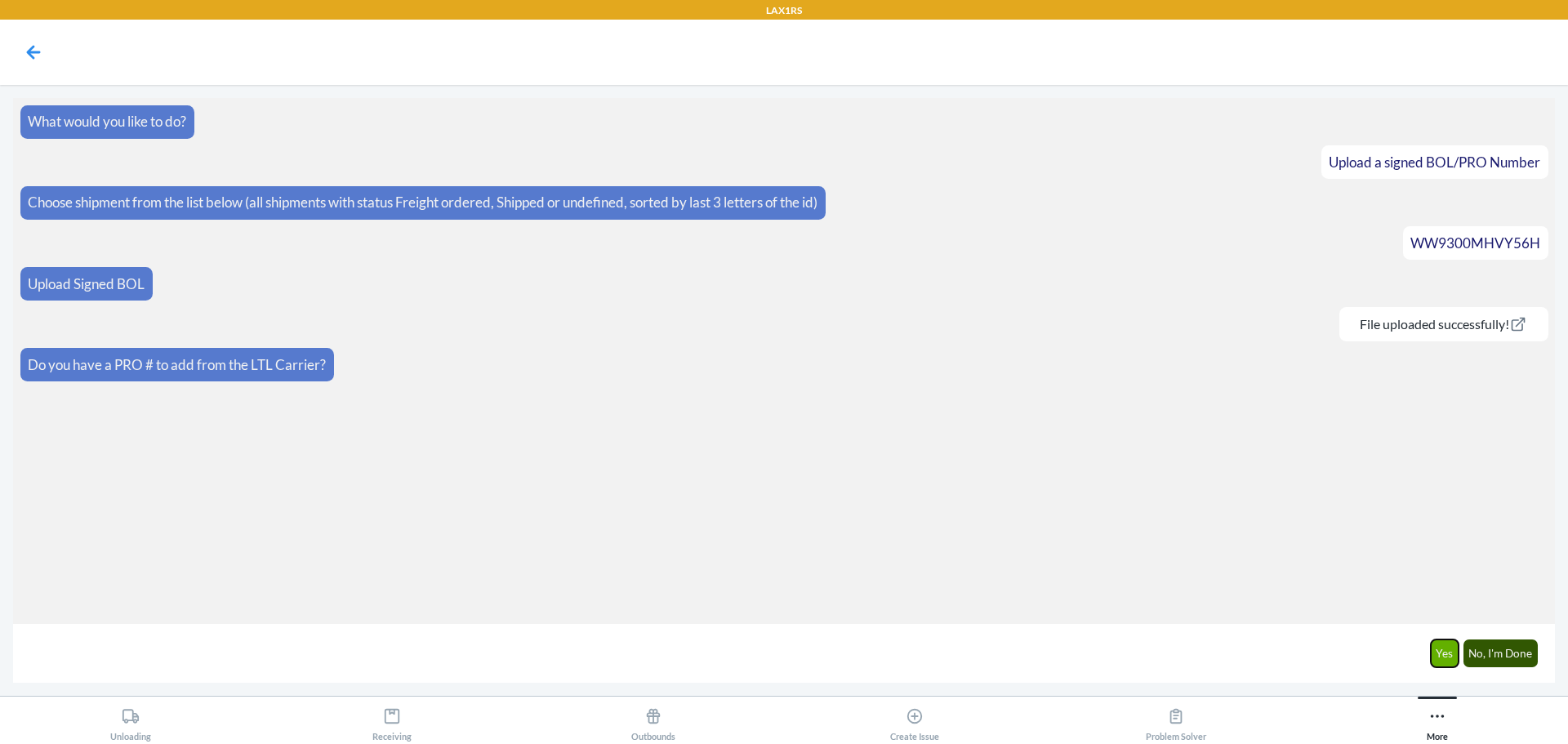
click at [1454, 647] on button "Yes" at bounding box center [1445, 653] width 29 height 28
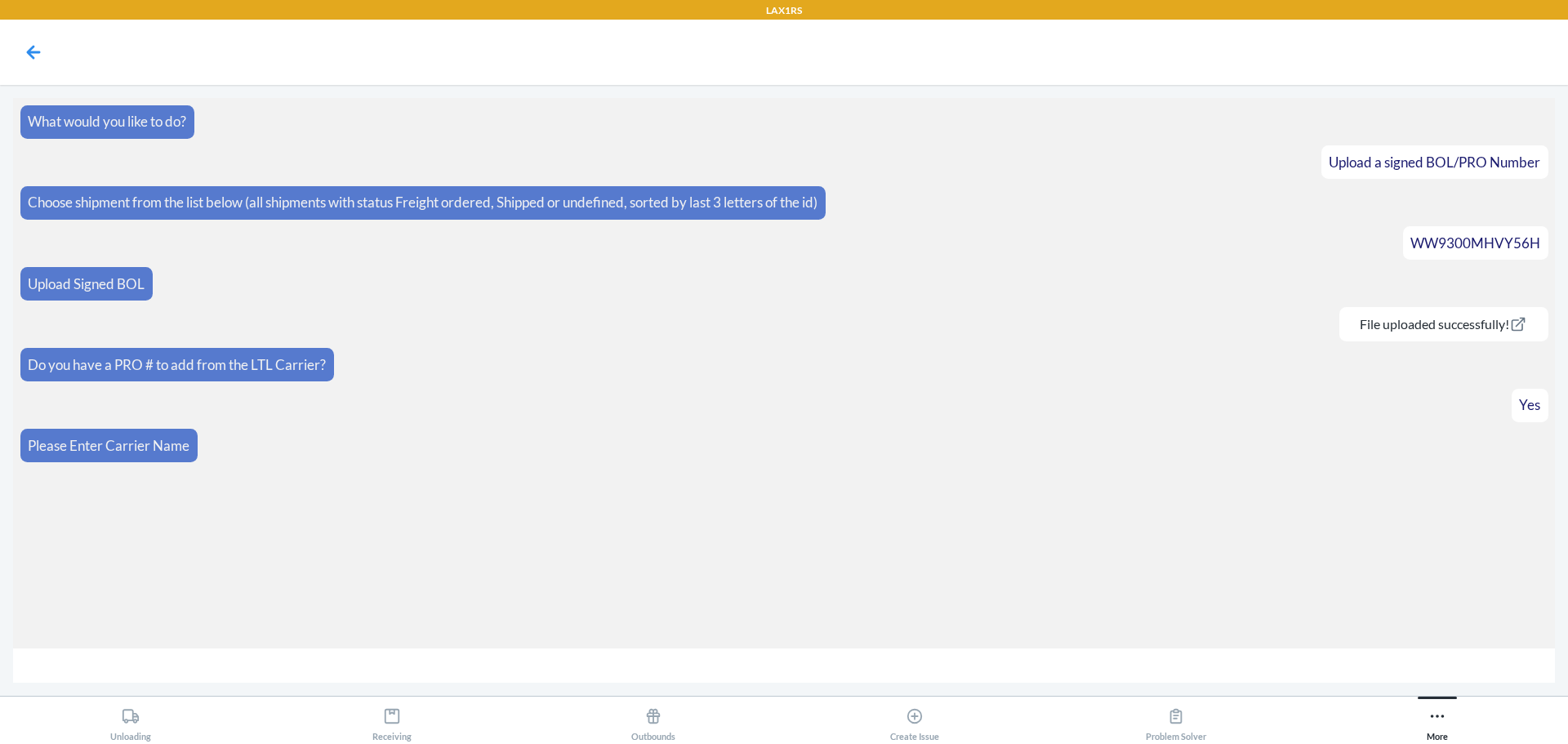
click at [1032, 654] on input "text" at bounding box center [783, 665] width 1542 height 35
type input "NRT"
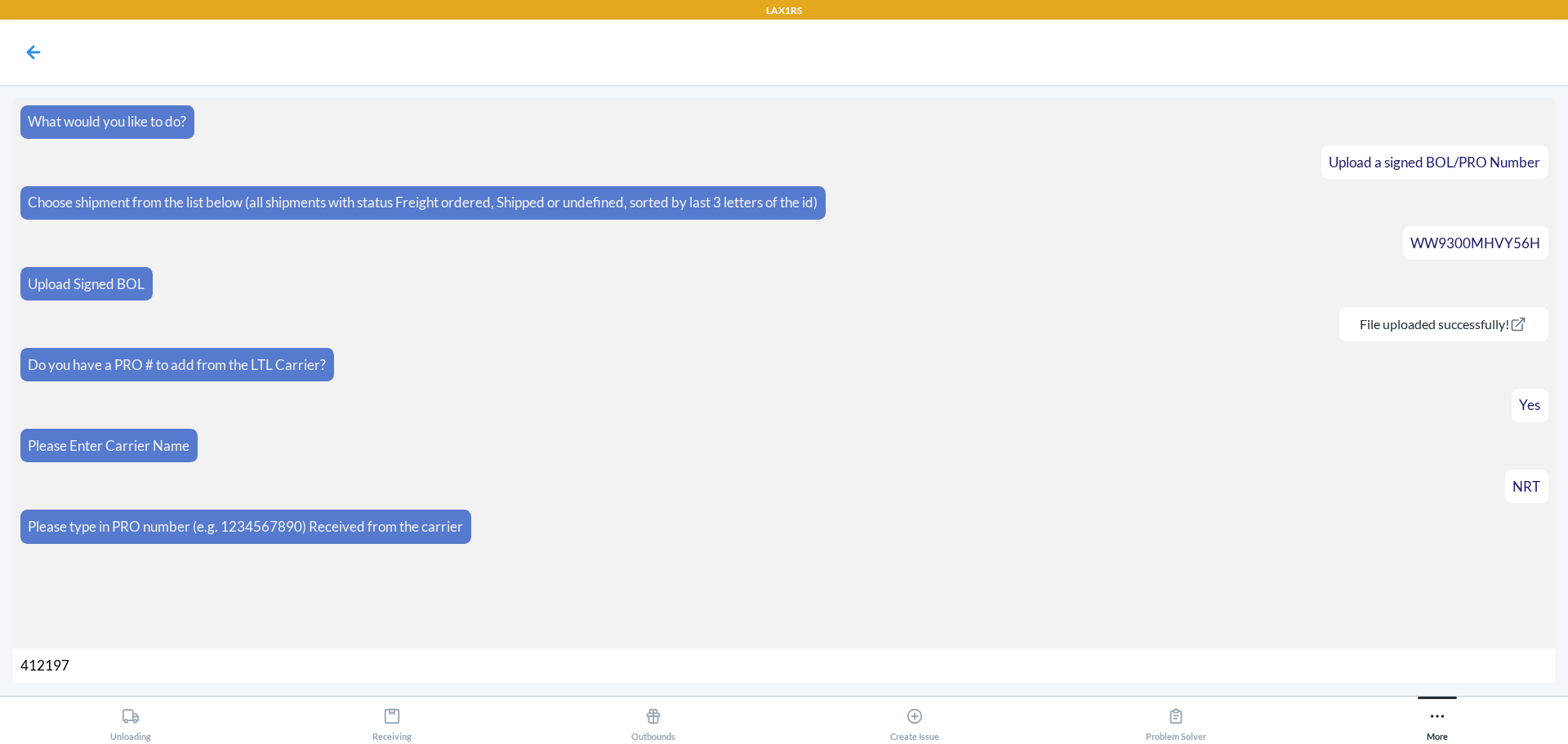
type input "4121973"
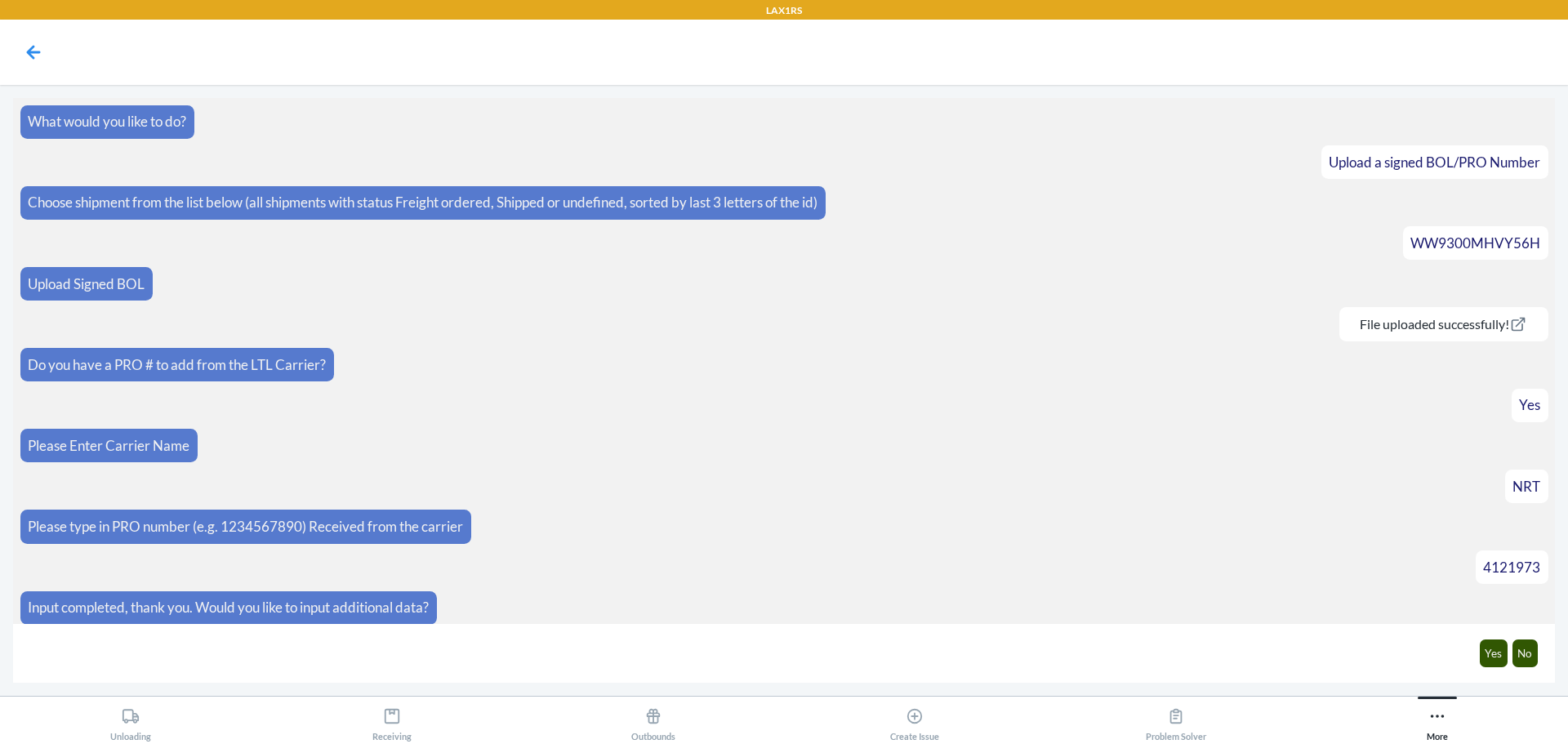
scroll to position [7, 0]
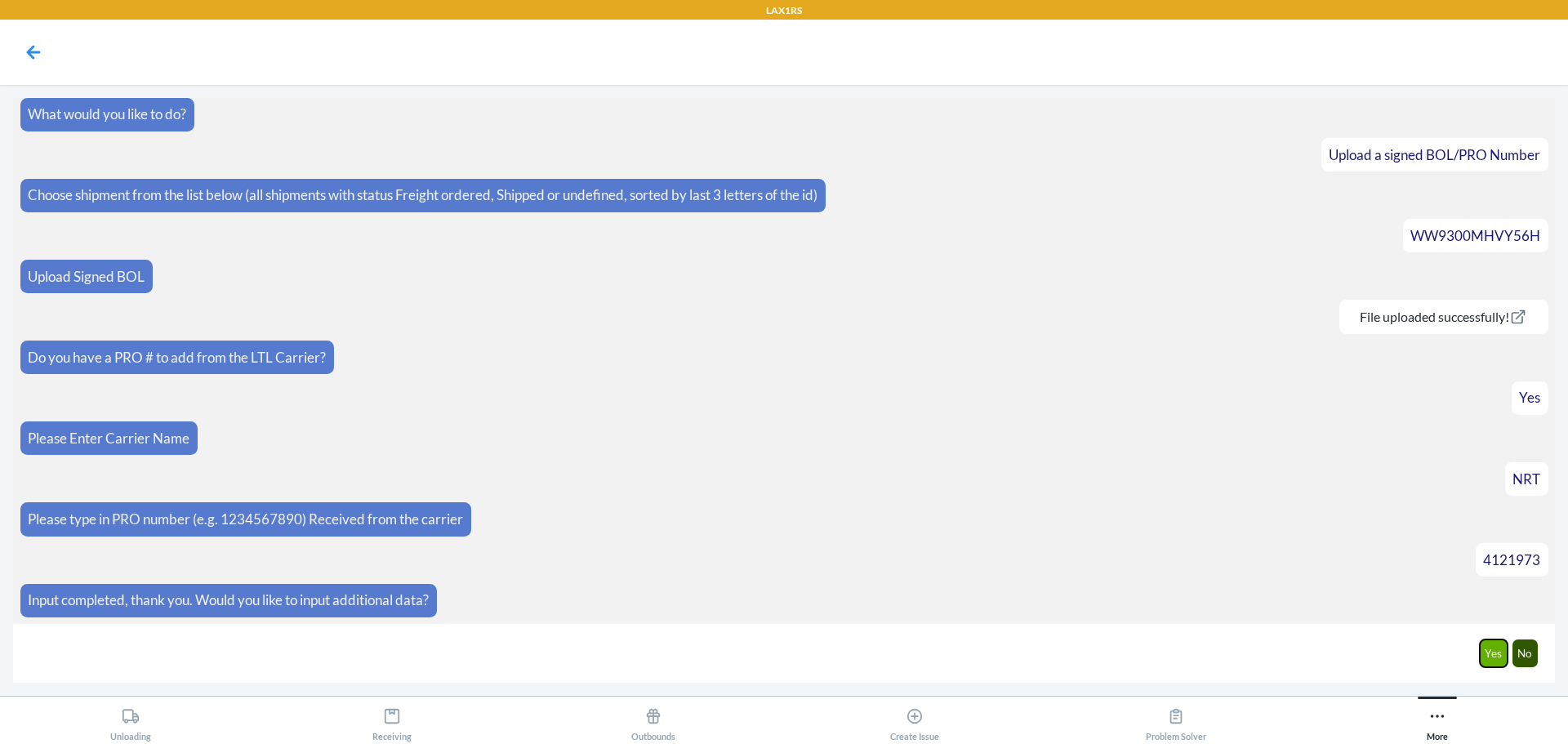
click at [1493, 661] on button "Yes" at bounding box center [1495, 653] width 29 height 28
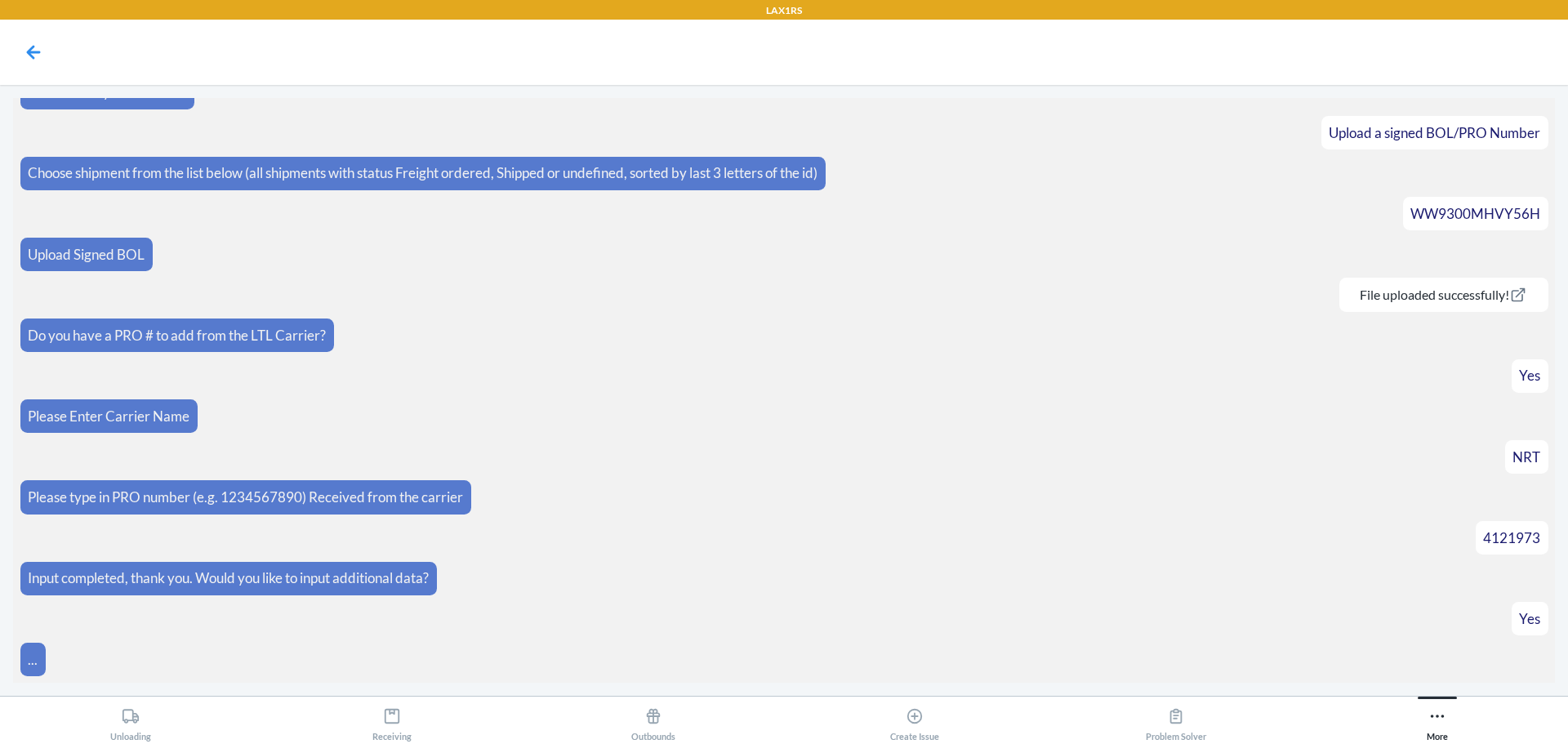
scroll to position [88, 0]
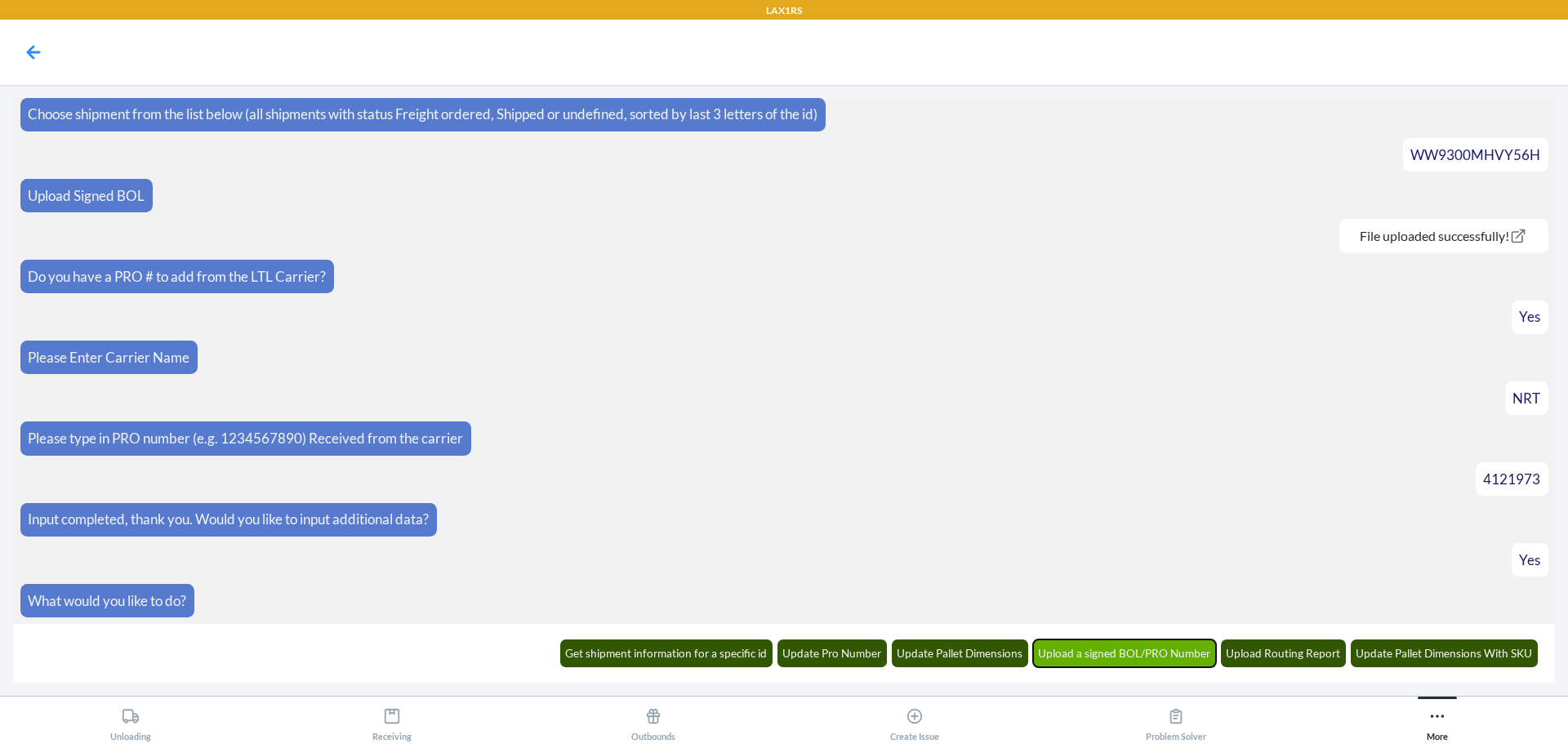
click at [1168, 656] on button "Upload a signed BOL/PRO Number" at bounding box center [1125, 653] width 183 height 28
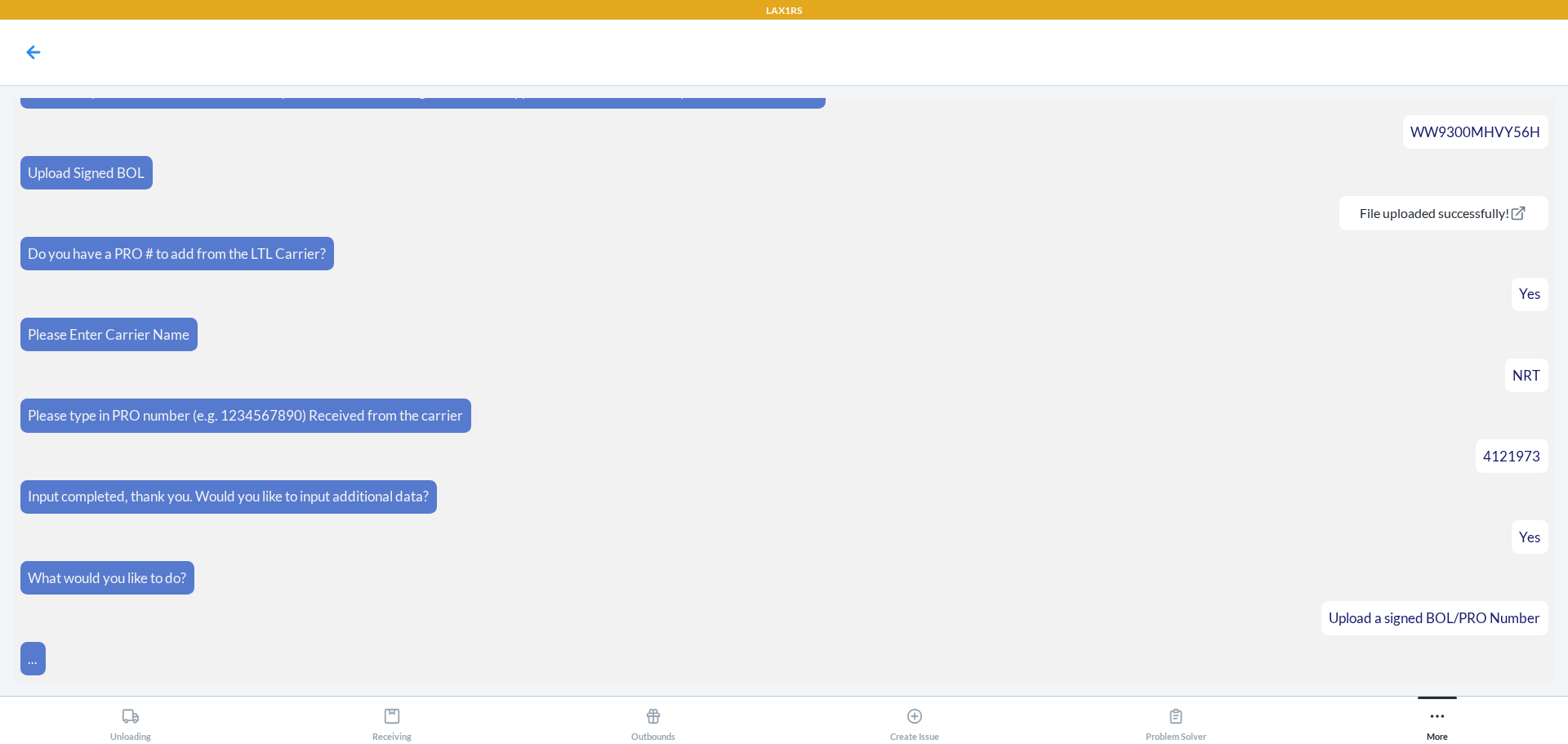
scroll to position [169, 0]
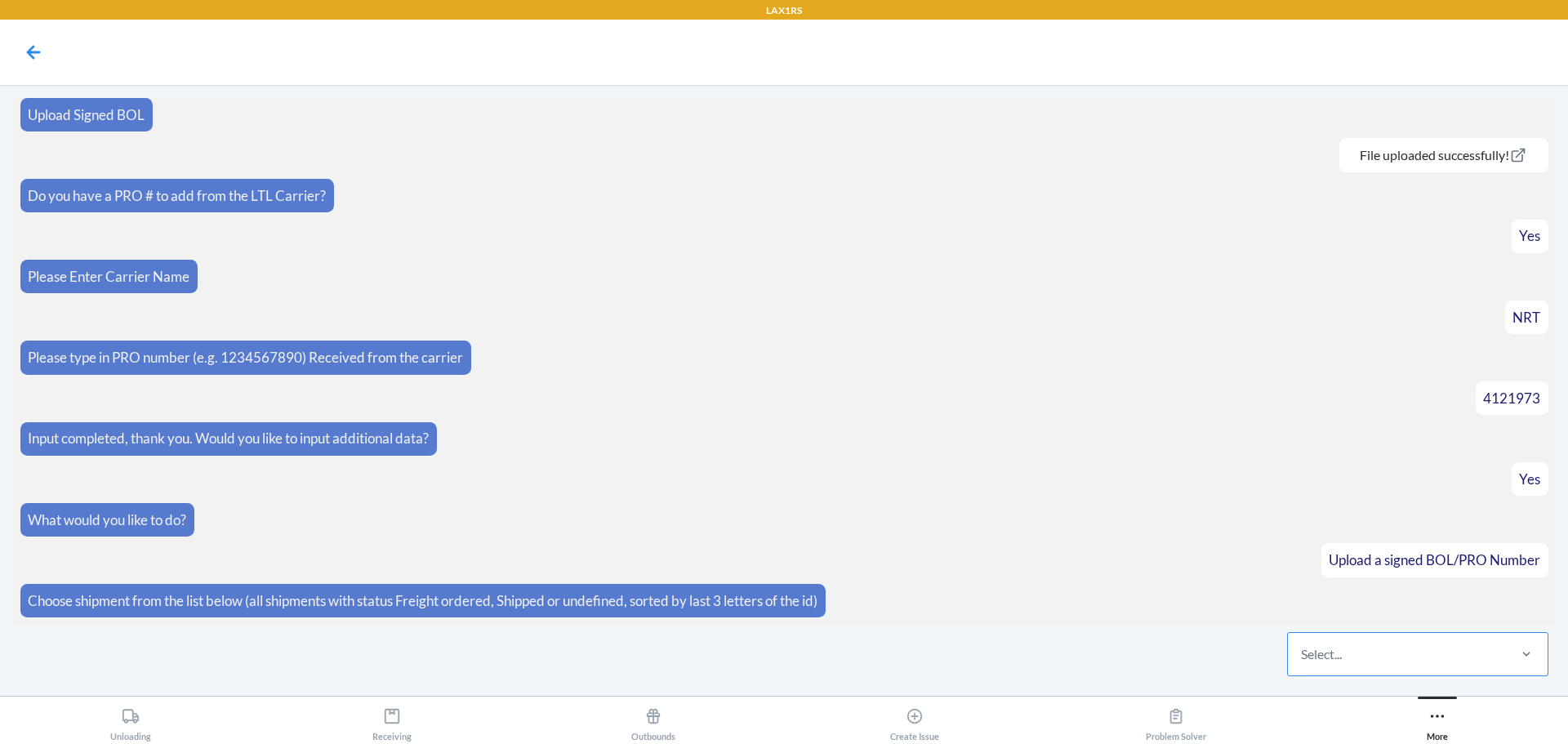
click at [1407, 645] on div "Select..." at bounding box center [1396, 654] width 218 height 42
click at [1302, 645] on input "Select..." at bounding box center [1302, 654] width 2 height 20
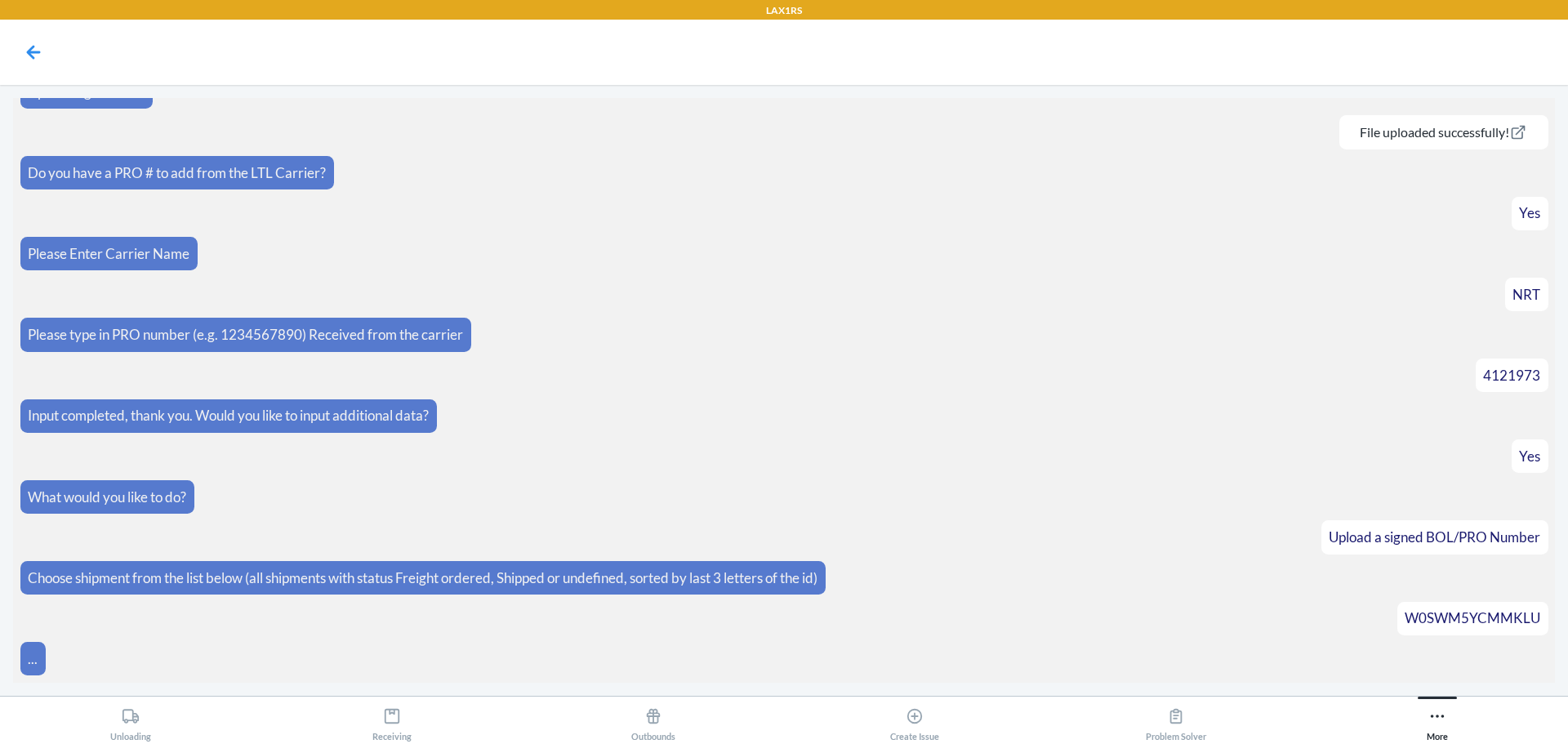
scroll to position [314, 0]
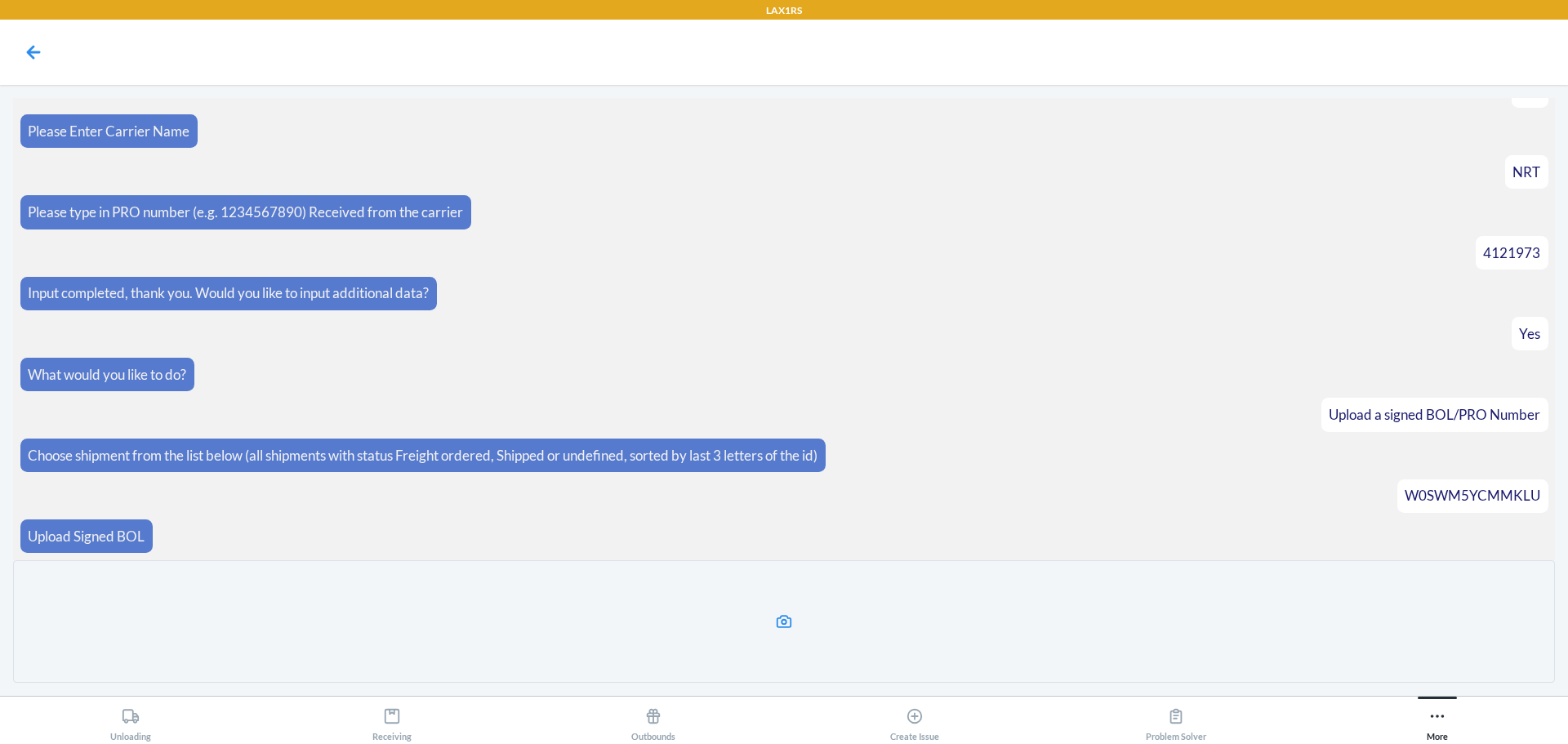
click at [612, 576] on label at bounding box center [783, 621] width 1542 height 123
click at [0, 0] on input "file" at bounding box center [0, 0] width 0 height 0
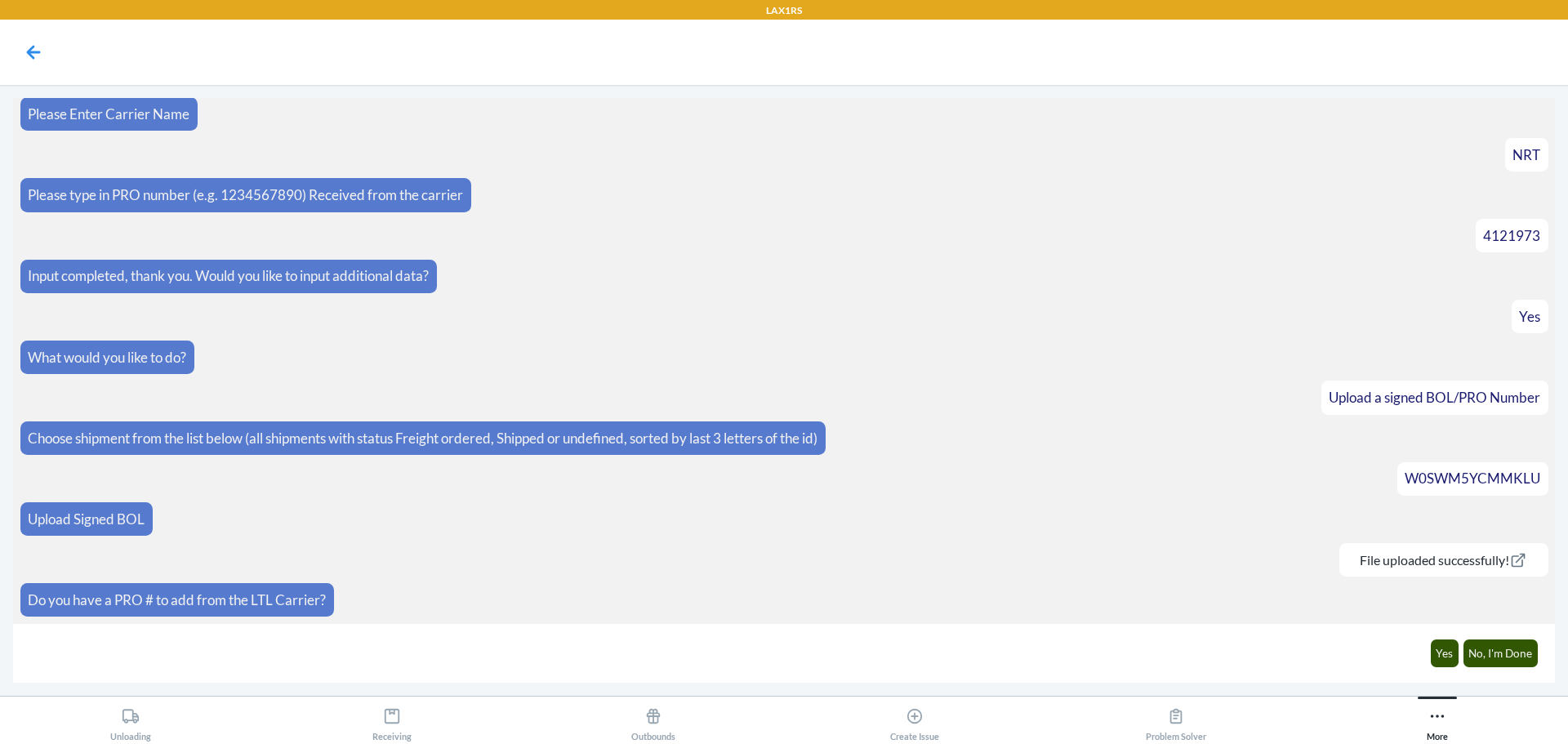
scroll to position [331, 0]
click at [1442, 652] on button "Yes" at bounding box center [1445, 653] width 29 height 28
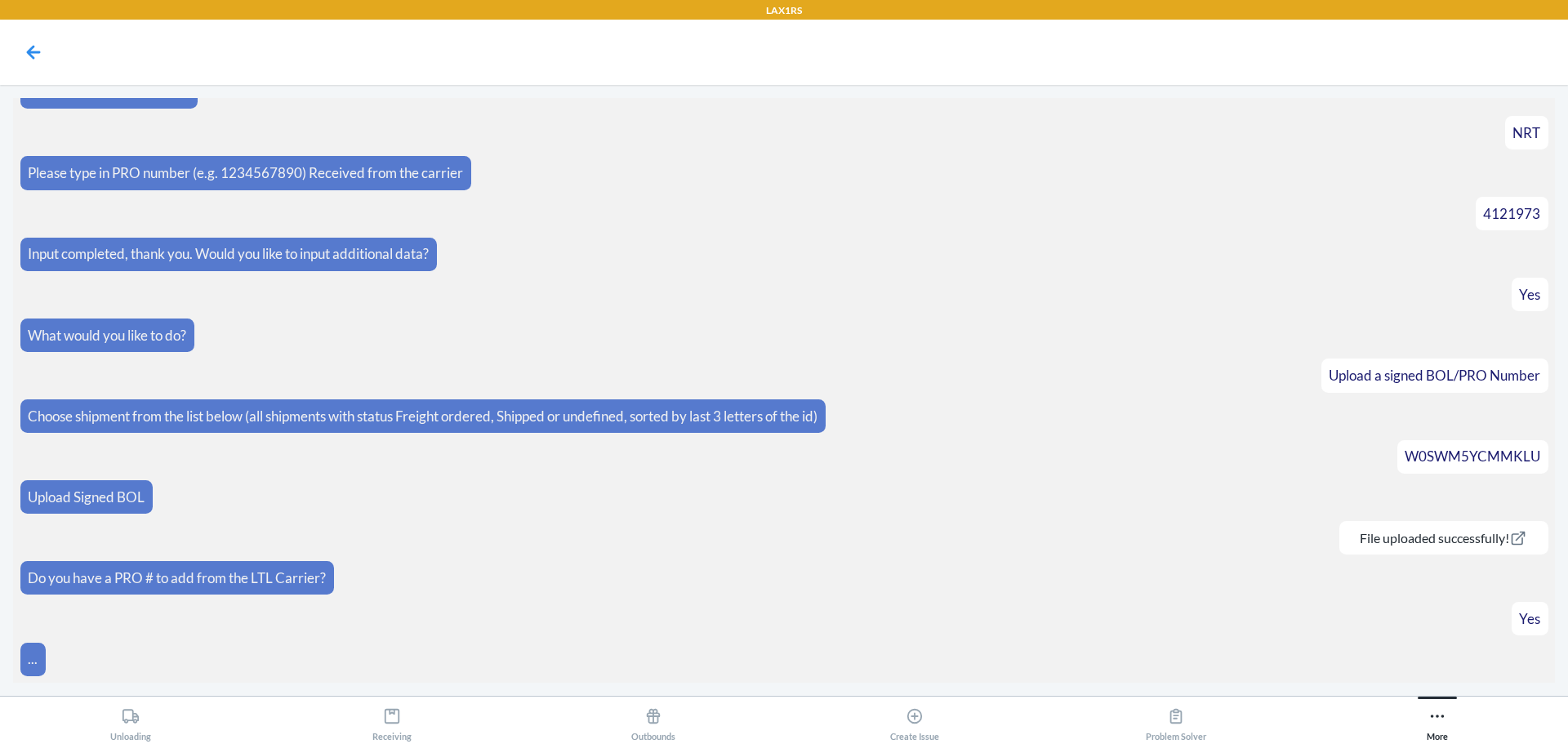
scroll to position [388, 0]
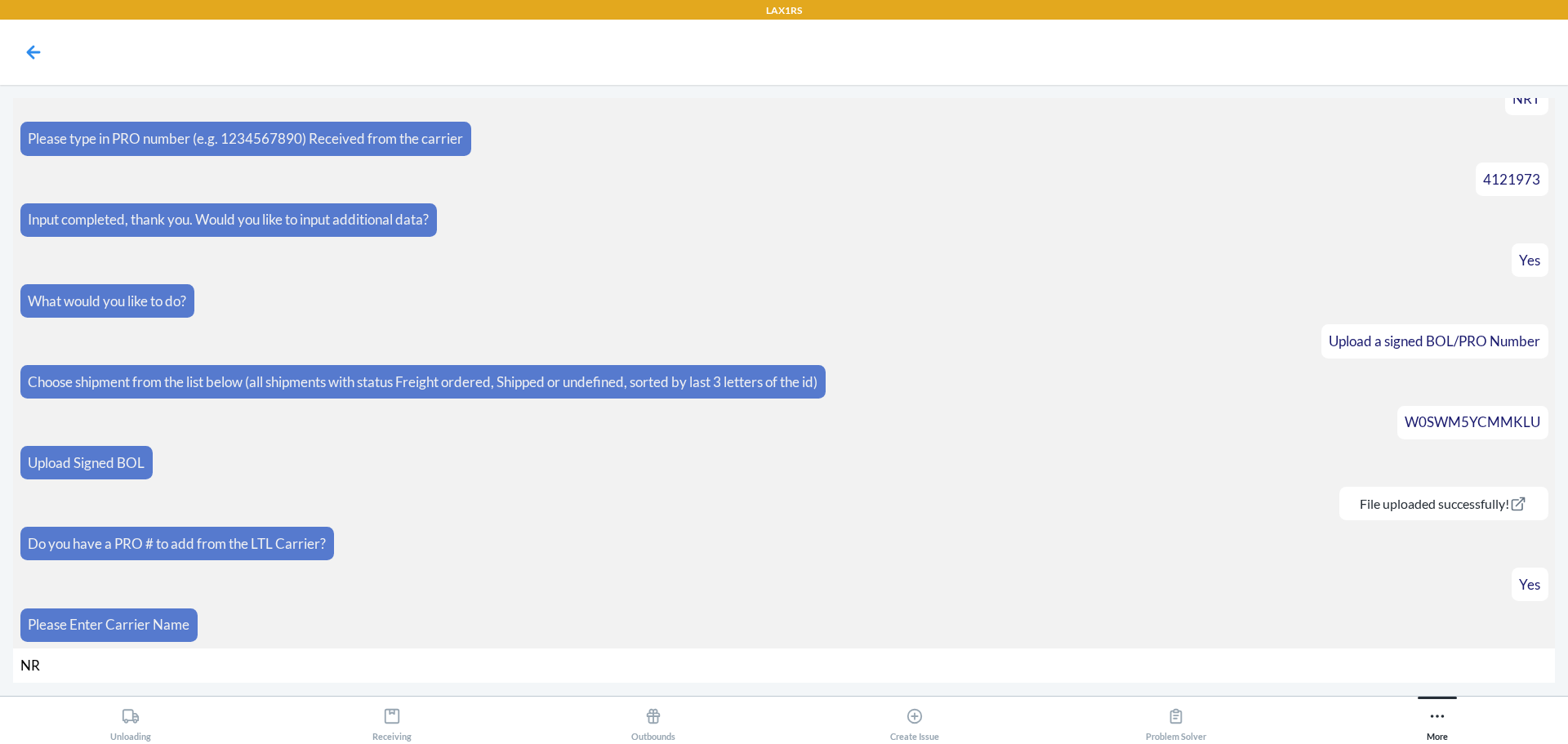
type input "NRT"
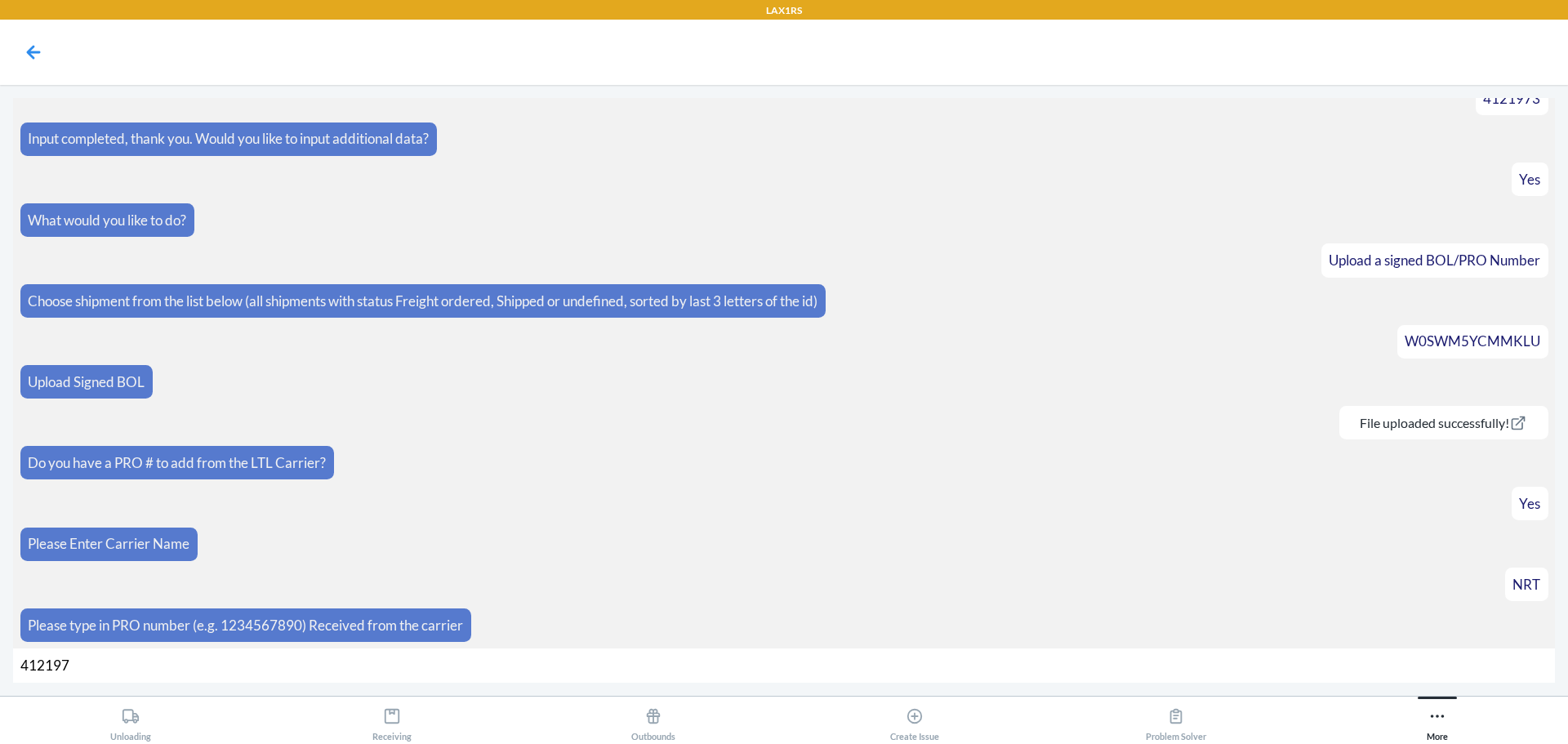
type input "4121973"
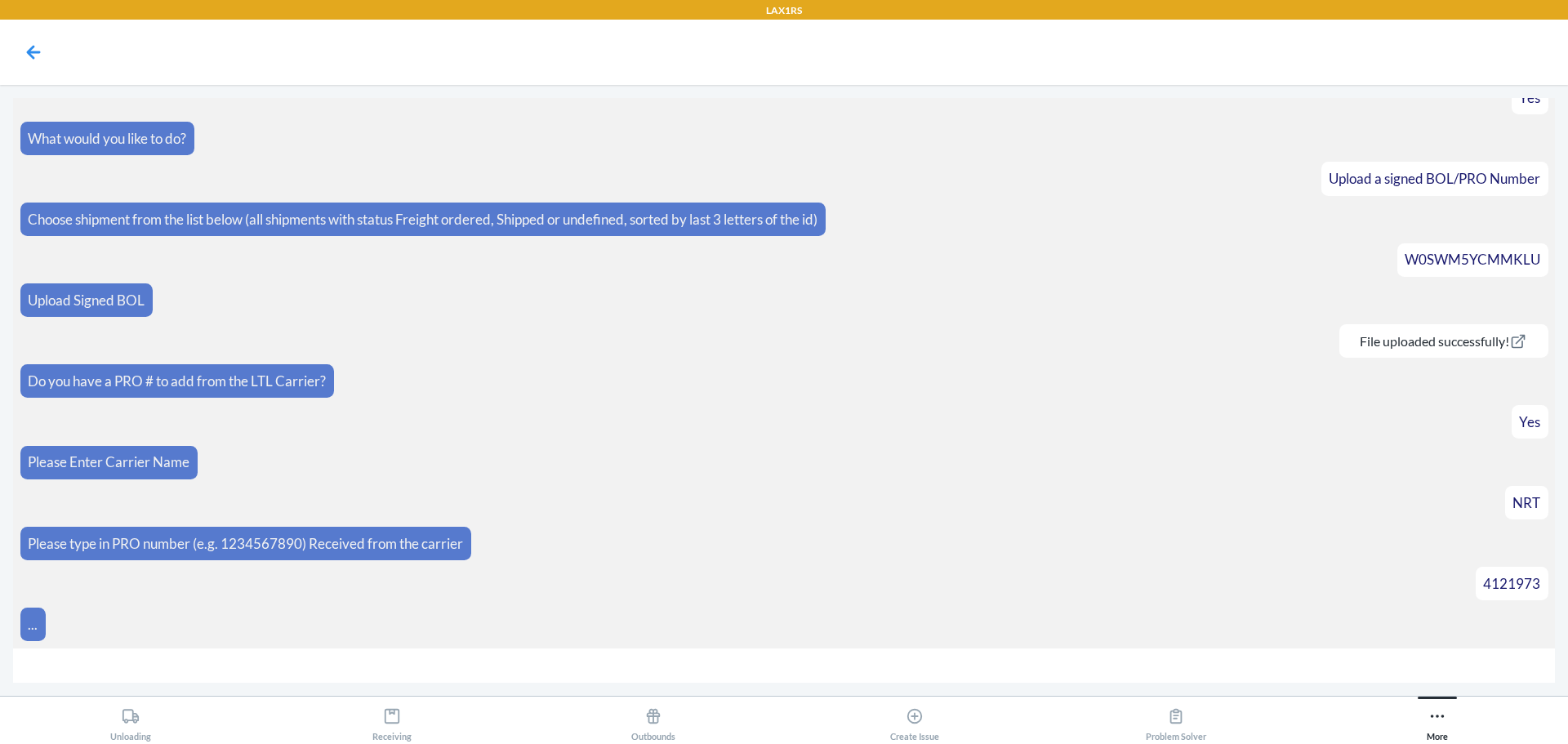
scroll to position [575, 0]
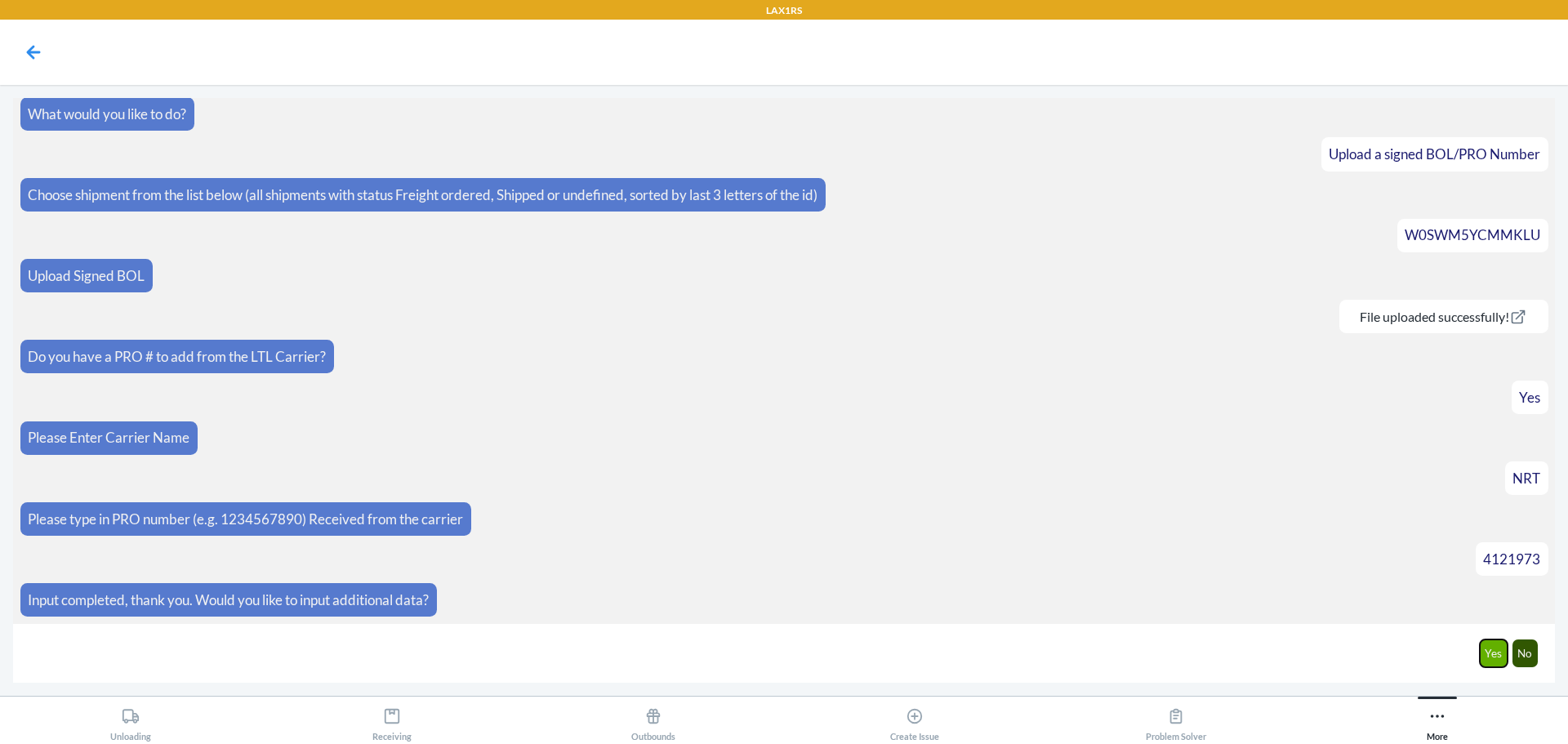
click at [1498, 643] on button "Yes" at bounding box center [1495, 653] width 29 height 28
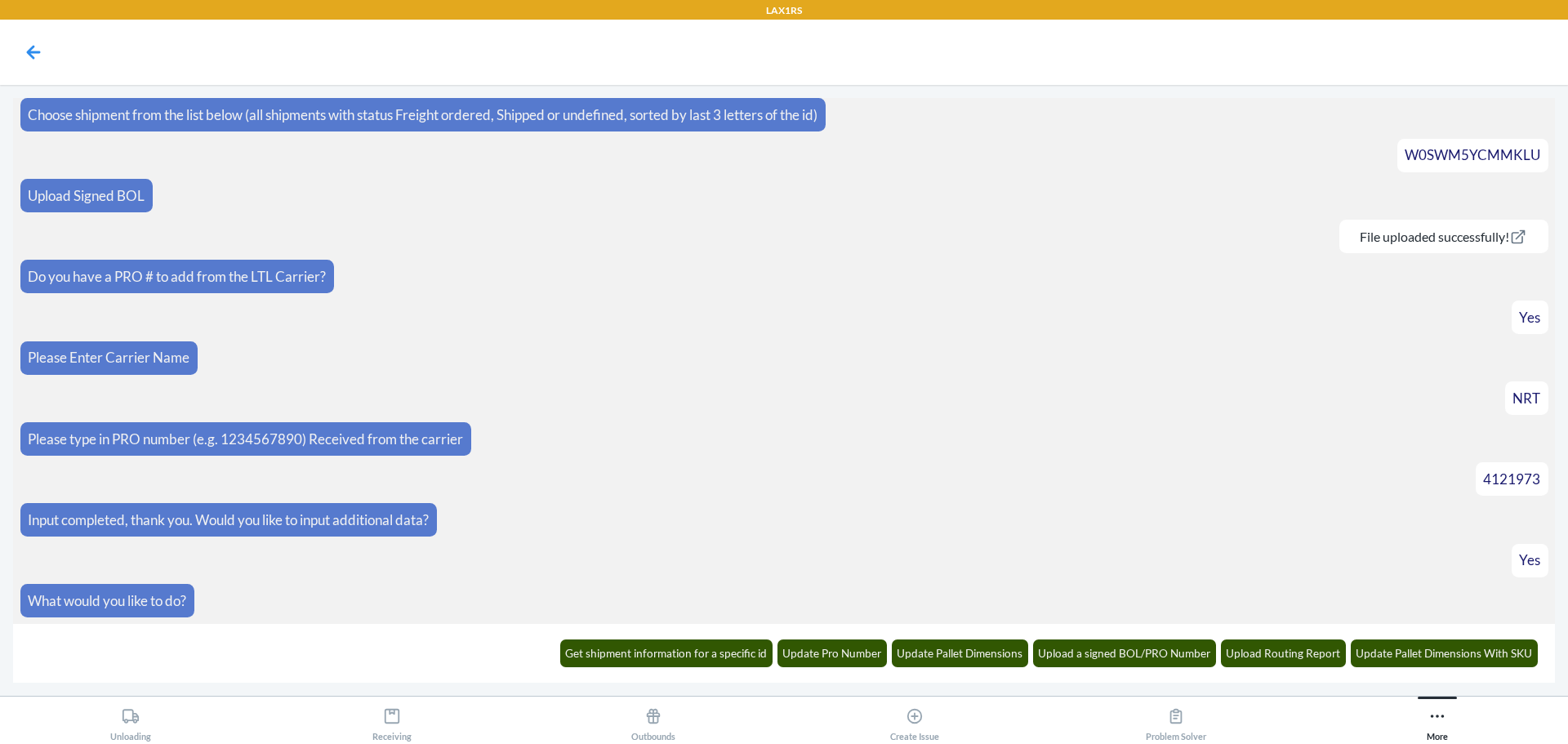
scroll to position [656, 0]
